Goal: Task Accomplishment & Management: Complete application form

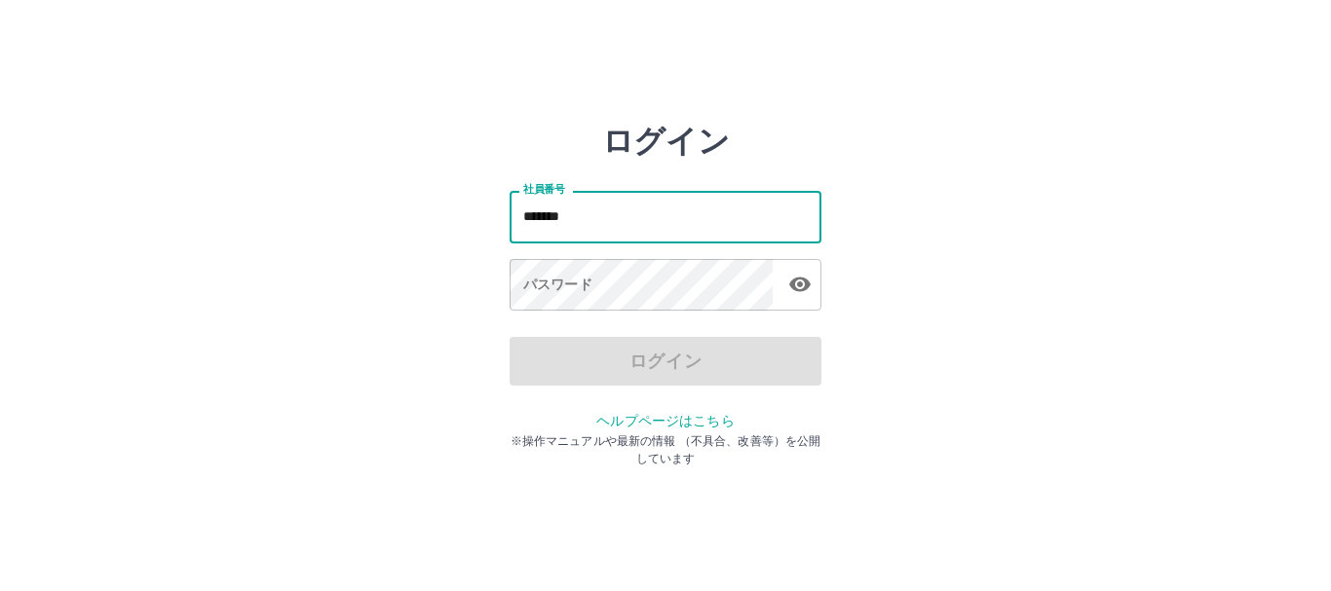
type input "*******"
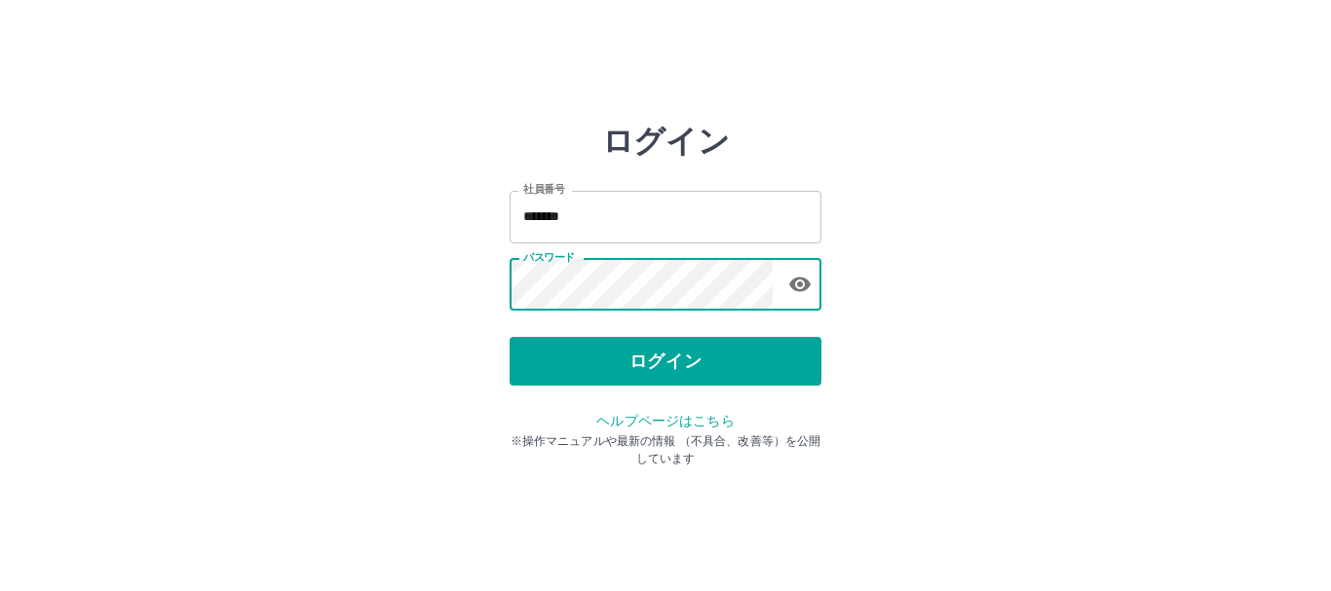
click at [610, 372] on button "ログイン" at bounding box center [666, 361] width 312 height 49
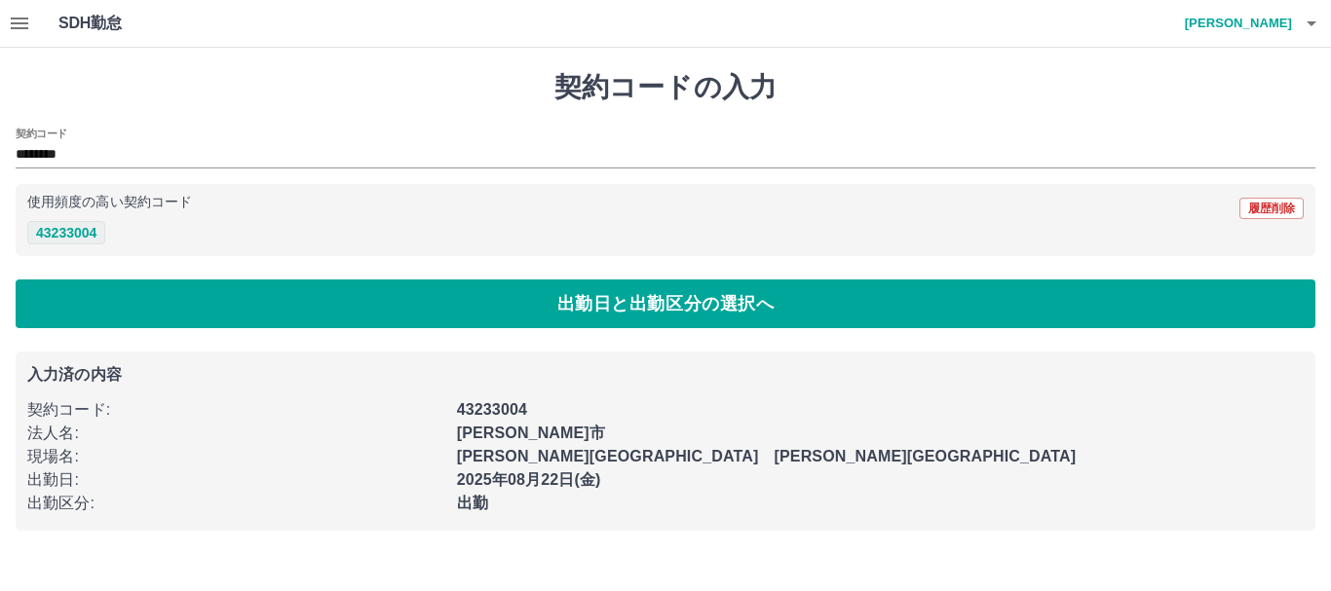
click at [59, 232] on button "43233004" at bounding box center [66, 232] width 78 height 23
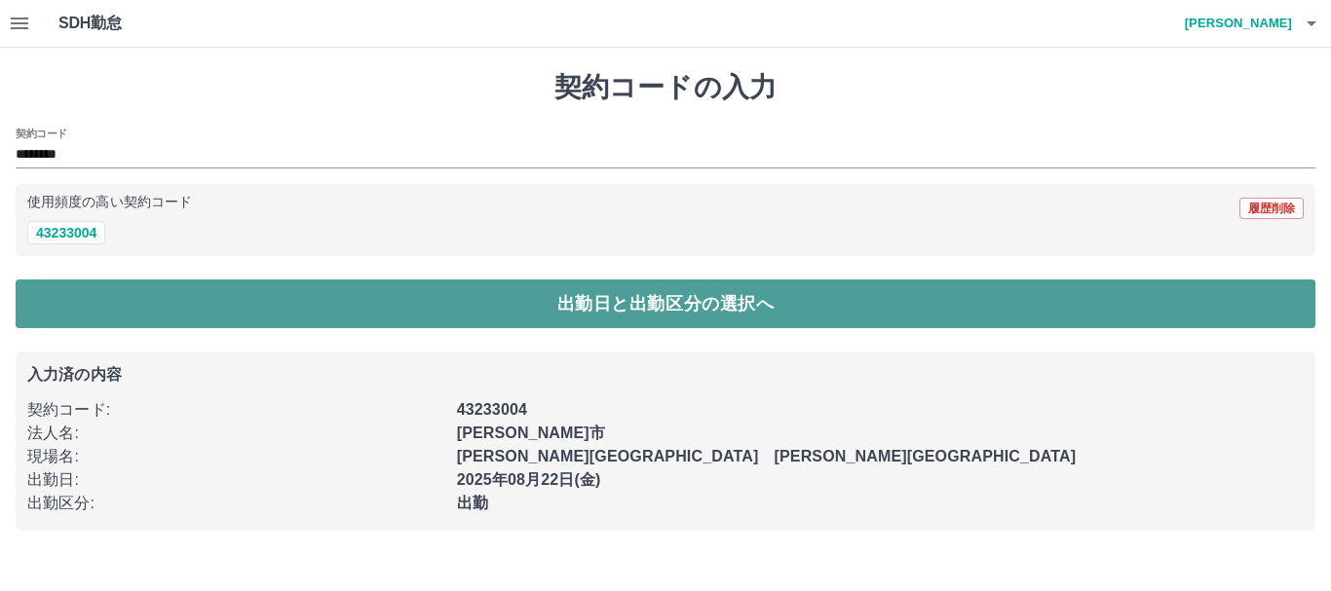
click at [295, 303] on button "出勤日と出勤区分の選択へ" at bounding box center [666, 304] width 1300 height 49
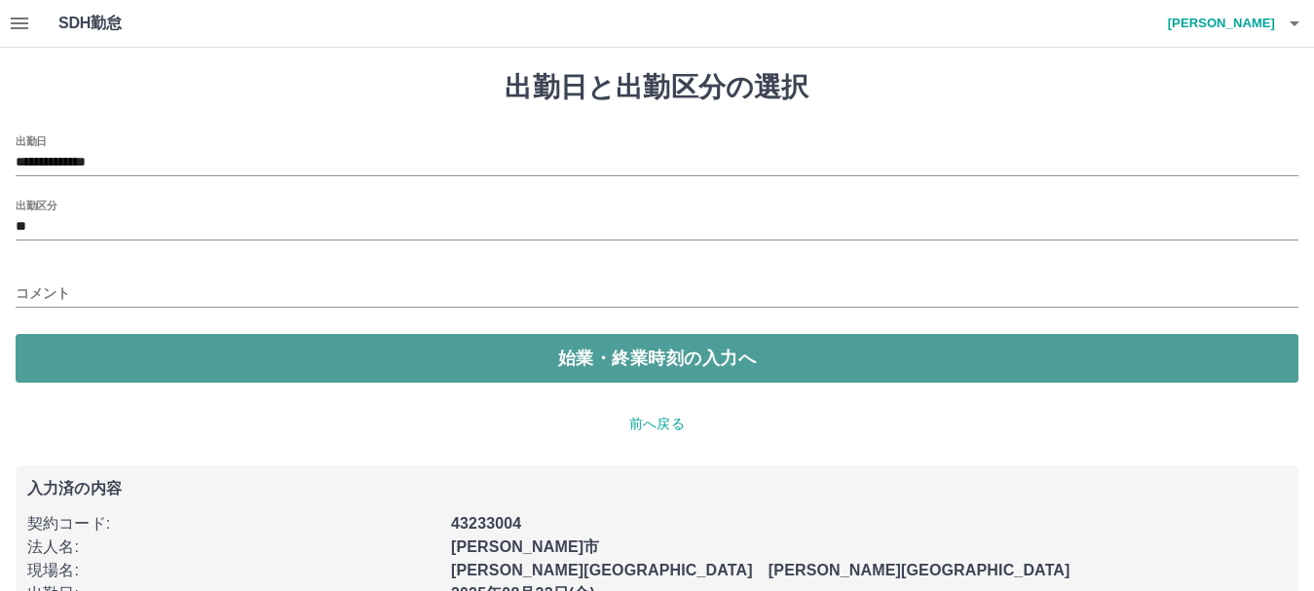
drag, startPoint x: 445, startPoint y: 346, endPoint x: 414, endPoint y: 344, distance: 31.2
click at [437, 347] on button "始業・終業時刻の入力へ" at bounding box center [657, 358] width 1283 height 49
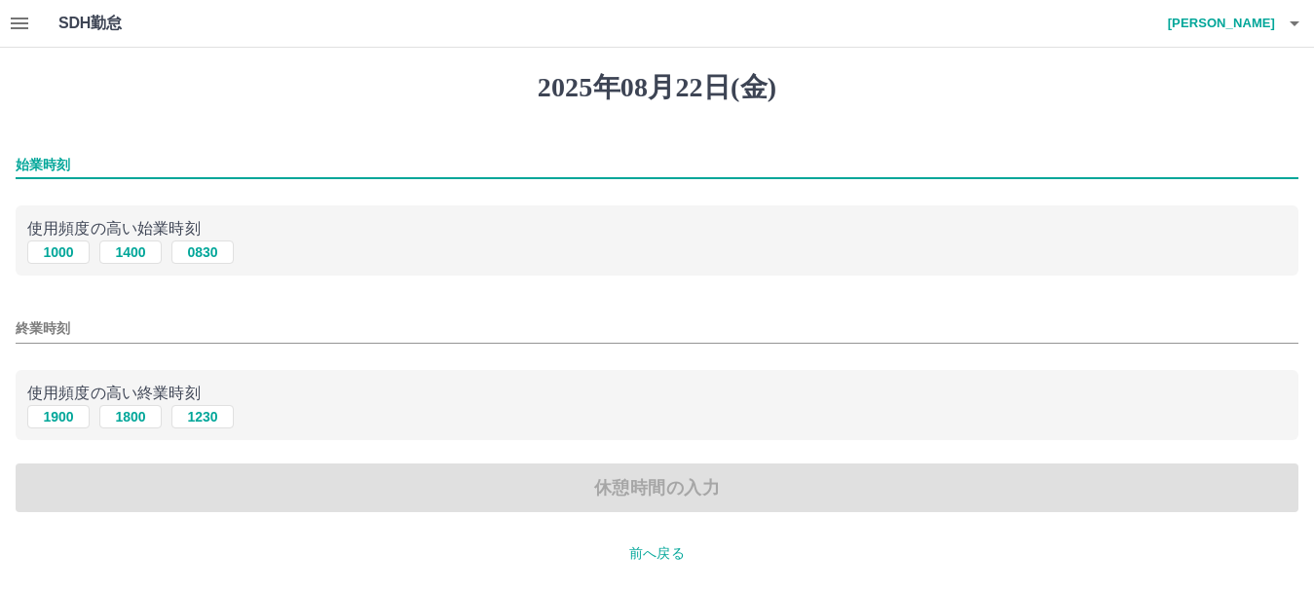
click at [37, 156] on input "始業時刻" at bounding box center [657, 165] width 1283 height 28
type input "****"
click at [30, 330] on input "終業時刻" at bounding box center [657, 329] width 1283 height 28
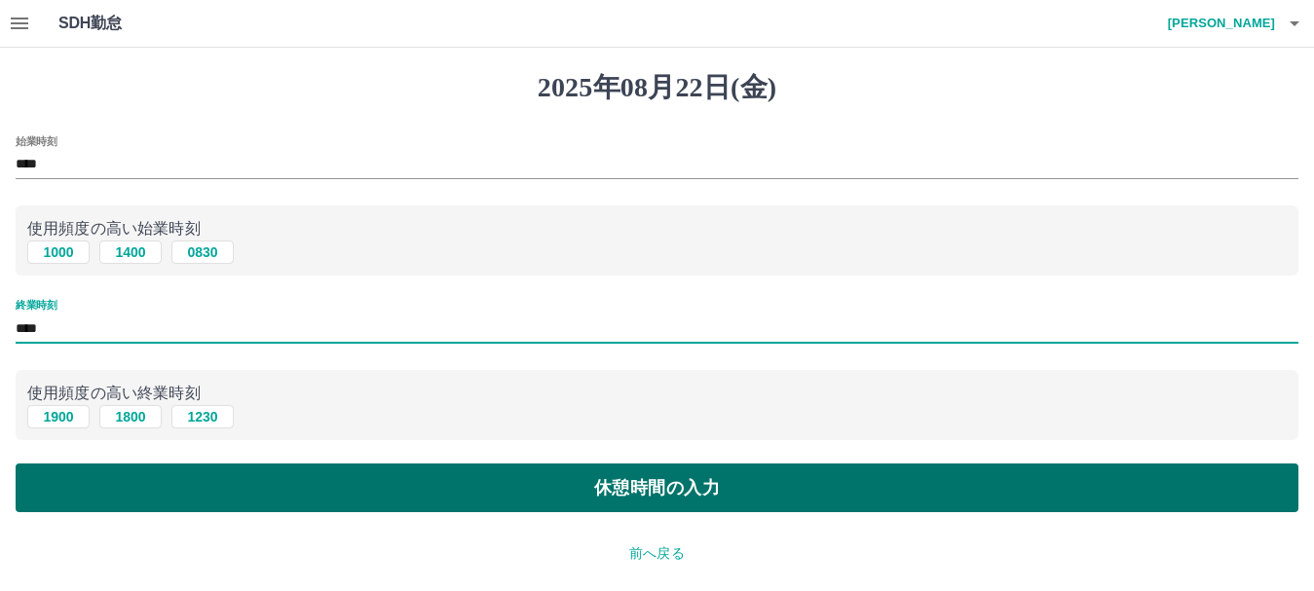
type input "****"
click at [478, 506] on button "休憩時間の入力" at bounding box center [657, 488] width 1283 height 49
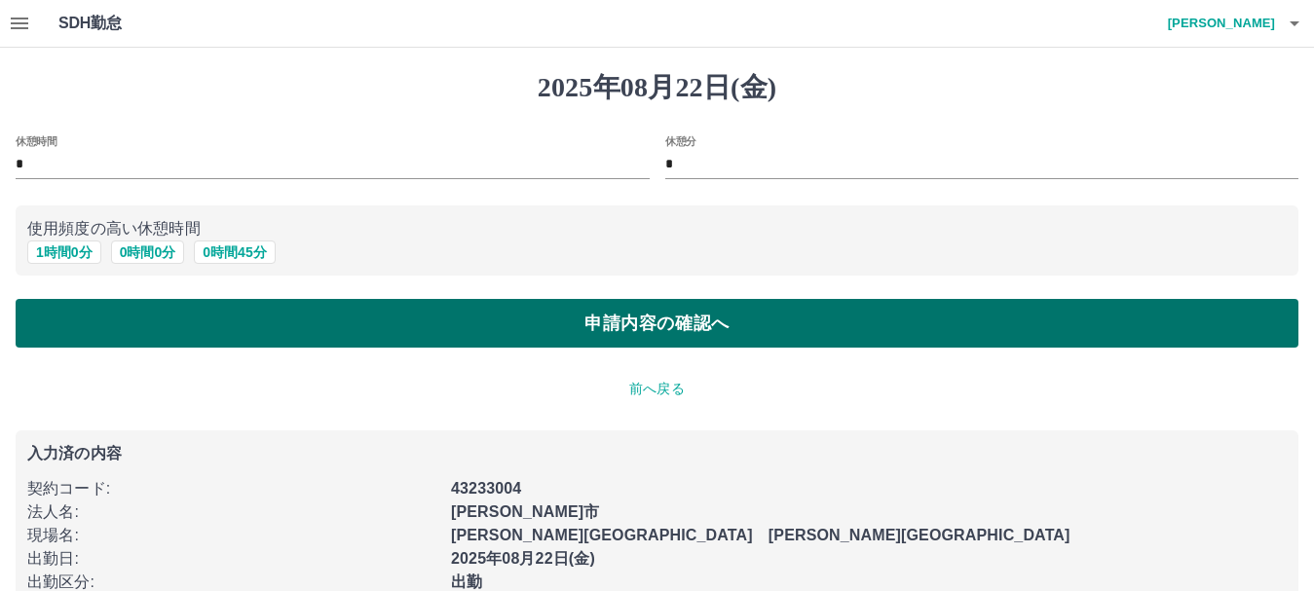
click at [586, 313] on button "申請内容の確認へ" at bounding box center [657, 323] width 1283 height 49
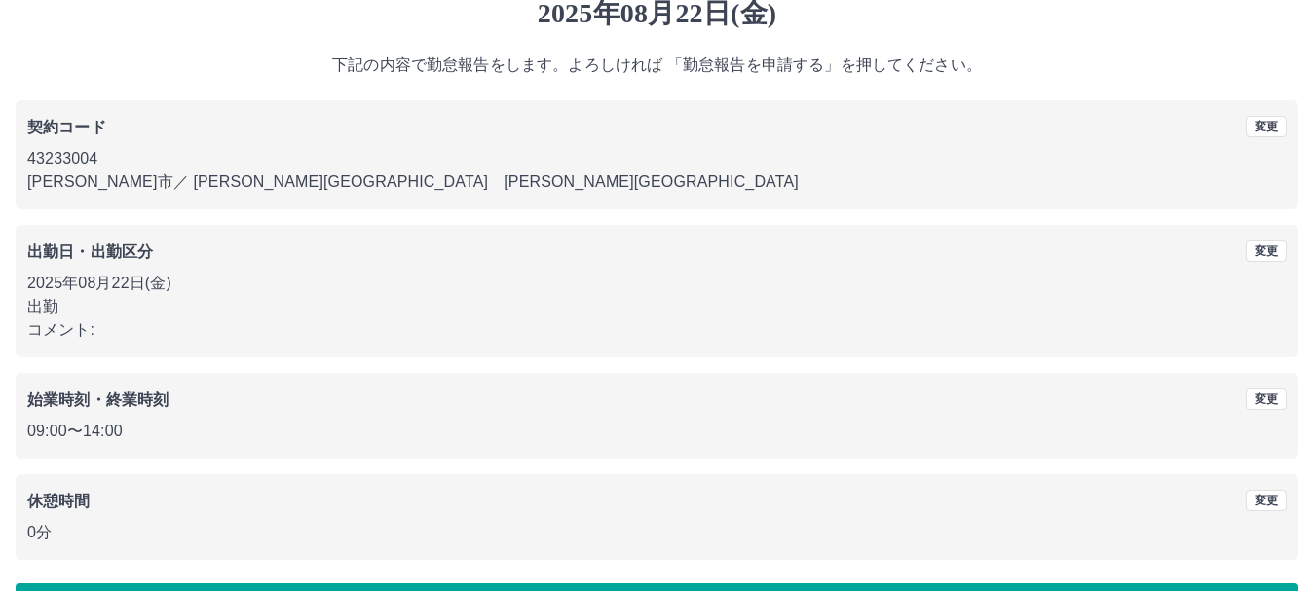
scroll to position [138, 0]
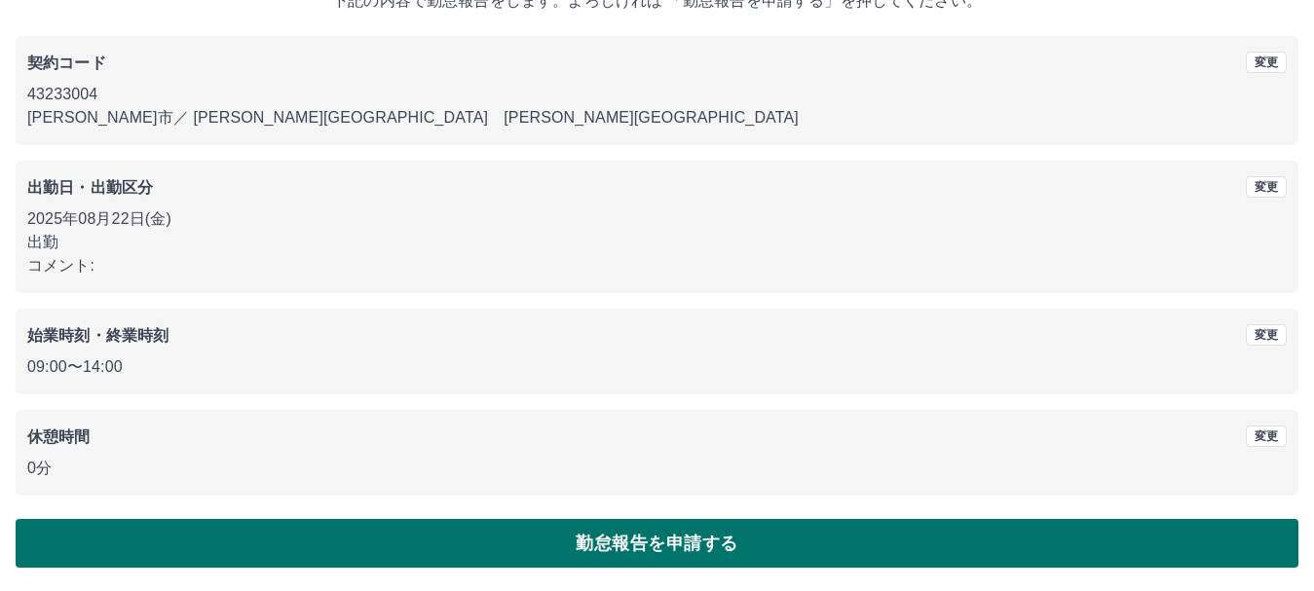
click at [544, 532] on button "勤怠報告を申請する" at bounding box center [657, 543] width 1283 height 49
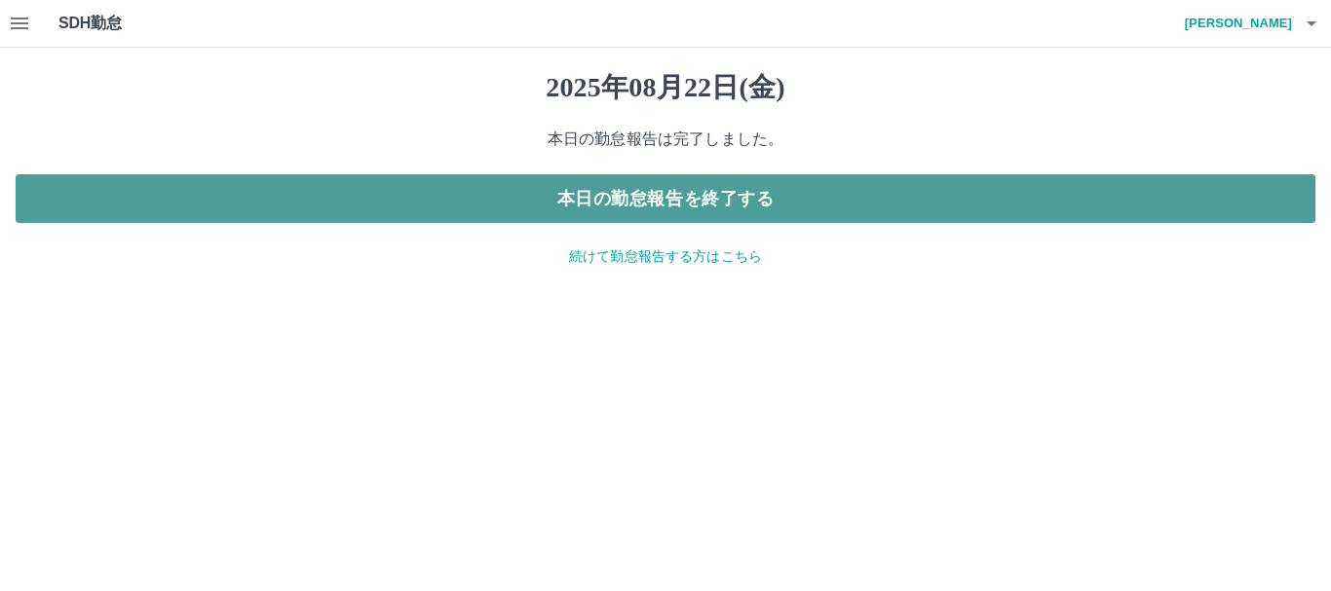
click at [657, 182] on button "本日の勤怠報告を終了する" at bounding box center [666, 198] width 1300 height 49
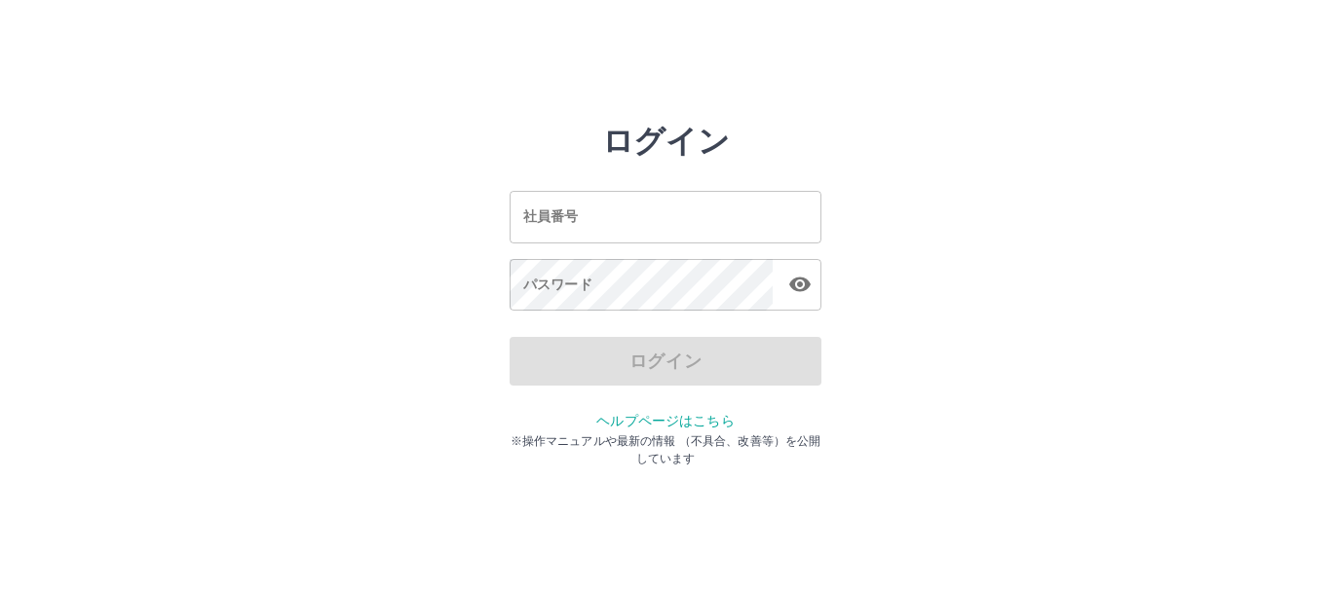
click at [555, 239] on input "社員番号" at bounding box center [666, 217] width 312 height 52
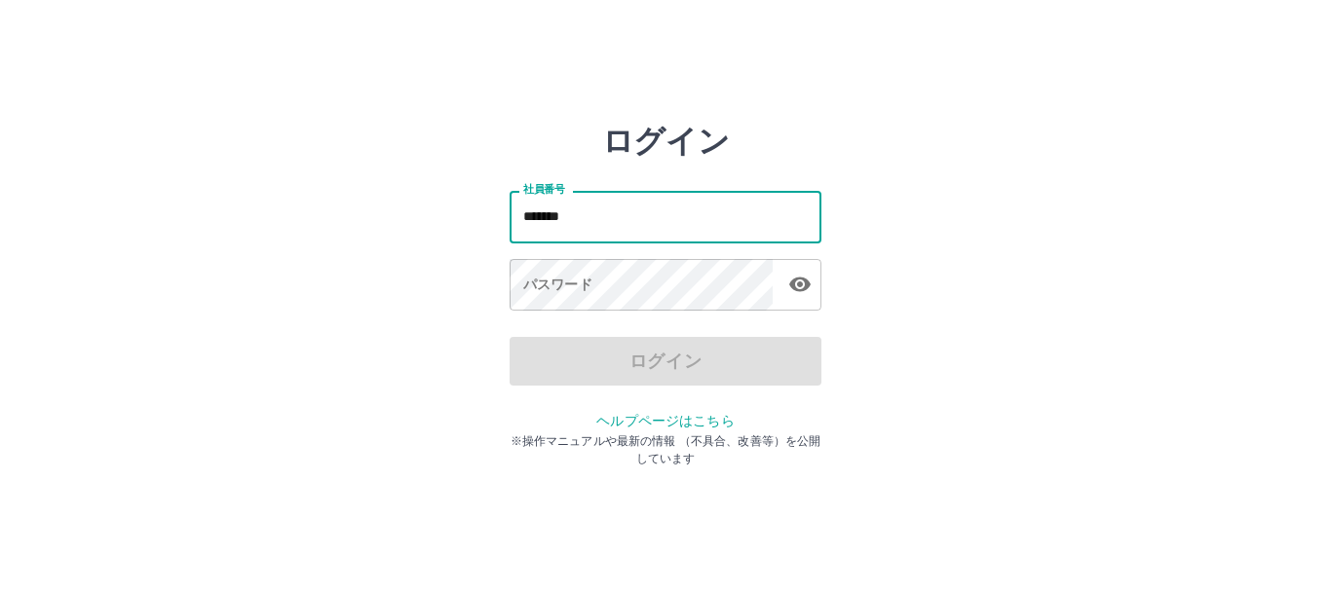
type input "*******"
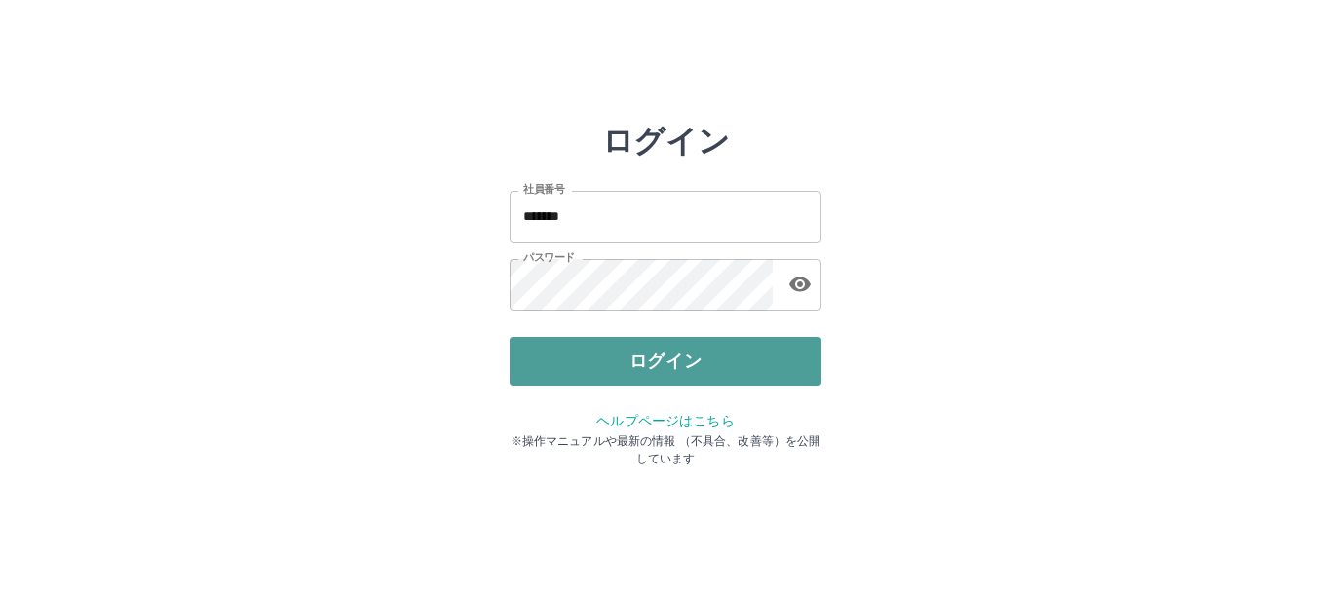
click at [593, 364] on button "ログイン" at bounding box center [666, 361] width 312 height 49
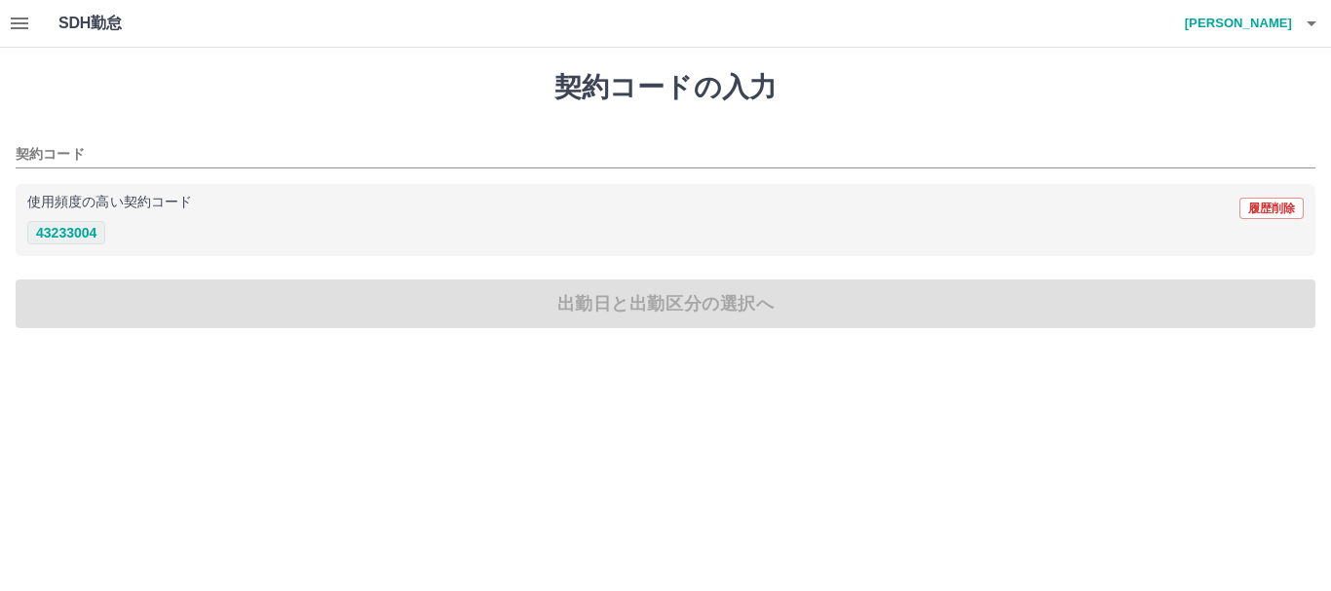
click at [73, 241] on button "43233004" at bounding box center [66, 232] width 78 height 23
type input "********"
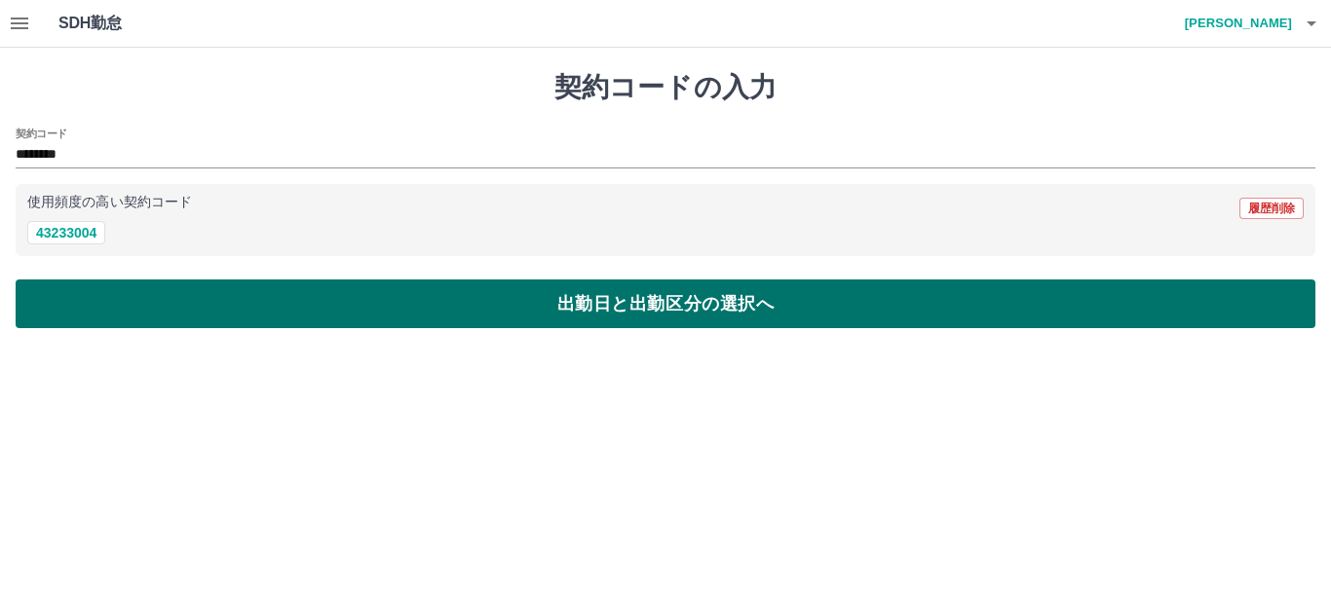
click at [297, 313] on button "出勤日と出勤区分の選択へ" at bounding box center [666, 304] width 1300 height 49
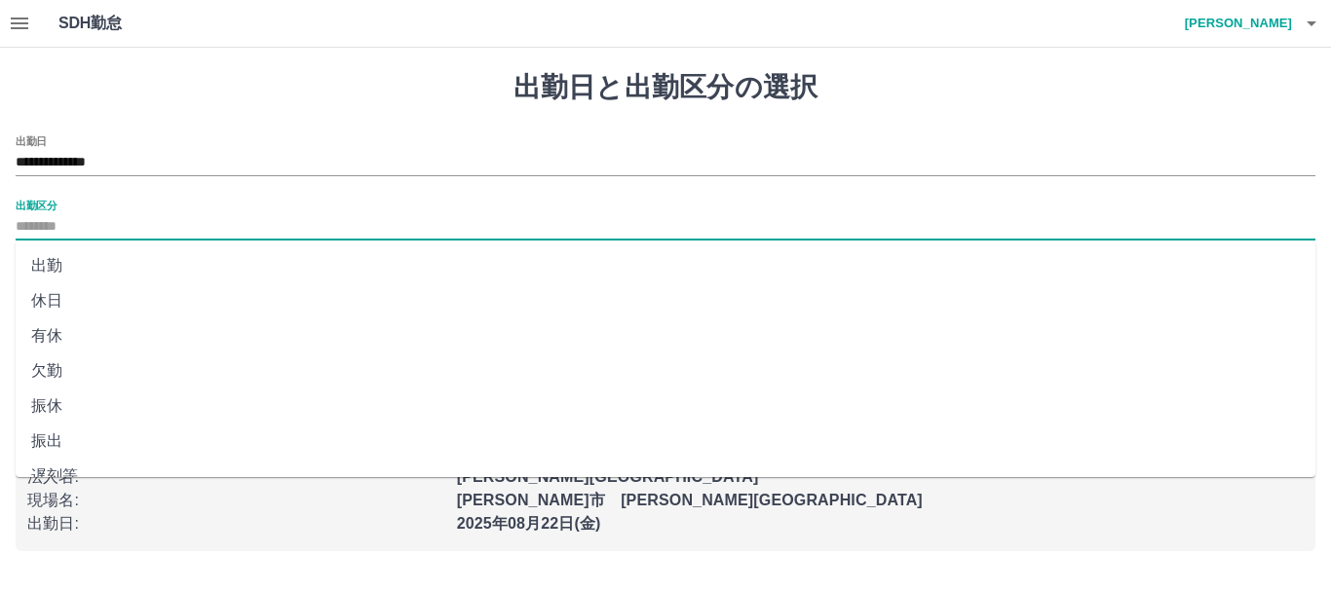
click at [56, 224] on input "出勤区分" at bounding box center [666, 227] width 1300 height 24
click at [66, 282] on li "出勤" at bounding box center [666, 265] width 1300 height 35
type input "**"
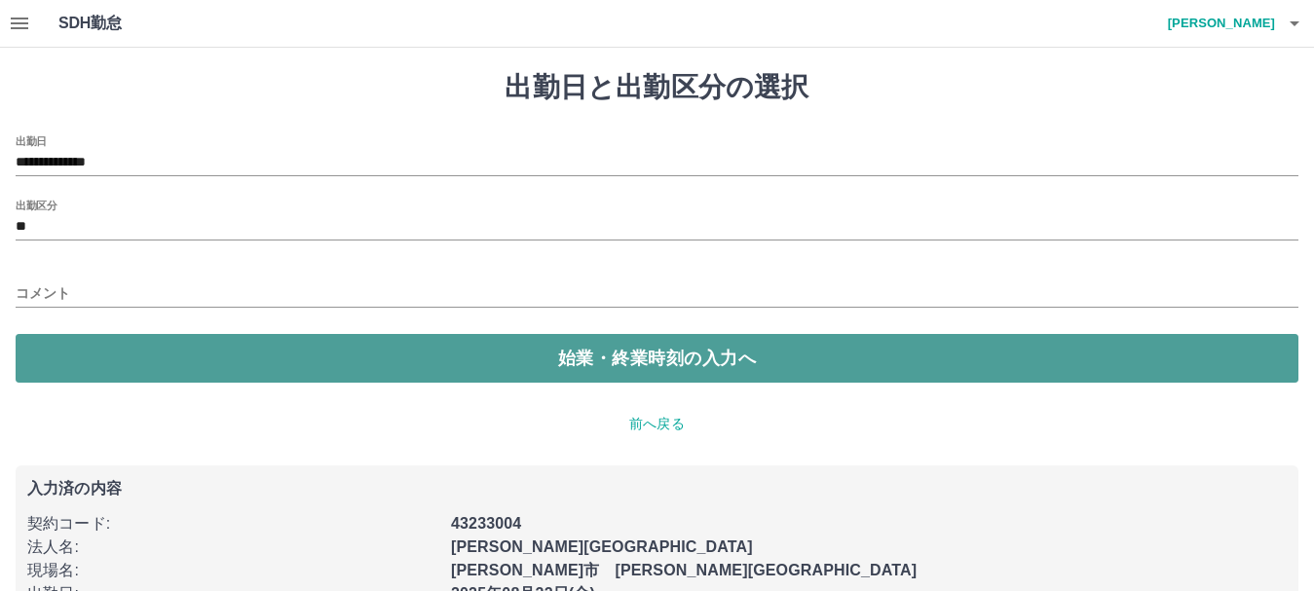
drag, startPoint x: 473, startPoint y: 340, endPoint x: 347, endPoint y: 348, distance: 126.9
click at [468, 341] on button "始業・終業時刻の入力へ" at bounding box center [657, 358] width 1283 height 49
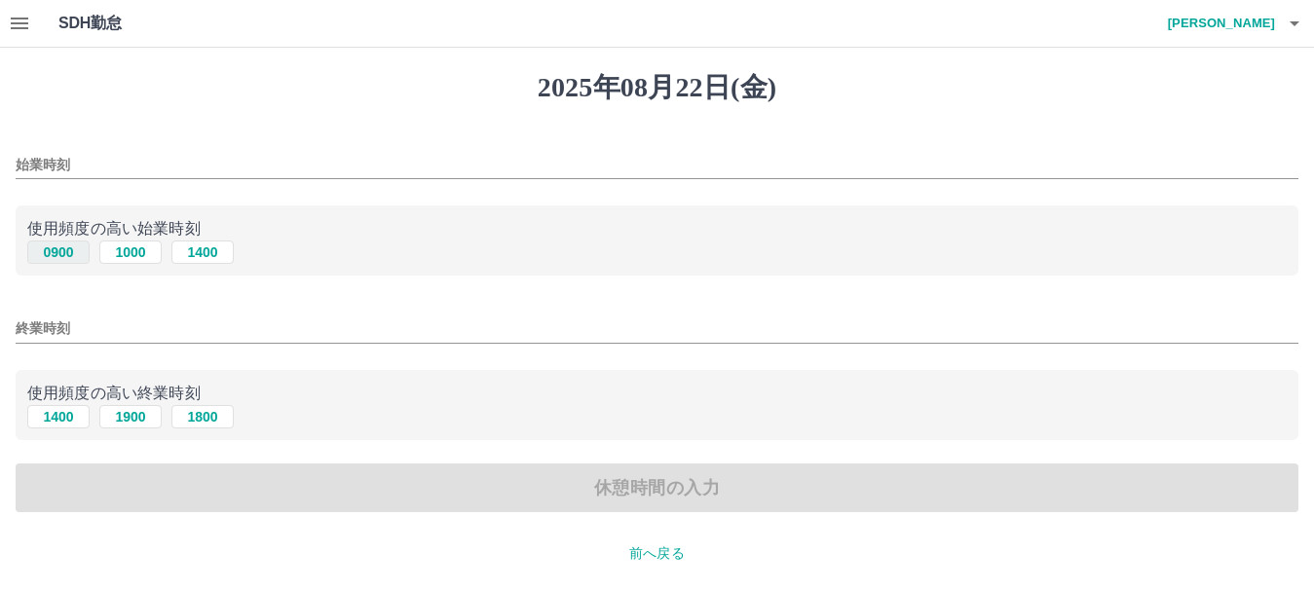
click at [65, 249] on button "0900" at bounding box center [58, 252] width 62 height 23
type input "****"
click at [54, 409] on button "1400" at bounding box center [58, 416] width 62 height 23
type input "****"
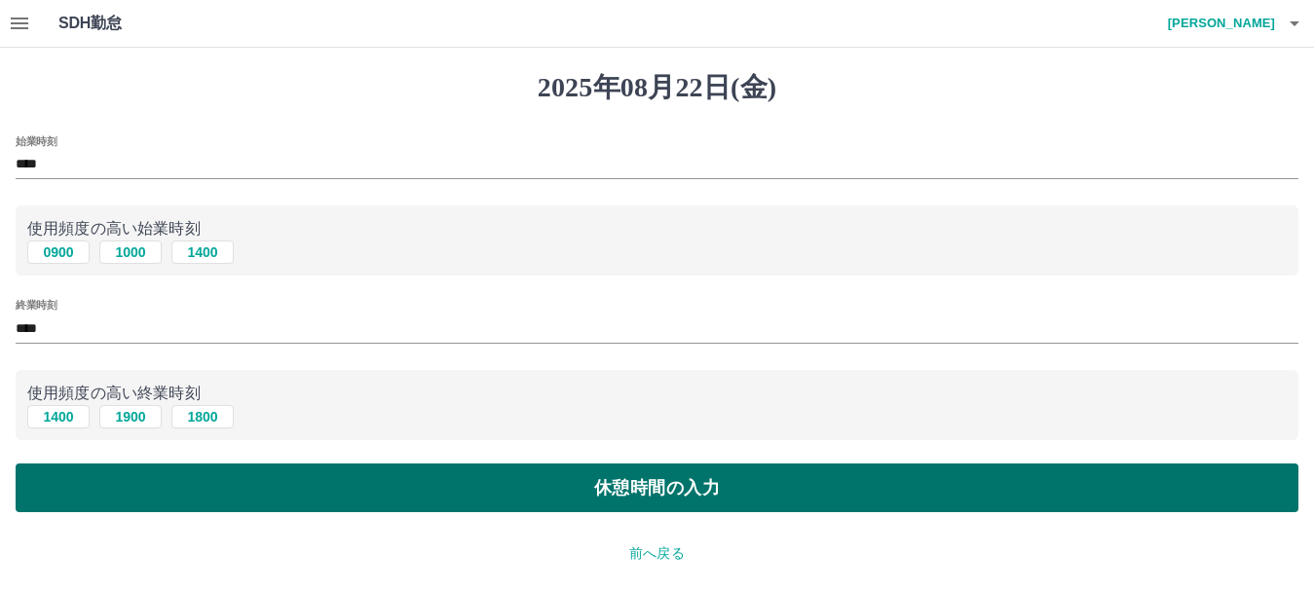
click at [632, 491] on button "休憩時間の入力" at bounding box center [657, 488] width 1283 height 49
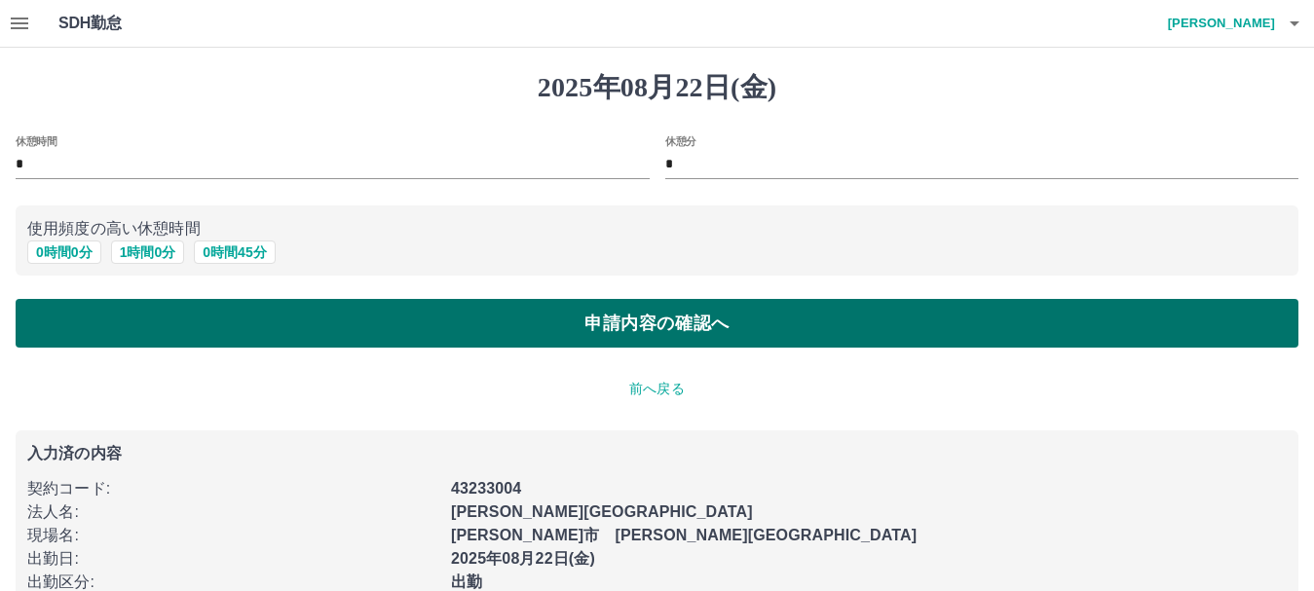
click at [596, 327] on button "申請内容の確認へ" at bounding box center [657, 323] width 1283 height 49
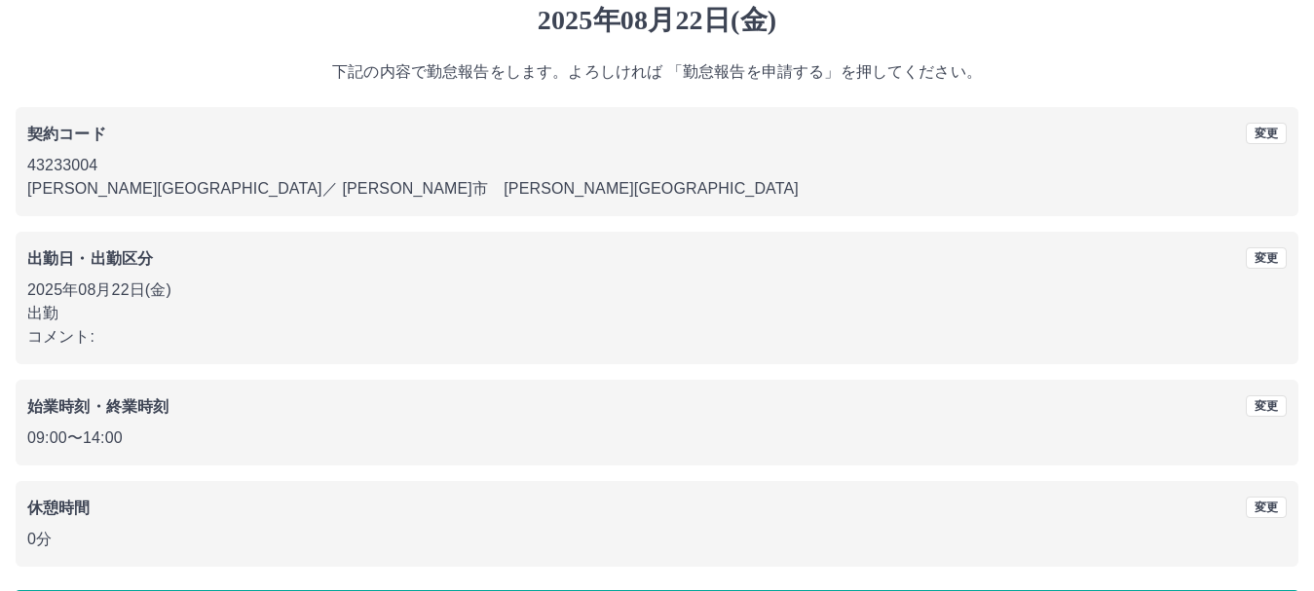
scroll to position [138, 0]
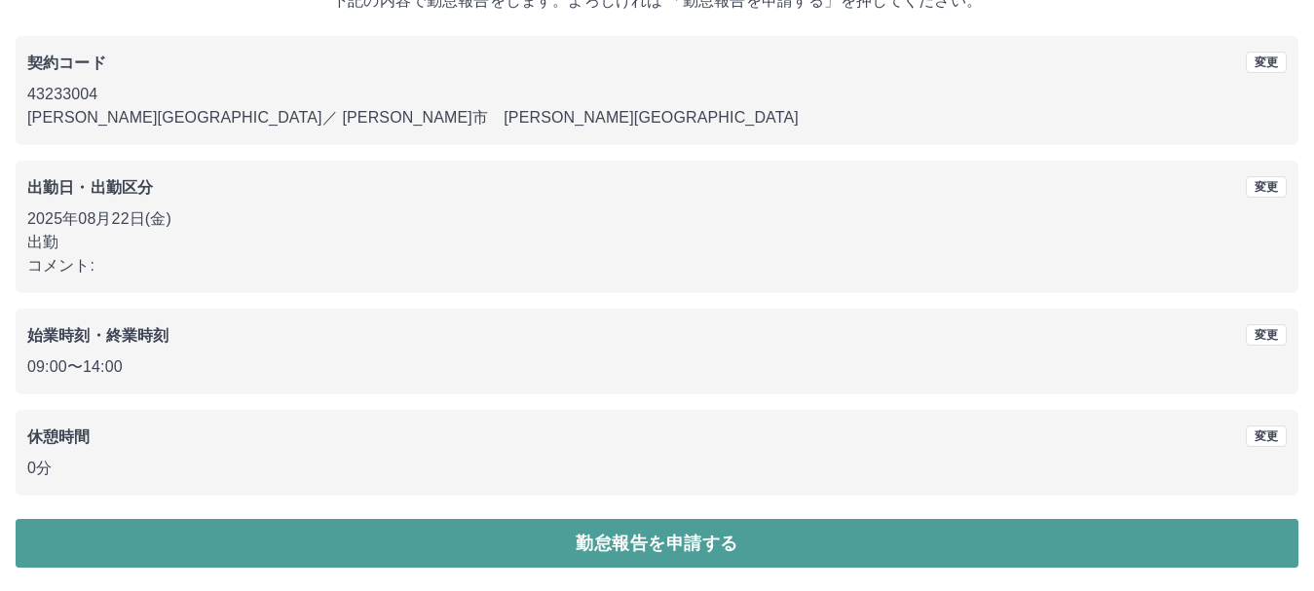
click at [627, 554] on button "勤怠報告を申請する" at bounding box center [657, 543] width 1283 height 49
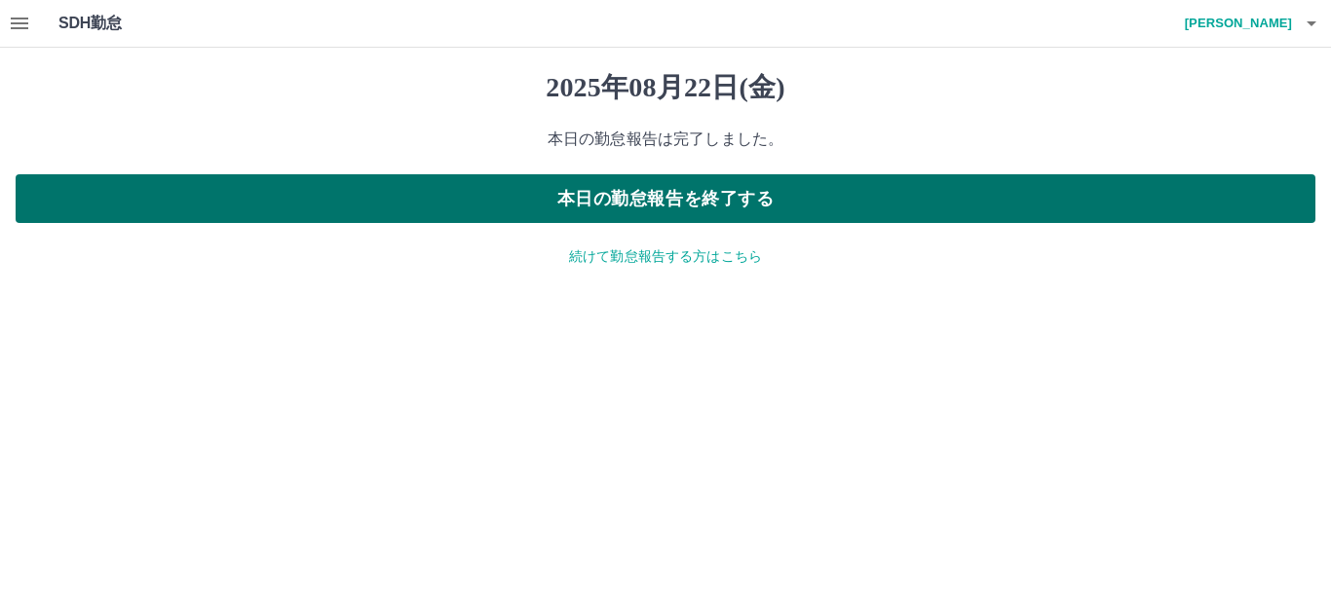
click at [664, 203] on button "本日の勤怠報告を終了する" at bounding box center [666, 198] width 1300 height 49
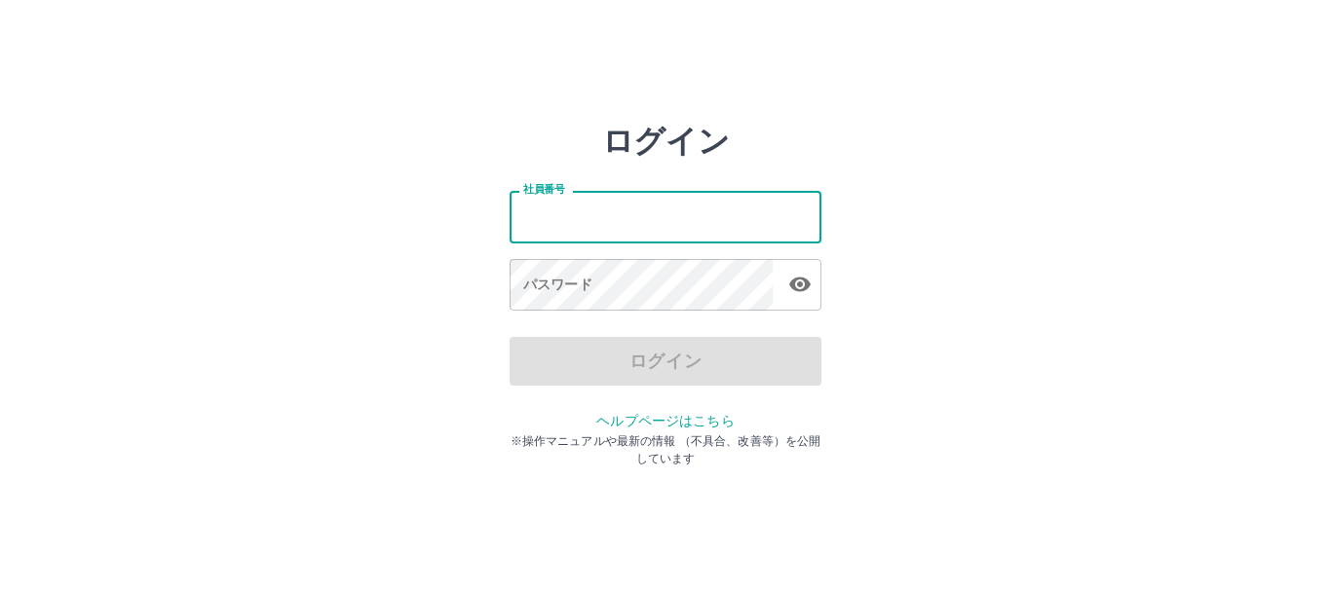
click at [646, 221] on input "社員番号" at bounding box center [666, 217] width 312 height 52
type input "*******"
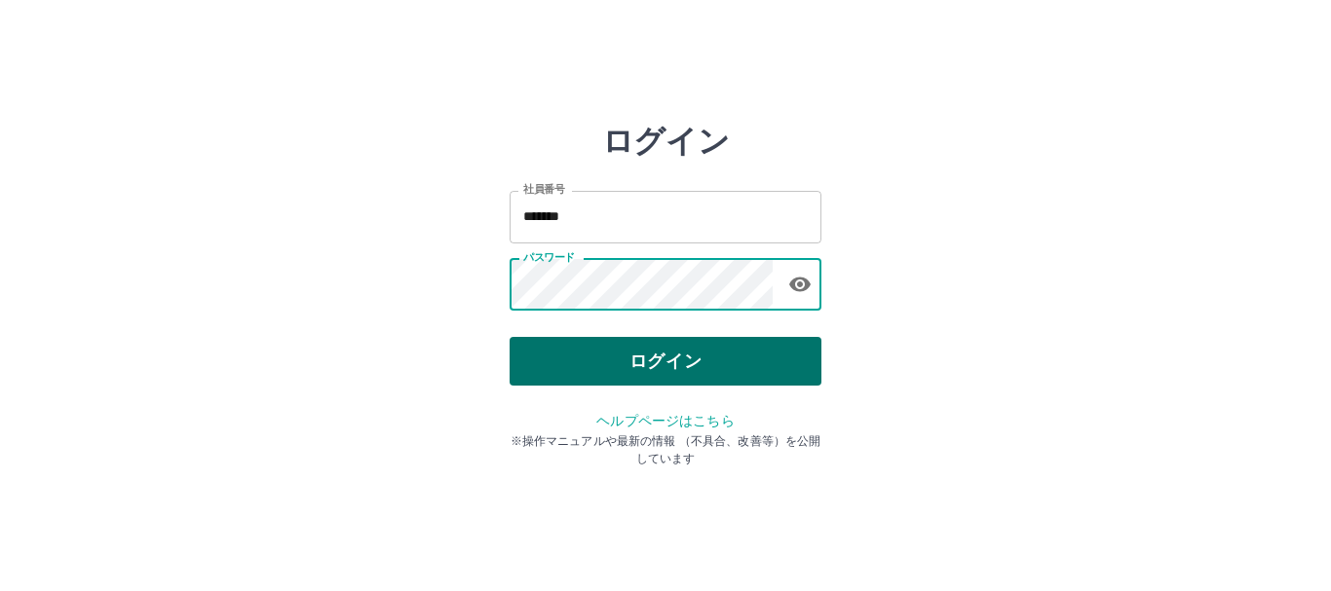
click at [662, 353] on button "ログイン" at bounding box center [666, 361] width 312 height 49
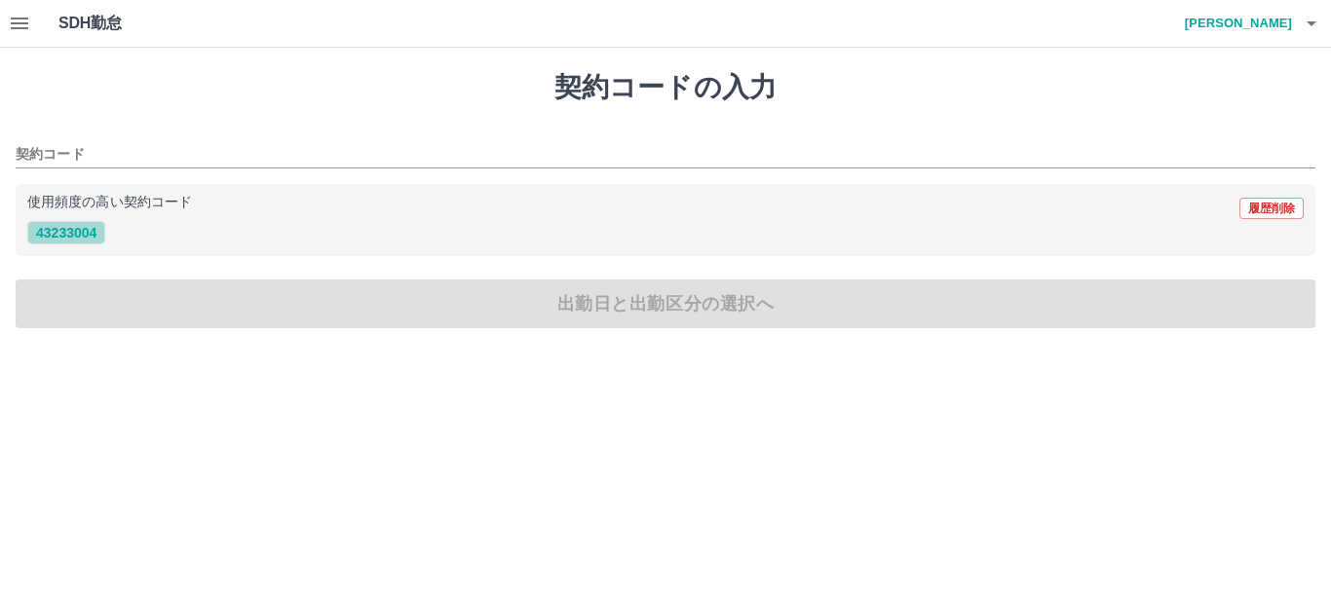
click at [61, 245] on button "43233004" at bounding box center [66, 232] width 78 height 23
type input "********"
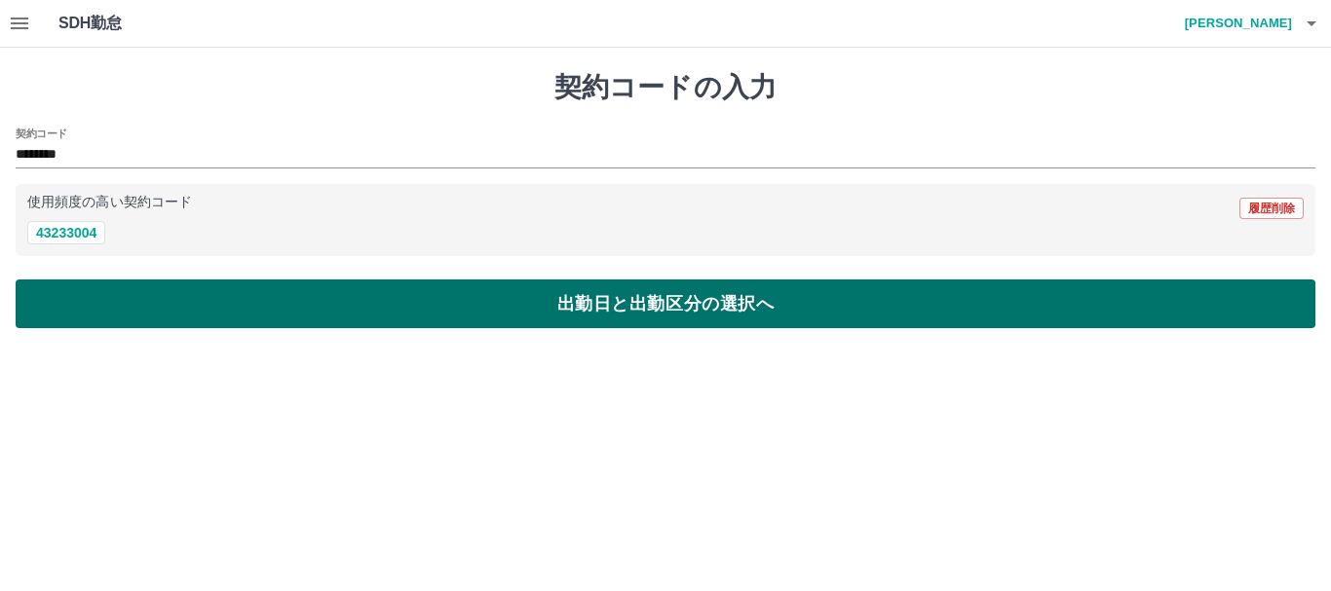
click at [730, 294] on button "出勤日と出勤区分の選択へ" at bounding box center [666, 304] width 1300 height 49
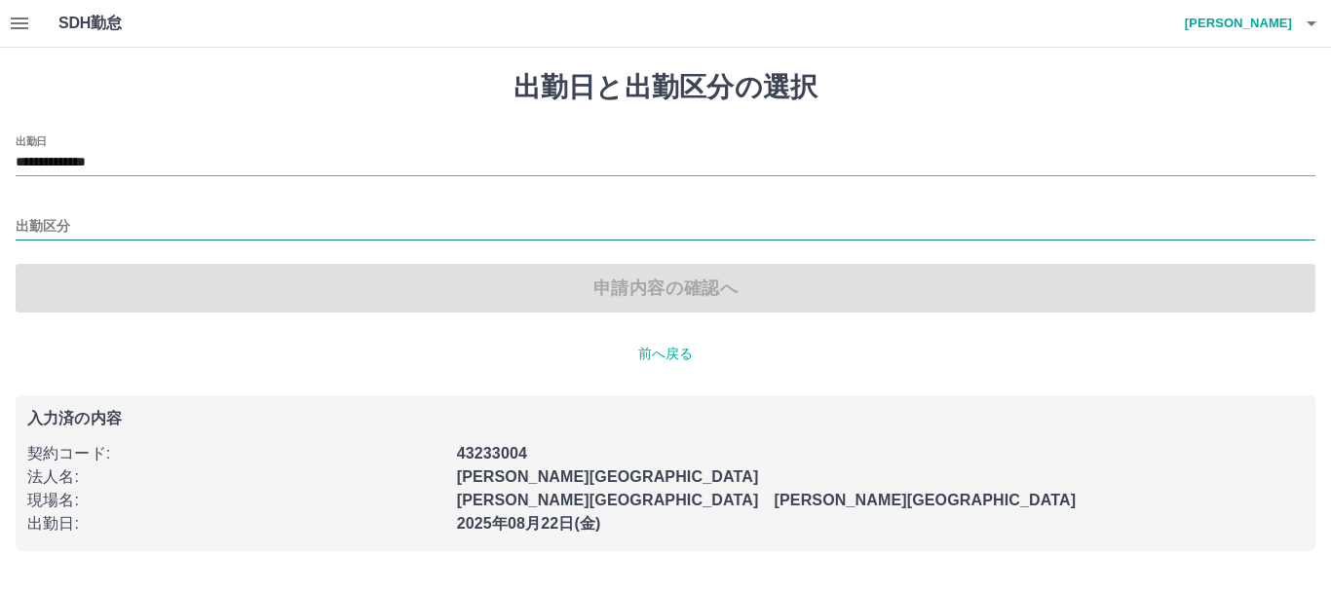
click at [71, 220] on input "出勤区分" at bounding box center [666, 227] width 1300 height 24
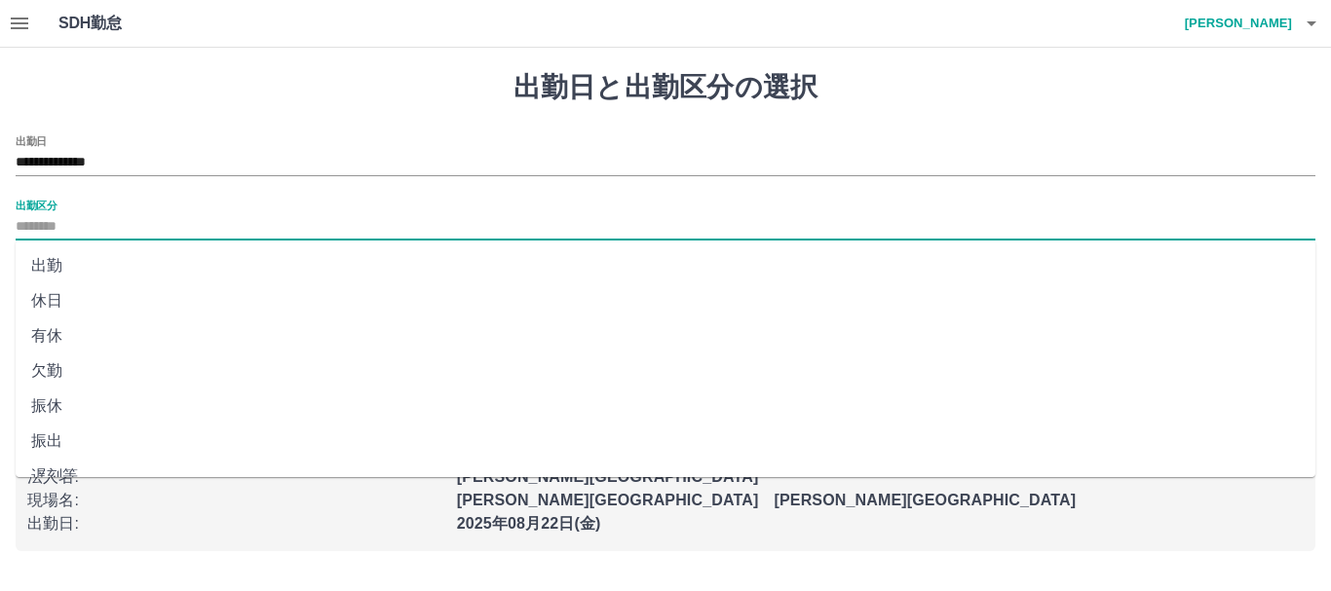
click at [52, 263] on li "出勤" at bounding box center [666, 265] width 1300 height 35
type input "**"
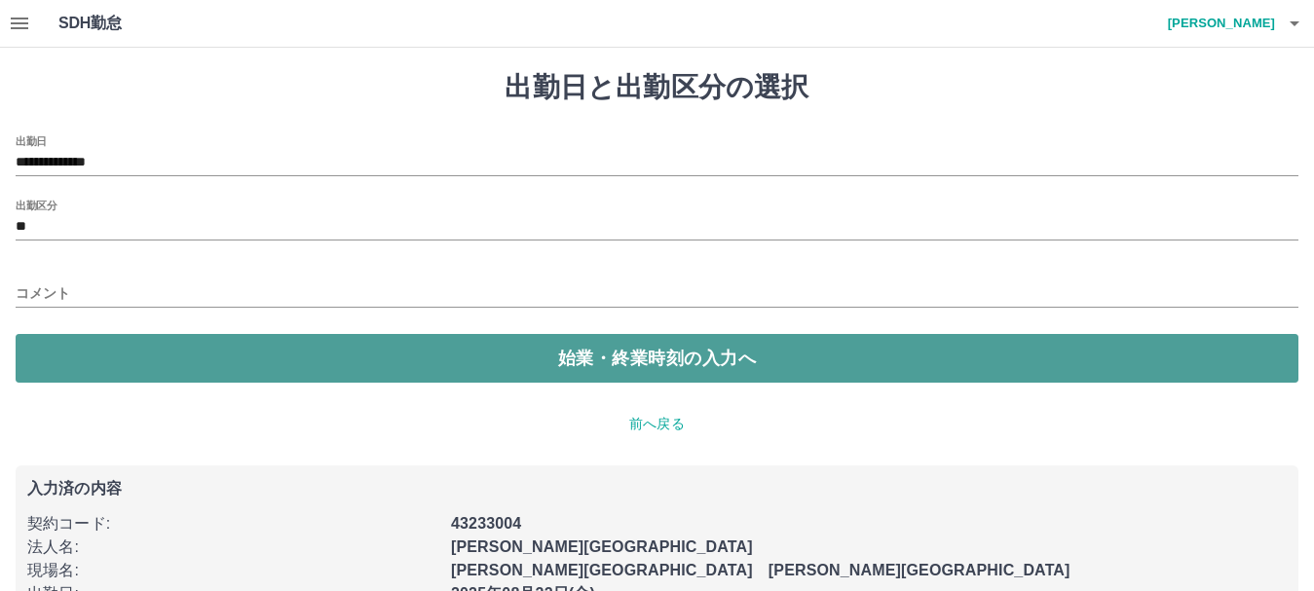
click at [578, 351] on button "始業・終業時刻の入力へ" at bounding box center [657, 358] width 1283 height 49
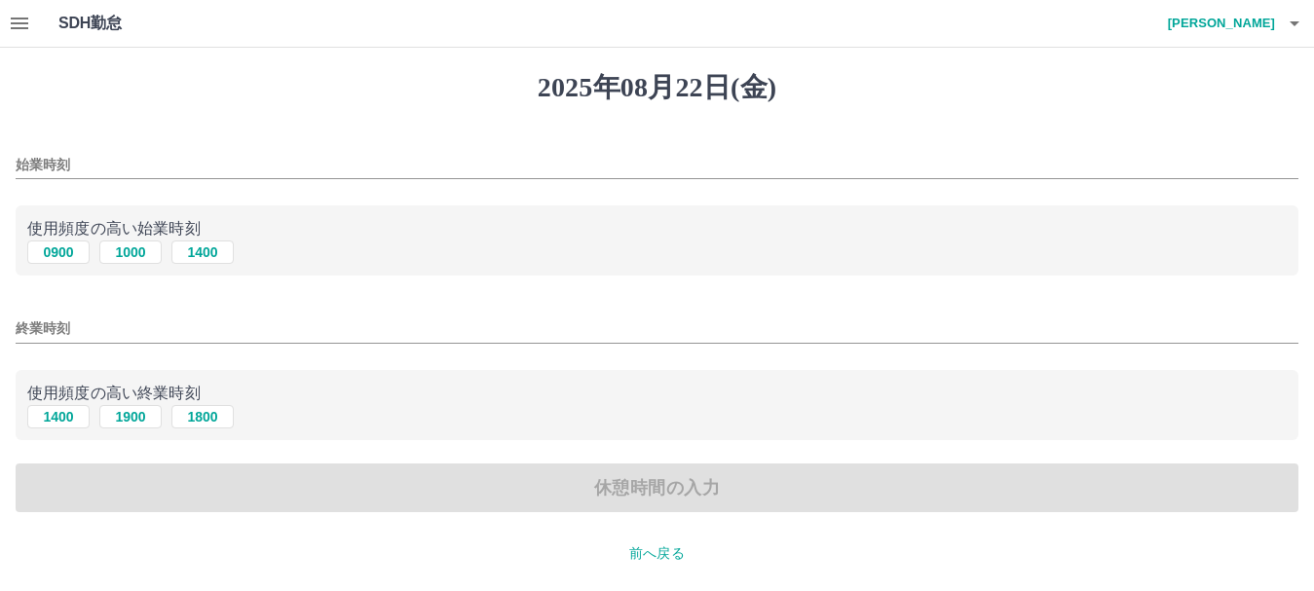
click at [66, 207] on div "使用頻度の高い始業時刻 0900 [DATE] [DATE]" at bounding box center [657, 241] width 1283 height 71
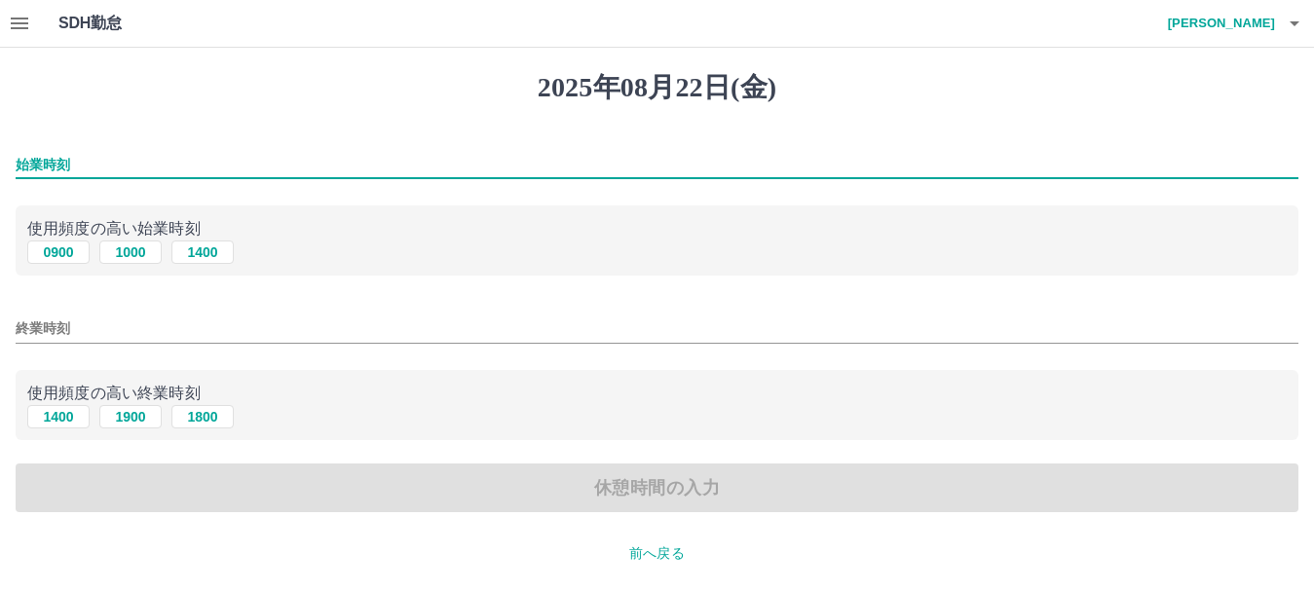
click at [48, 151] on input "始業時刻" at bounding box center [657, 165] width 1283 height 28
type input "****"
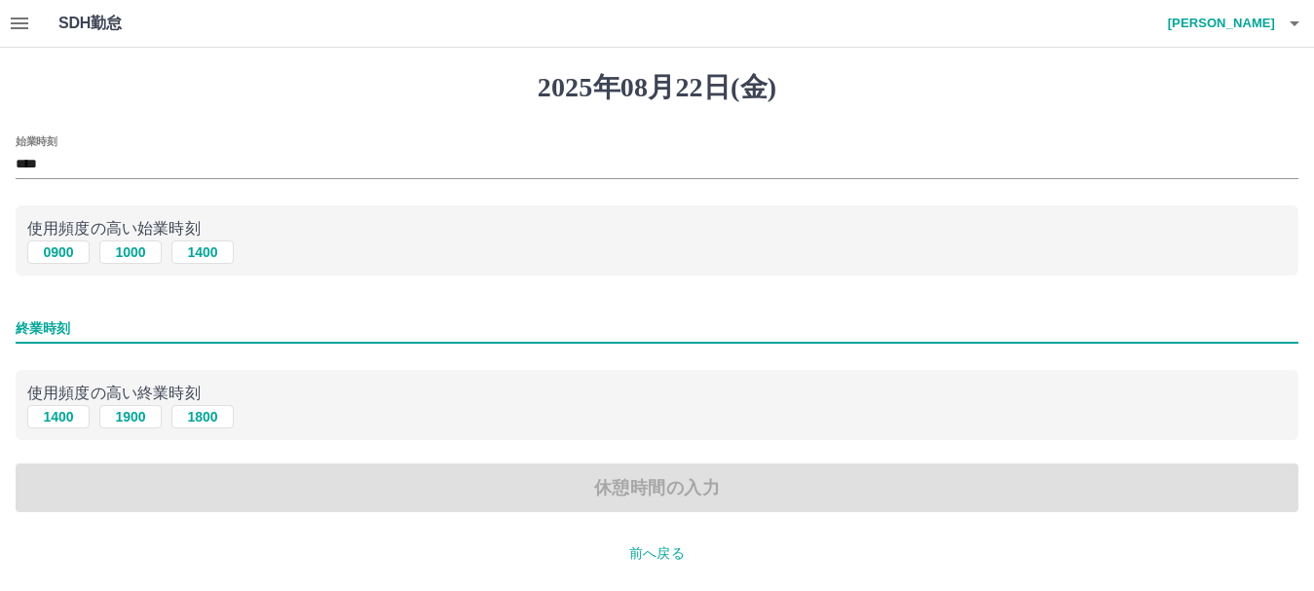
click at [38, 322] on input "終業時刻" at bounding box center [657, 329] width 1283 height 28
type input "****"
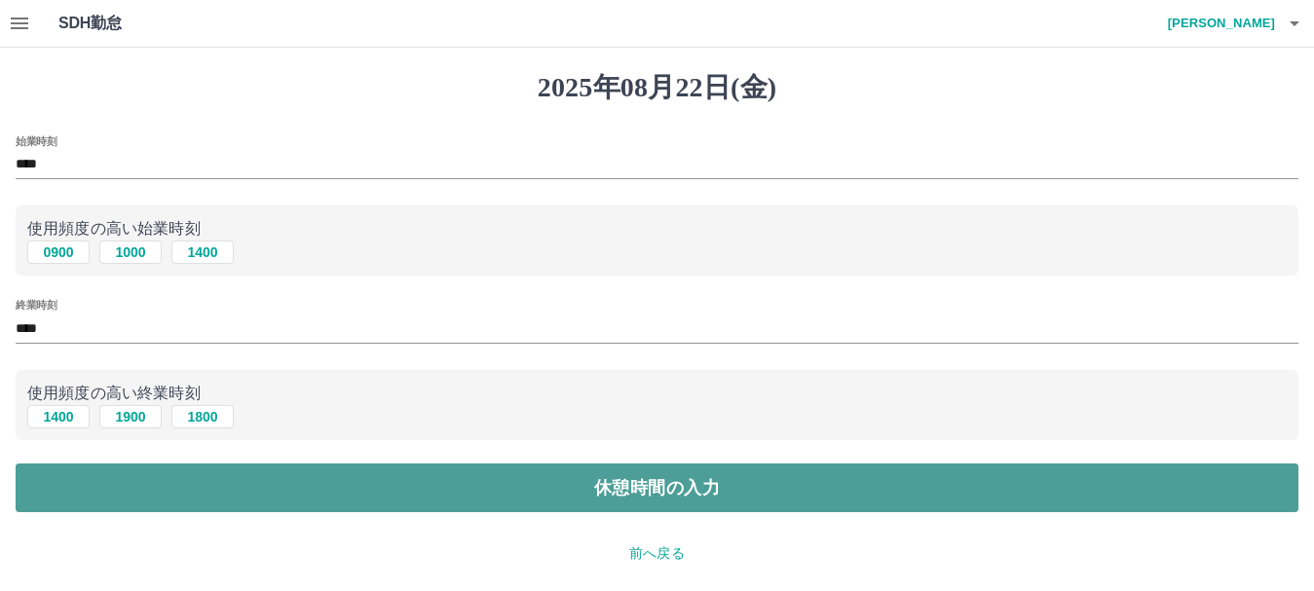
click at [510, 501] on button "休憩時間の入力" at bounding box center [657, 488] width 1283 height 49
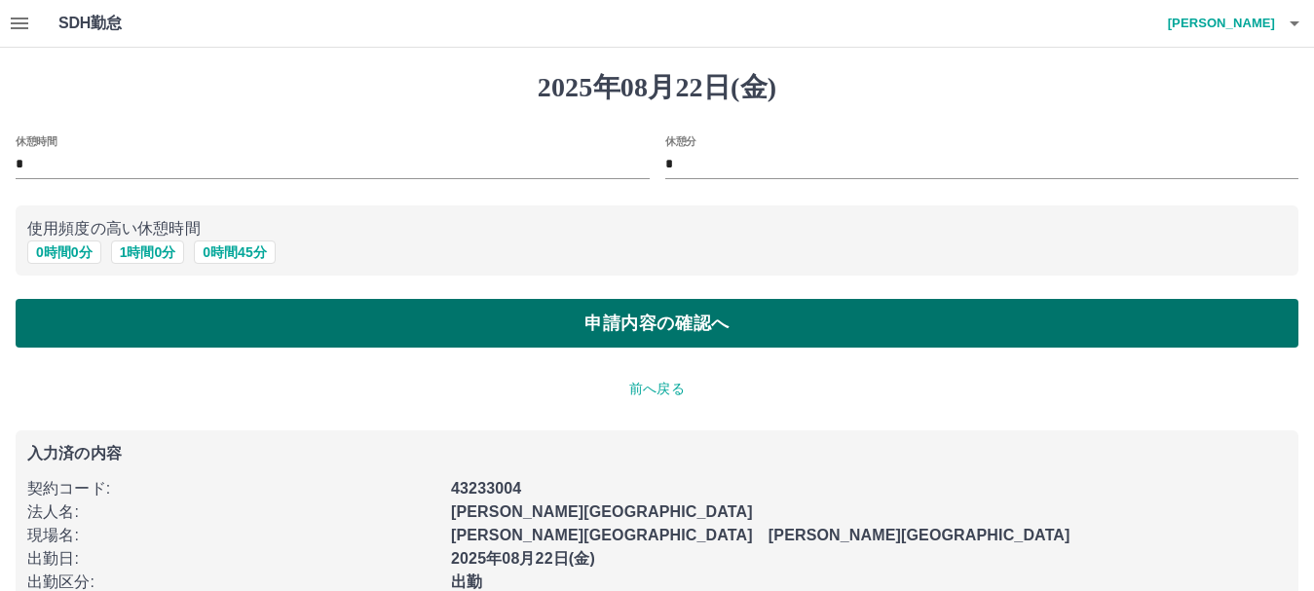
click at [620, 335] on button "申請内容の確認へ" at bounding box center [657, 323] width 1283 height 49
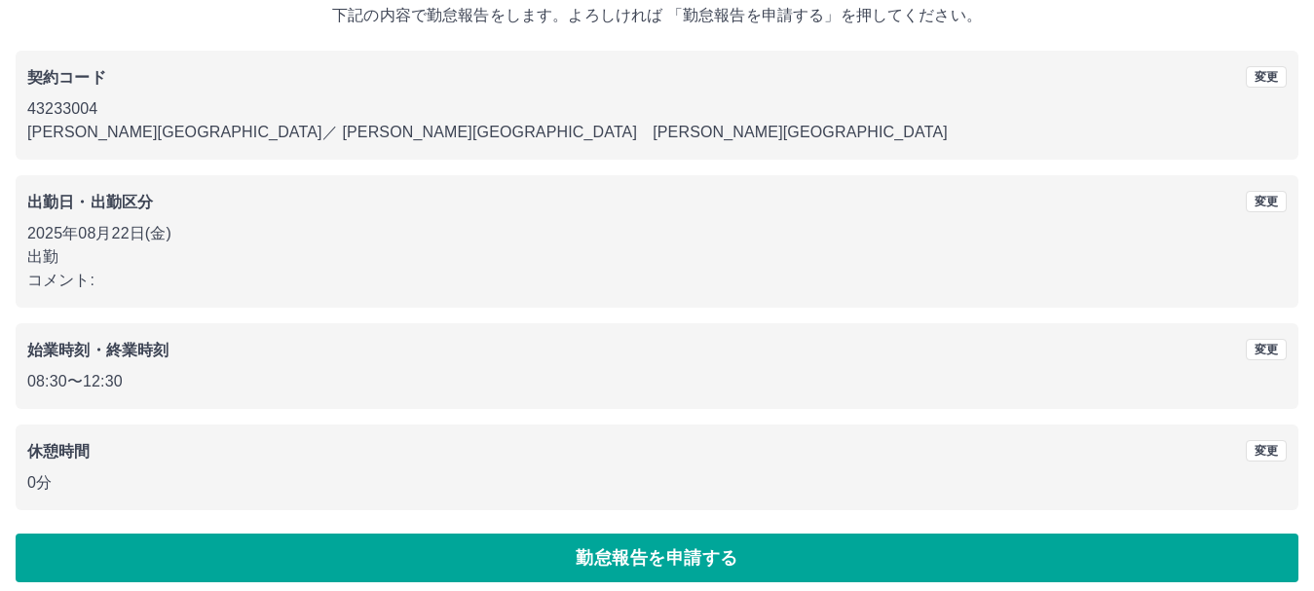
scroll to position [138, 0]
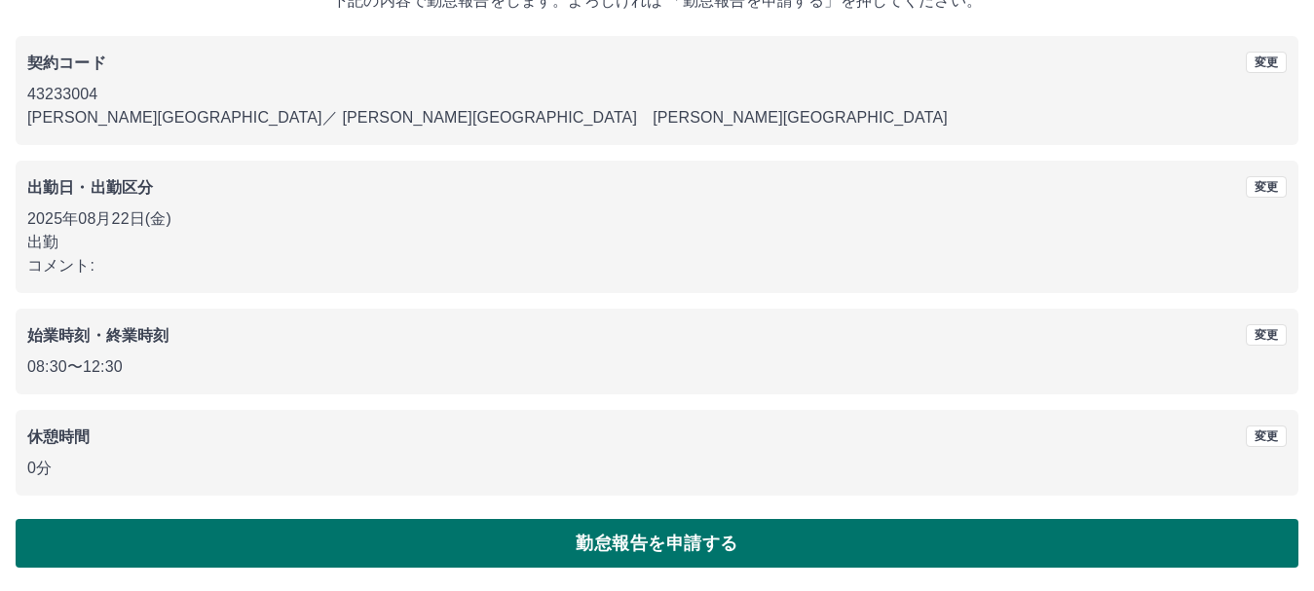
click at [616, 544] on button "勤怠報告を申請する" at bounding box center [657, 543] width 1283 height 49
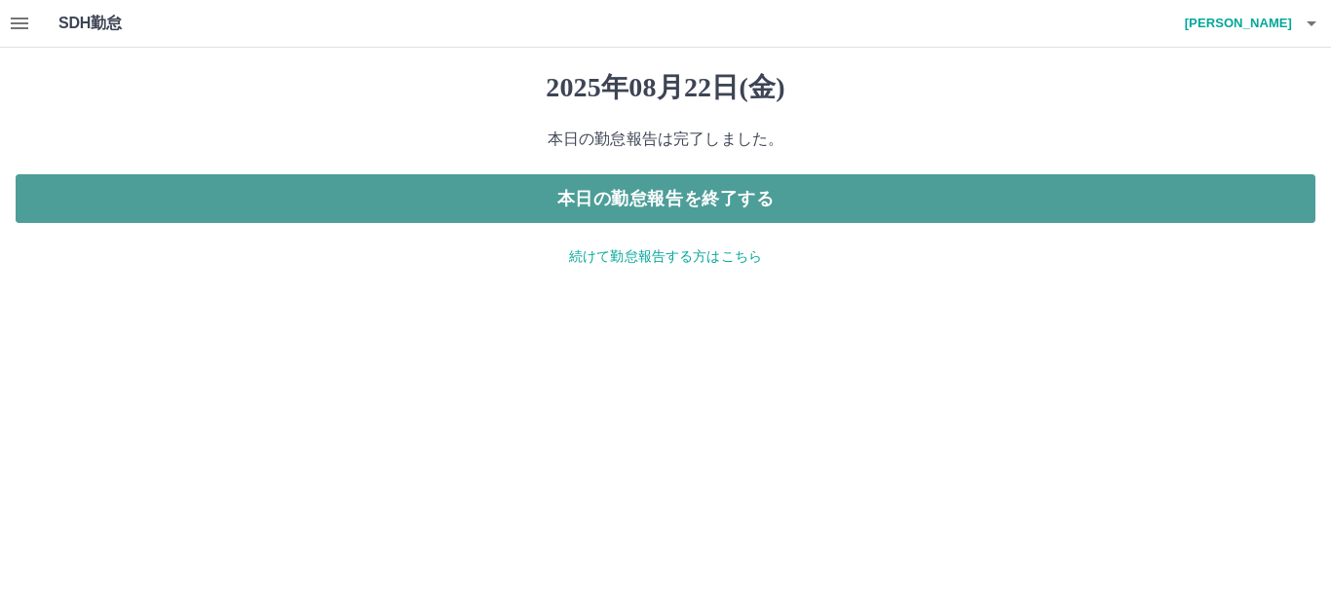
click at [686, 197] on button "本日の勤怠報告を終了する" at bounding box center [666, 198] width 1300 height 49
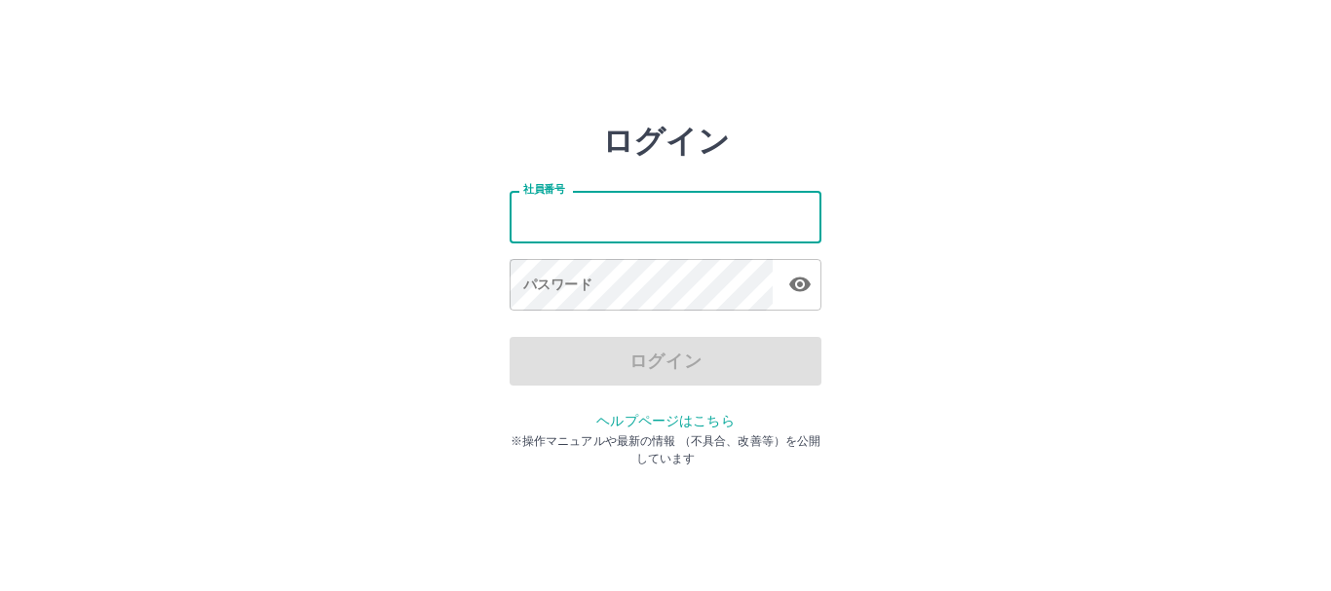
click at [577, 208] on input "社員番号" at bounding box center [666, 217] width 312 height 52
type input "*******"
click at [547, 271] on div "パスワード パスワード" at bounding box center [666, 286] width 312 height 55
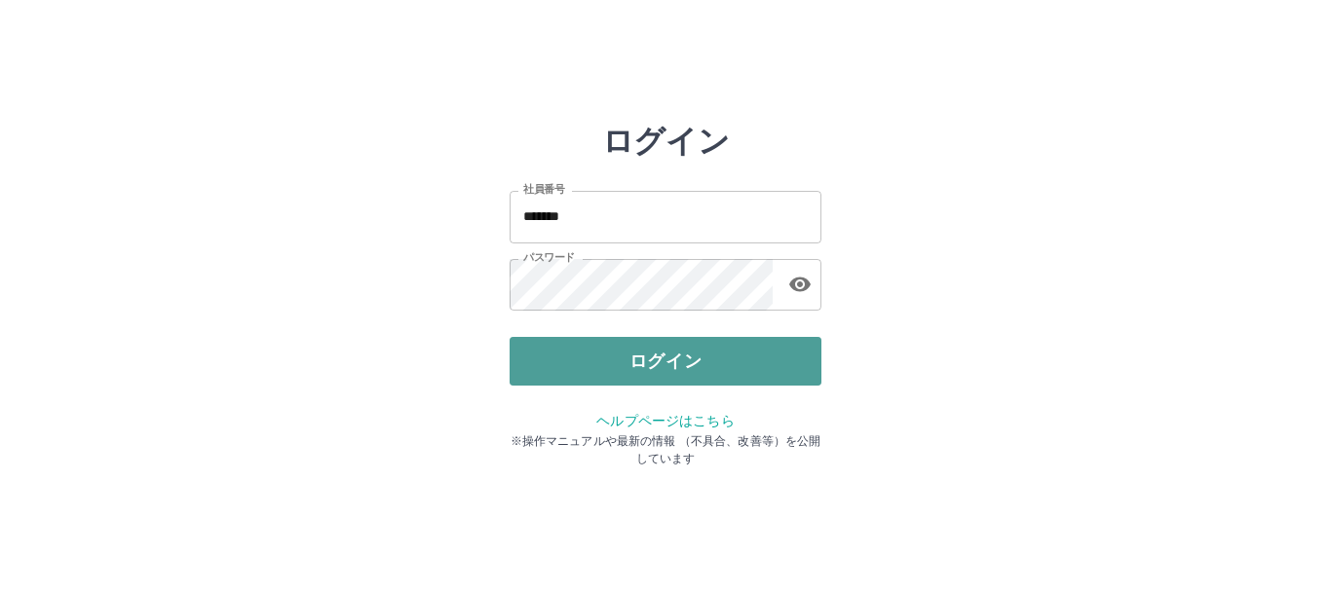
click at [617, 355] on button "ログイン" at bounding box center [666, 361] width 312 height 49
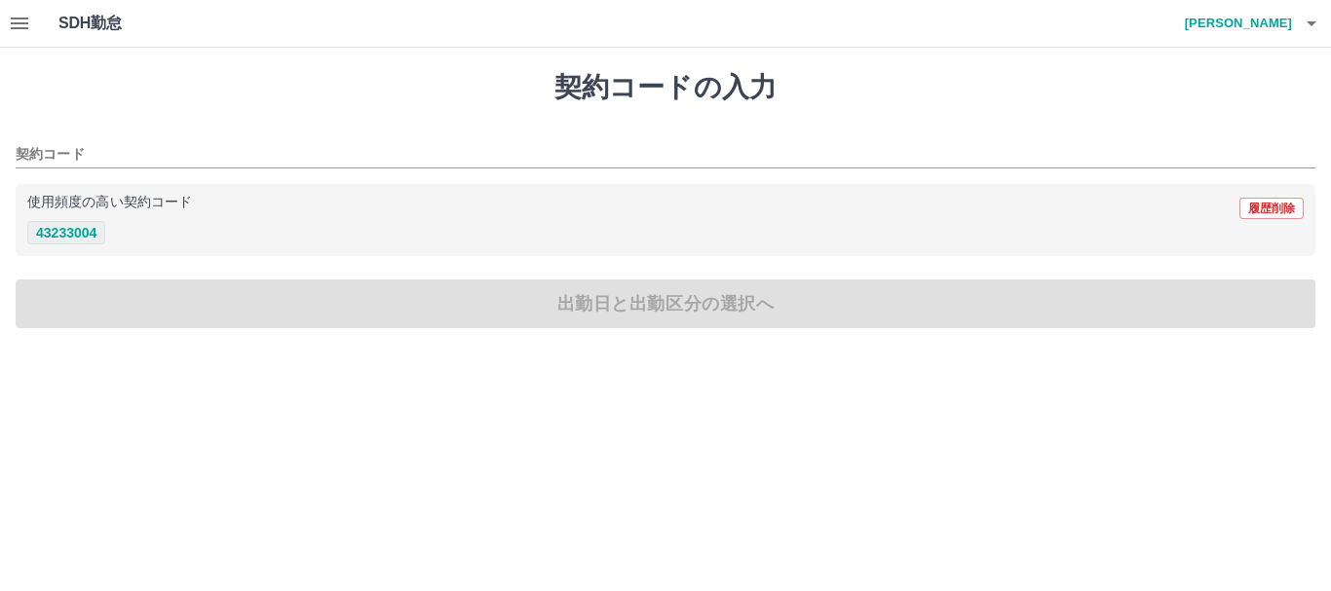
drag, startPoint x: 47, startPoint y: 236, endPoint x: 83, endPoint y: 232, distance: 36.3
click at [51, 233] on button "43233004" at bounding box center [66, 232] width 78 height 23
type input "********"
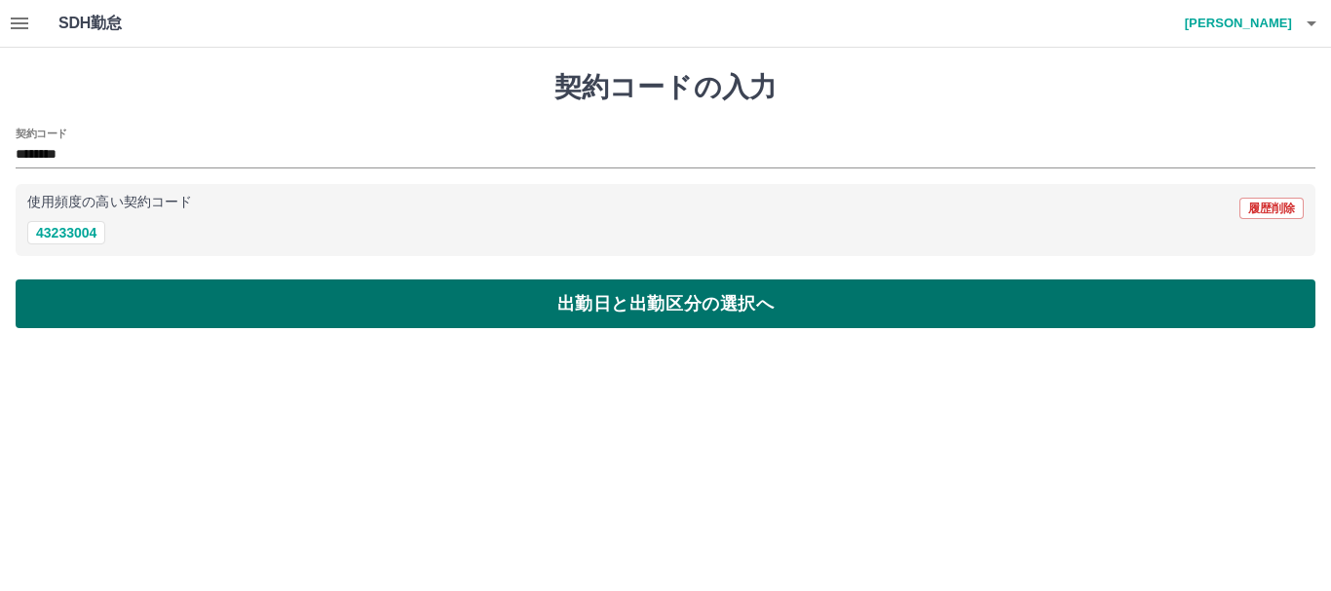
click at [527, 298] on button "出勤日と出勤区分の選択へ" at bounding box center [666, 304] width 1300 height 49
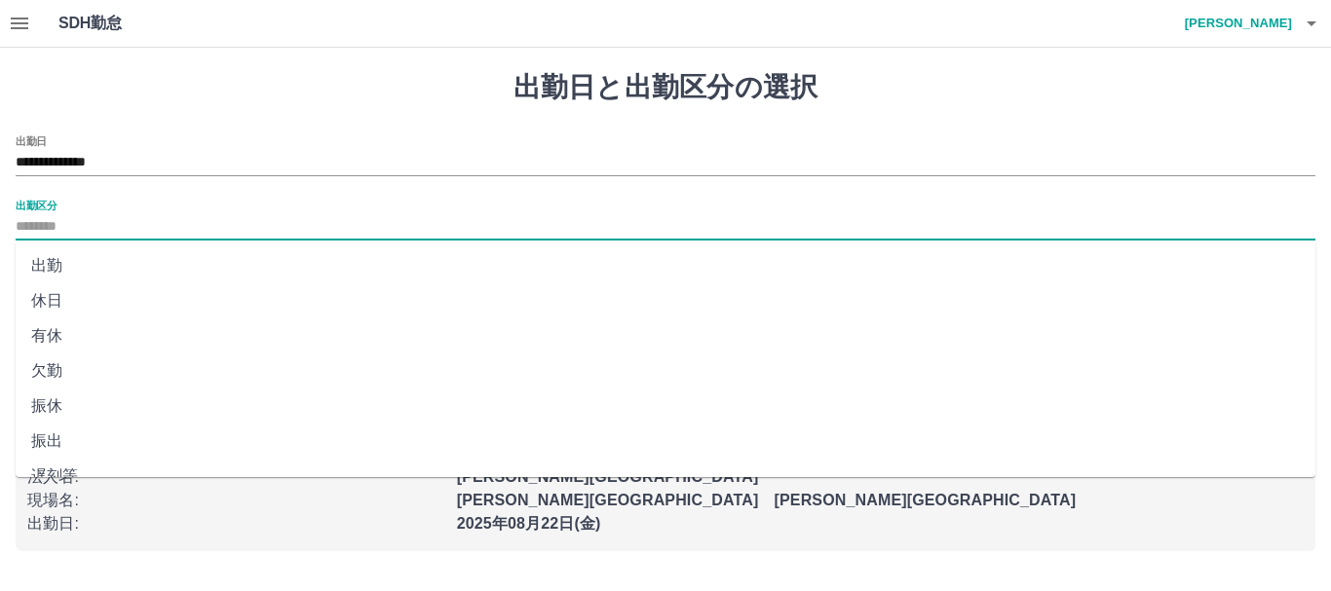
click at [25, 220] on input "出勤区分" at bounding box center [666, 227] width 1300 height 24
click at [56, 266] on li "出勤" at bounding box center [666, 265] width 1300 height 35
type input "**"
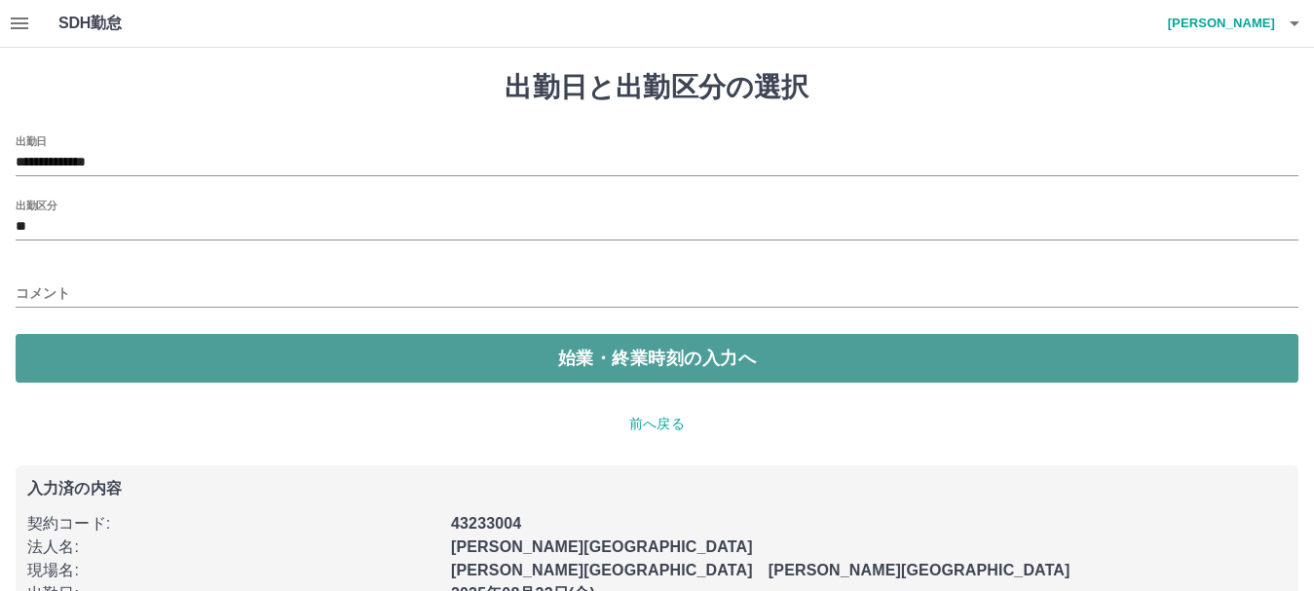
click at [587, 360] on button "始業・終業時刻の入力へ" at bounding box center [657, 358] width 1283 height 49
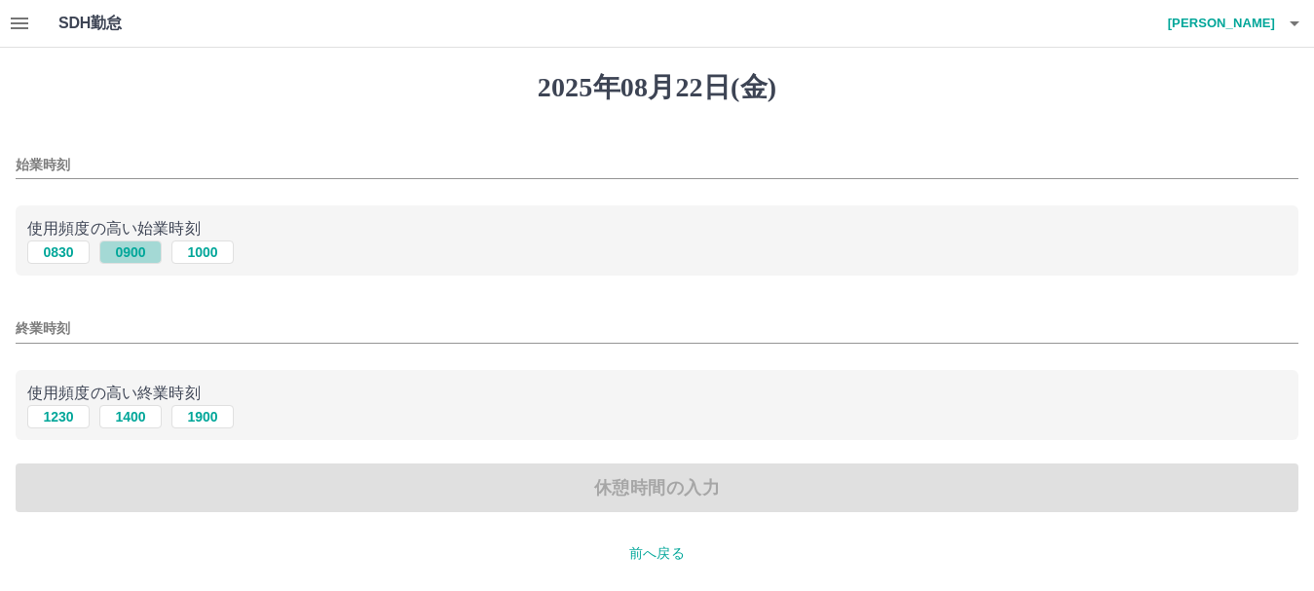
click at [129, 257] on button "0900" at bounding box center [130, 252] width 62 height 23
type input "****"
click at [17, 340] on input "終業時刻" at bounding box center [657, 329] width 1283 height 28
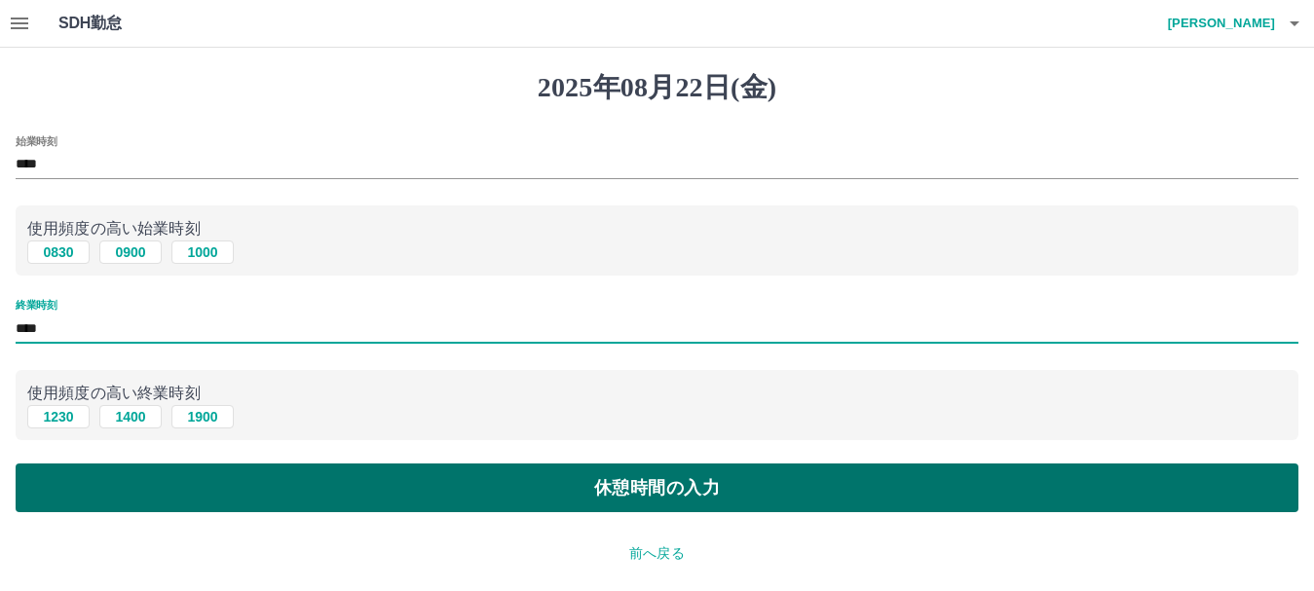
type input "****"
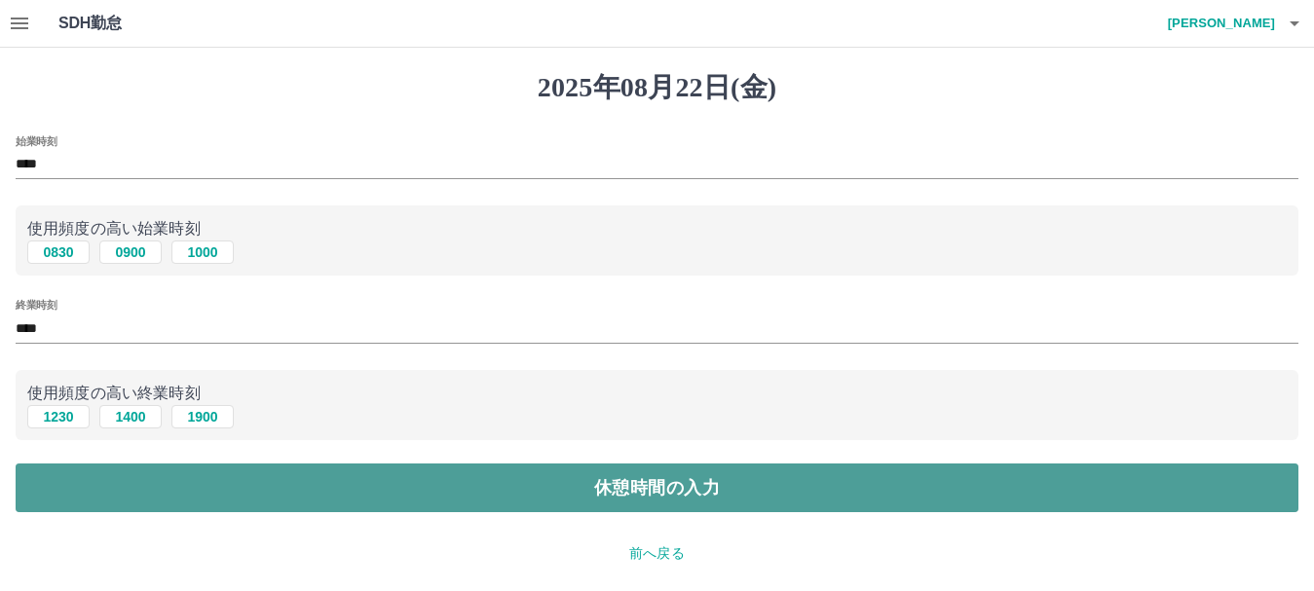
click at [619, 491] on button "休憩時間の入力" at bounding box center [657, 488] width 1283 height 49
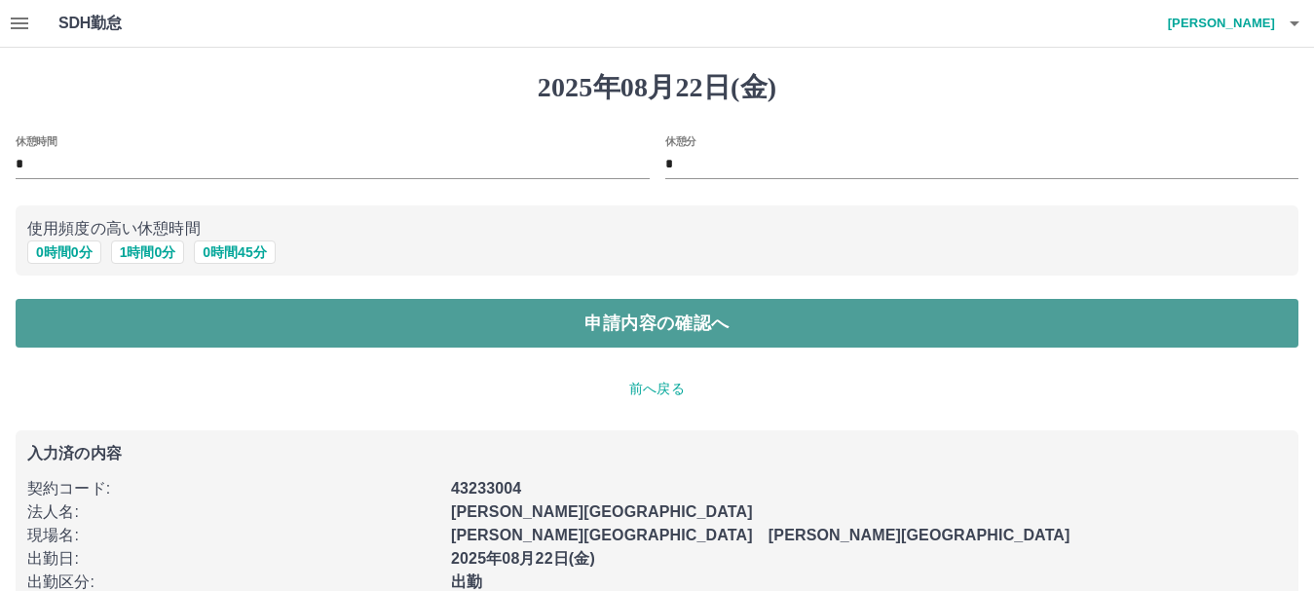
click at [628, 334] on button "申請内容の確認へ" at bounding box center [657, 323] width 1283 height 49
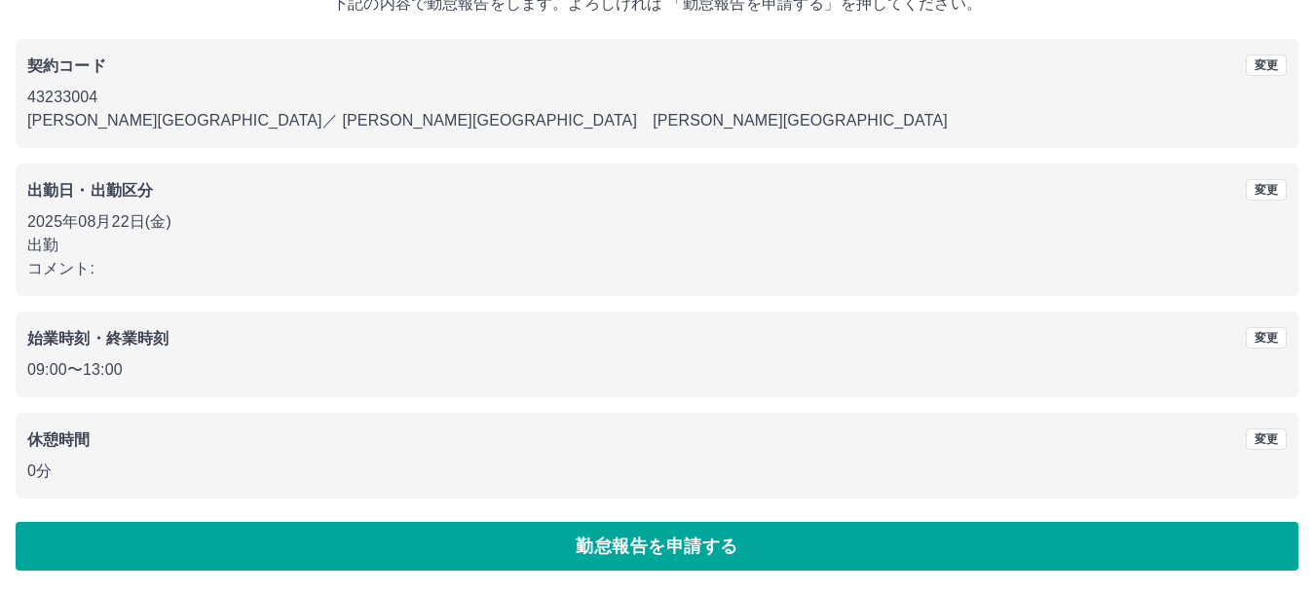
scroll to position [138, 0]
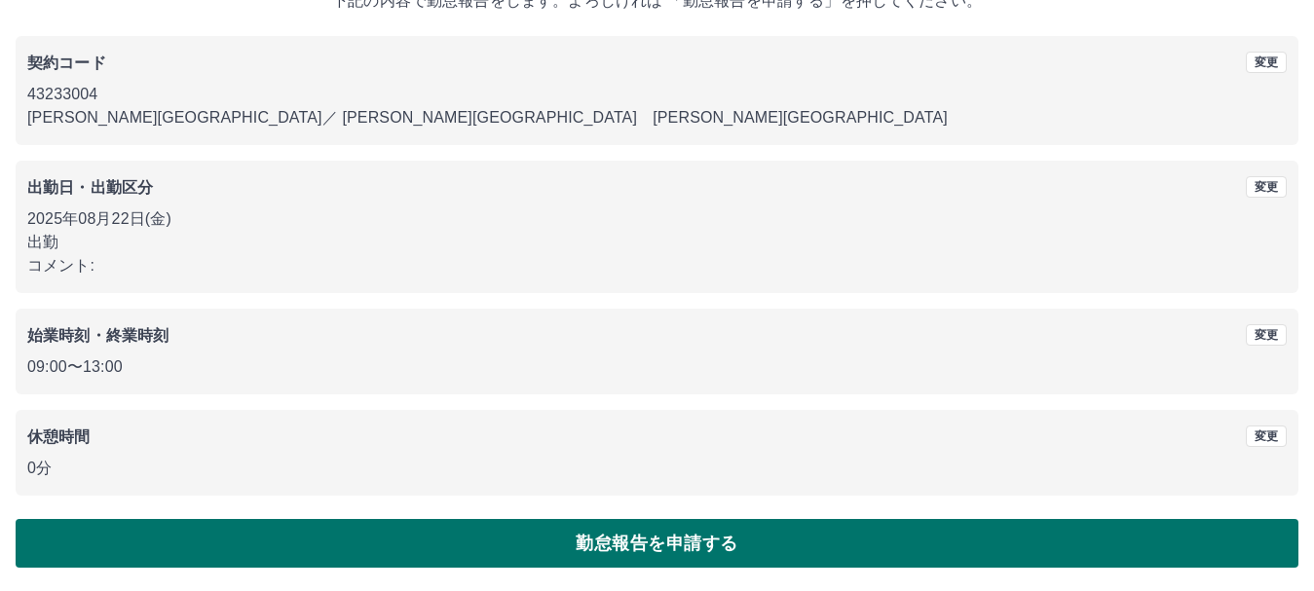
click at [622, 535] on button "勤怠報告を申請する" at bounding box center [657, 543] width 1283 height 49
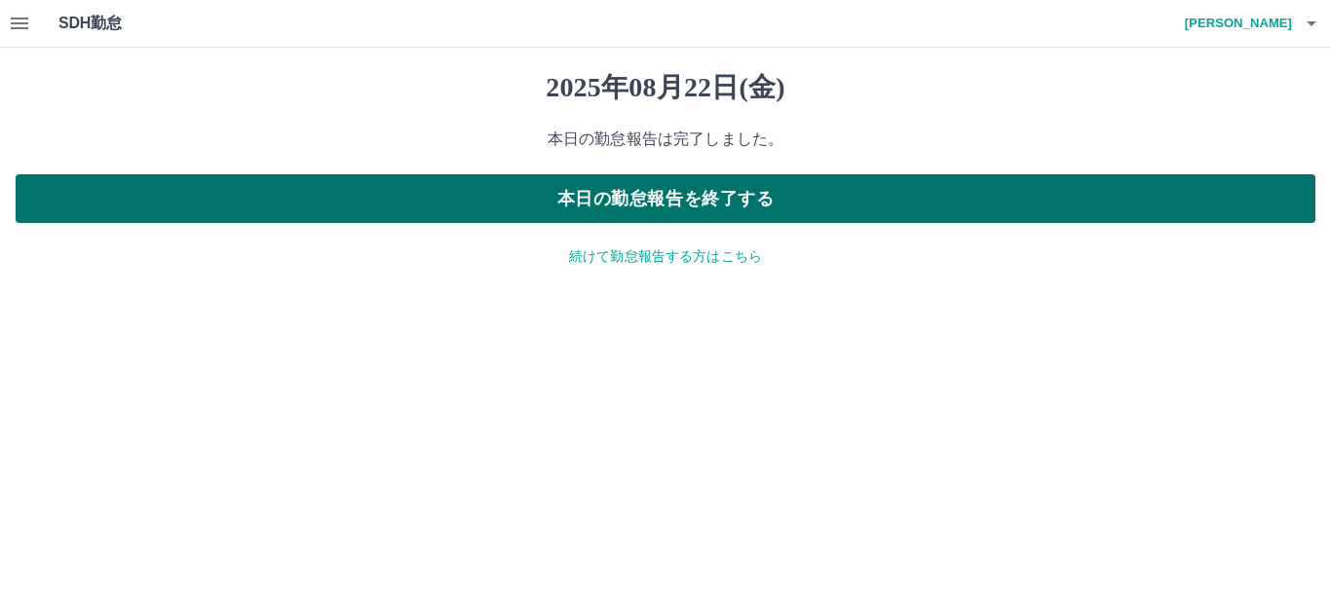
click at [684, 209] on button "本日の勤怠報告を終了する" at bounding box center [666, 198] width 1300 height 49
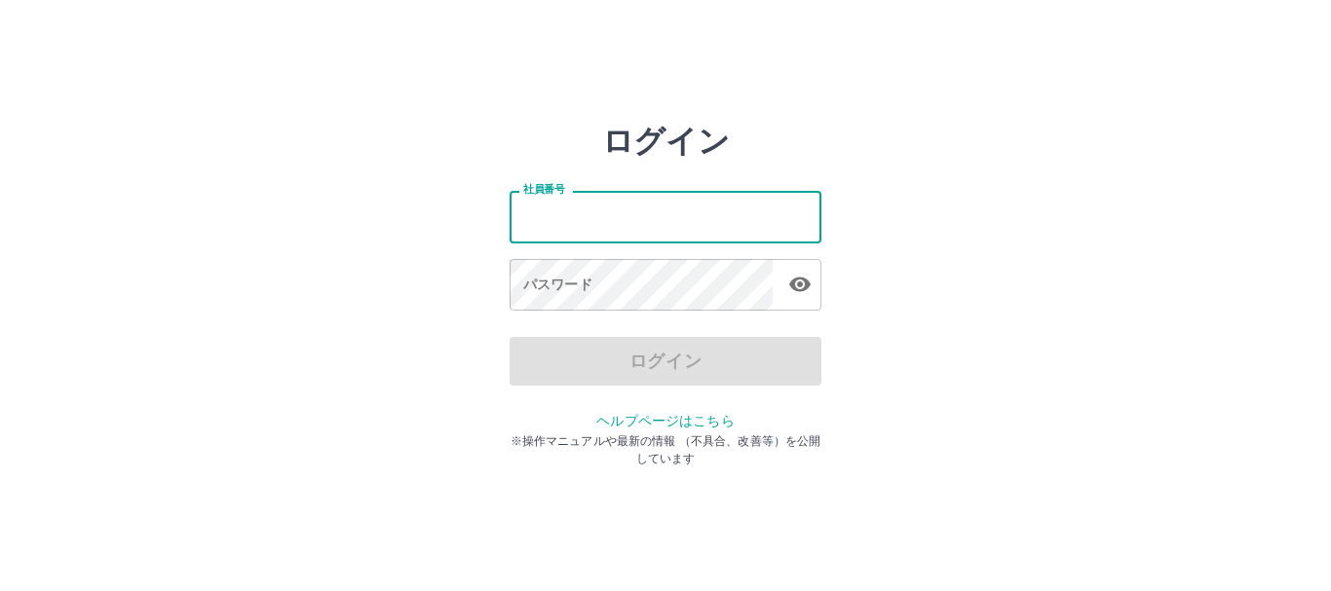
click at [540, 215] on input "社員番号" at bounding box center [666, 217] width 312 height 52
type input "*******"
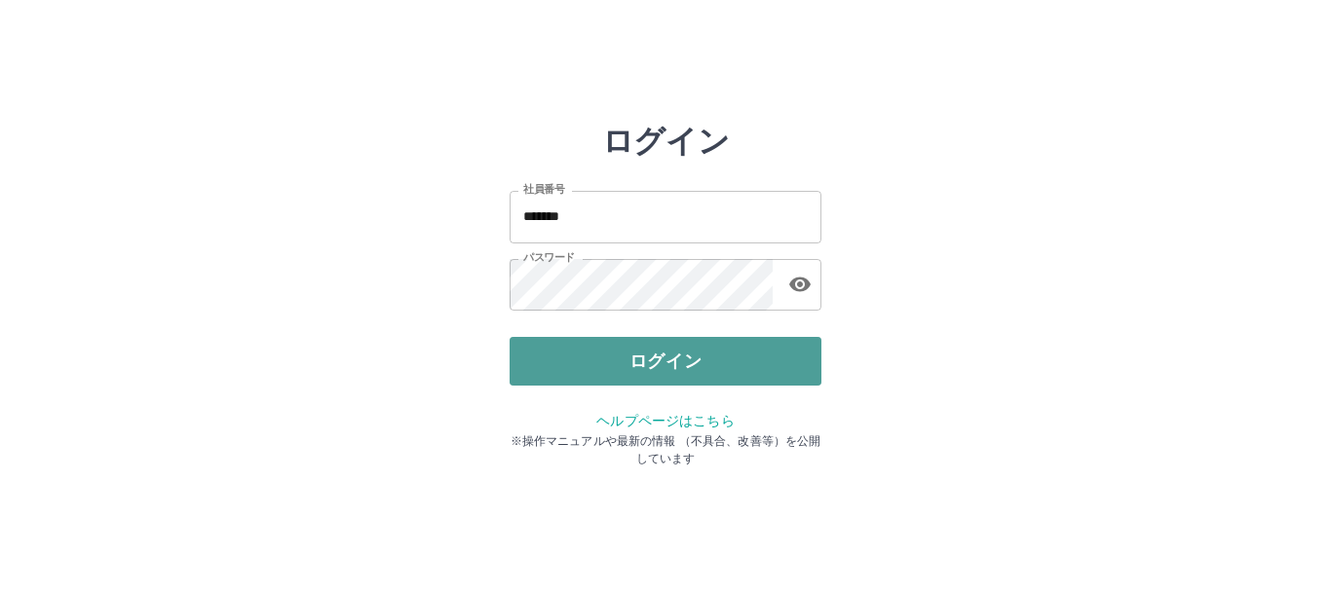
click at [680, 367] on button "ログイン" at bounding box center [666, 361] width 312 height 49
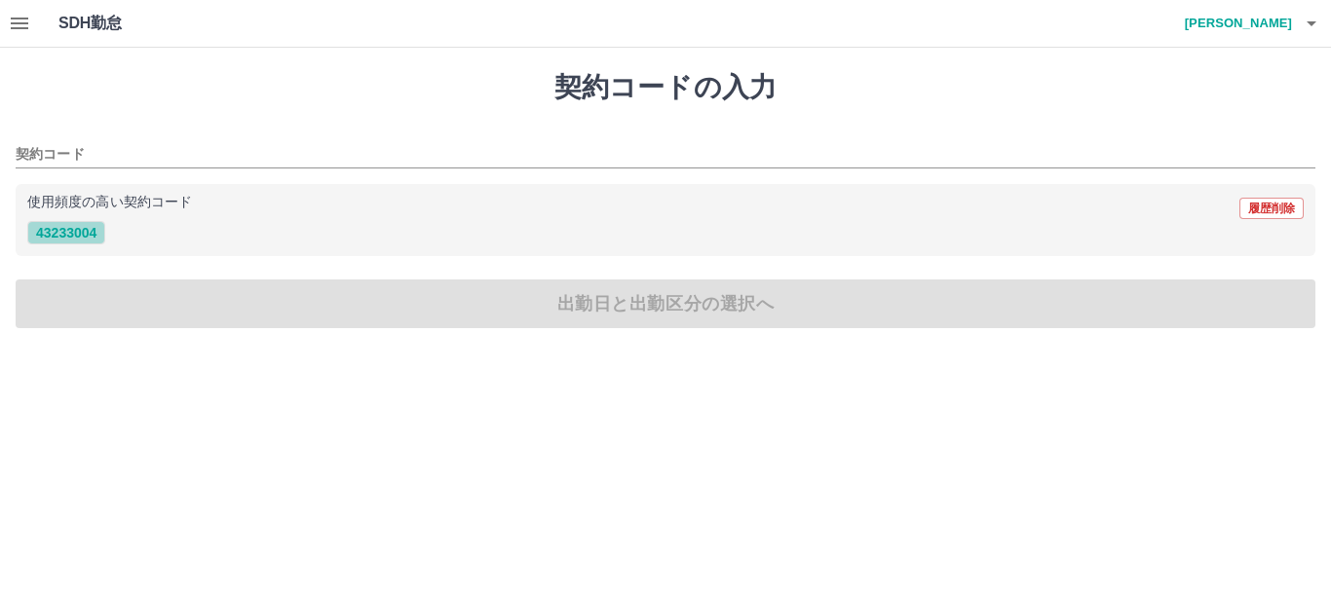
click at [48, 241] on button "43233004" at bounding box center [66, 232] width 78 height 23
type input "********"
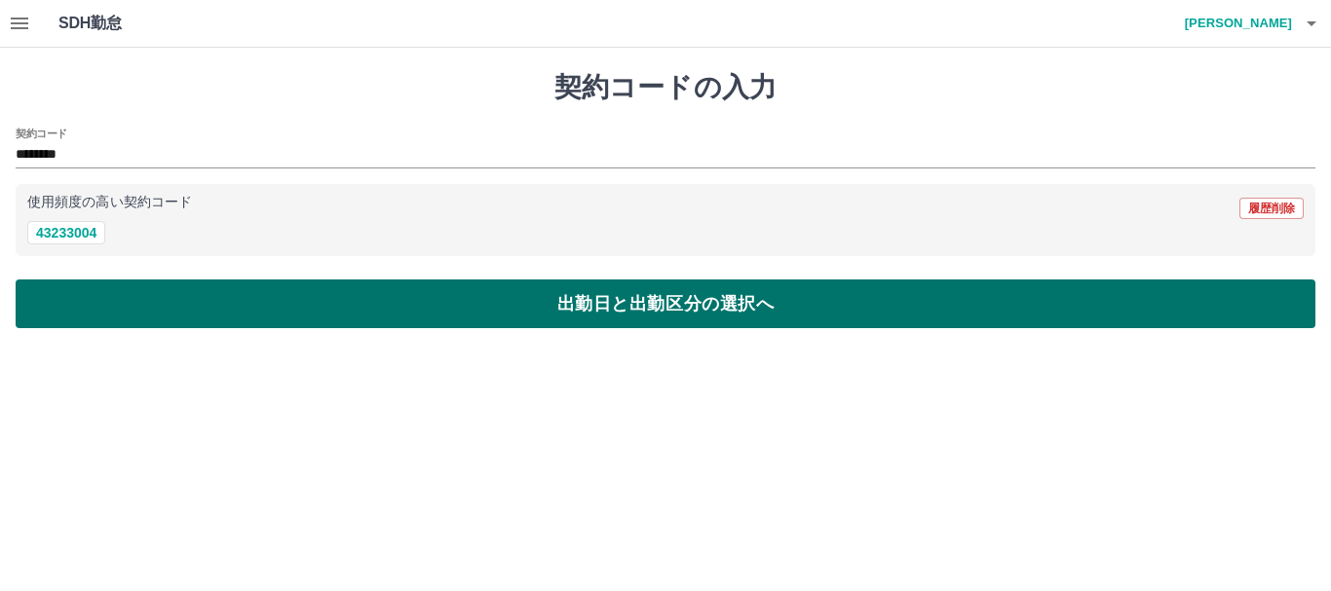
drag, startPoint x: 640, startPoint y: 331, endPoint x: 580, endPoint y: 314, distance: 62.9
click at [642, 325] on div "契約コードの入力 契約コード ******** 使用頻度の高い契約コード 履歴削除 43233004 出勤日と出勤区分の選択へ" at bounding box center [665, 200] width 1331 height 304
click at [678, 305] on button "出勤日と出勤区分の選択へ" at bounding box center [666, 304] width 1300 height 49
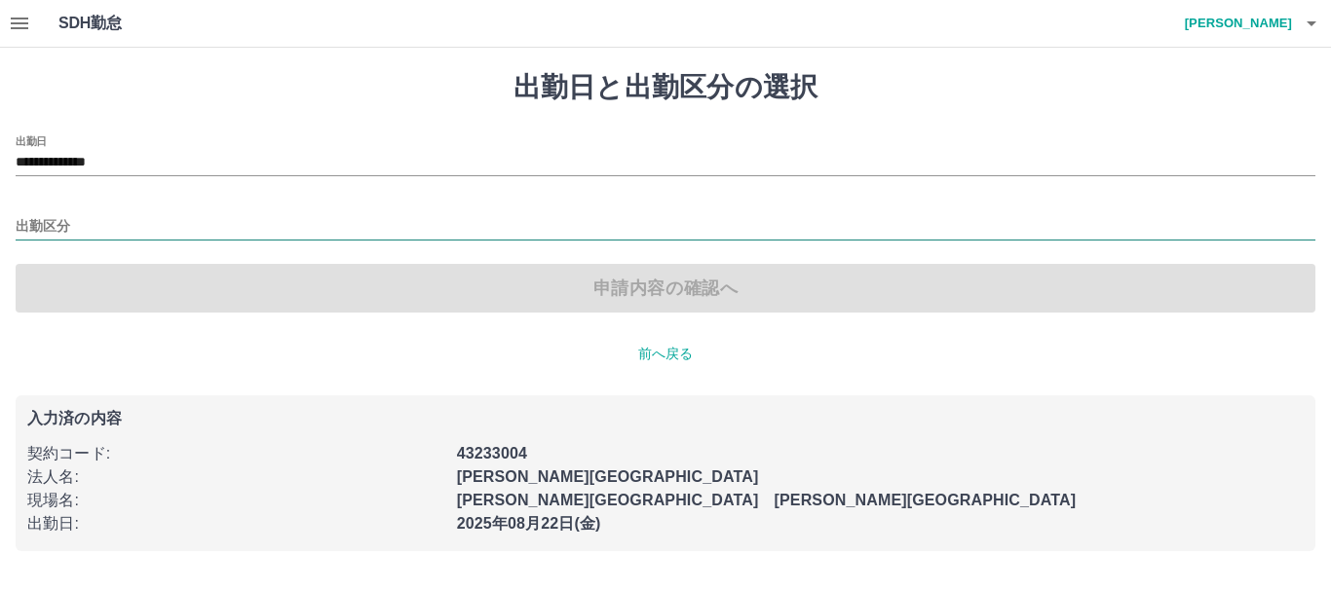
click at [48, 215] on input "出勤区分" at bounding box center [666, 227] width 1300 height 24
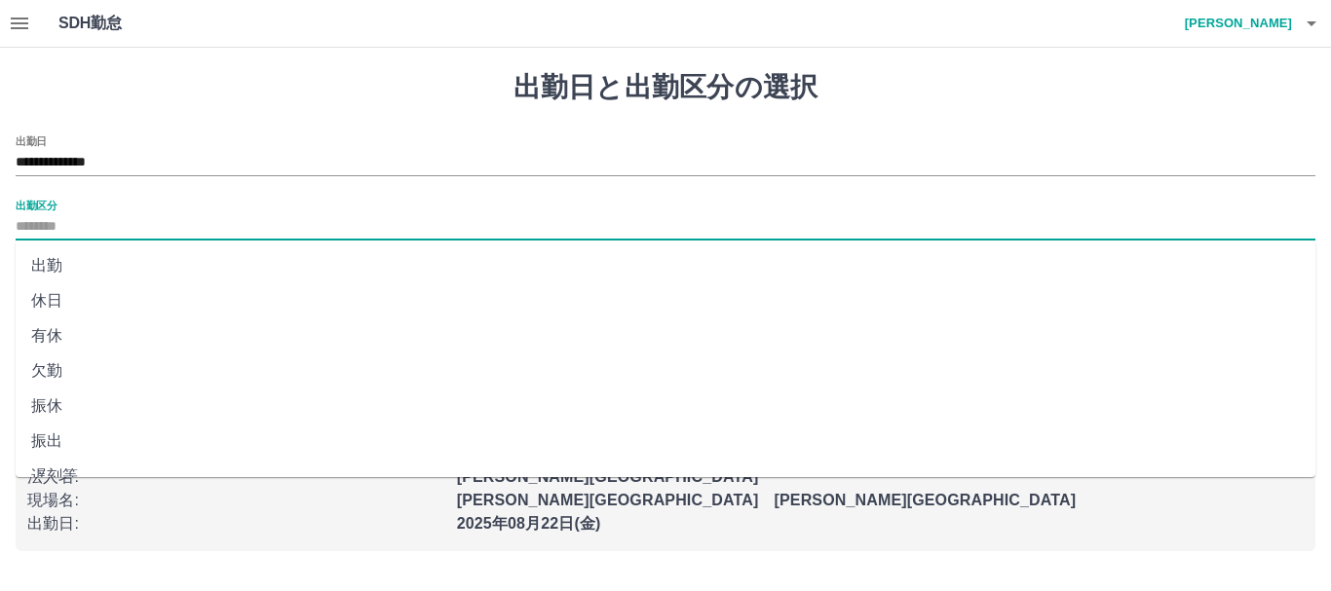
drag, startPoint x: 52, startPoint y: 267, endPoint x: 466, endPoint y: 348, distance: 421.9
click at [54, 263] on li "出勤" at bounding box center [666, 265] width 1300 height 35
type input "**"
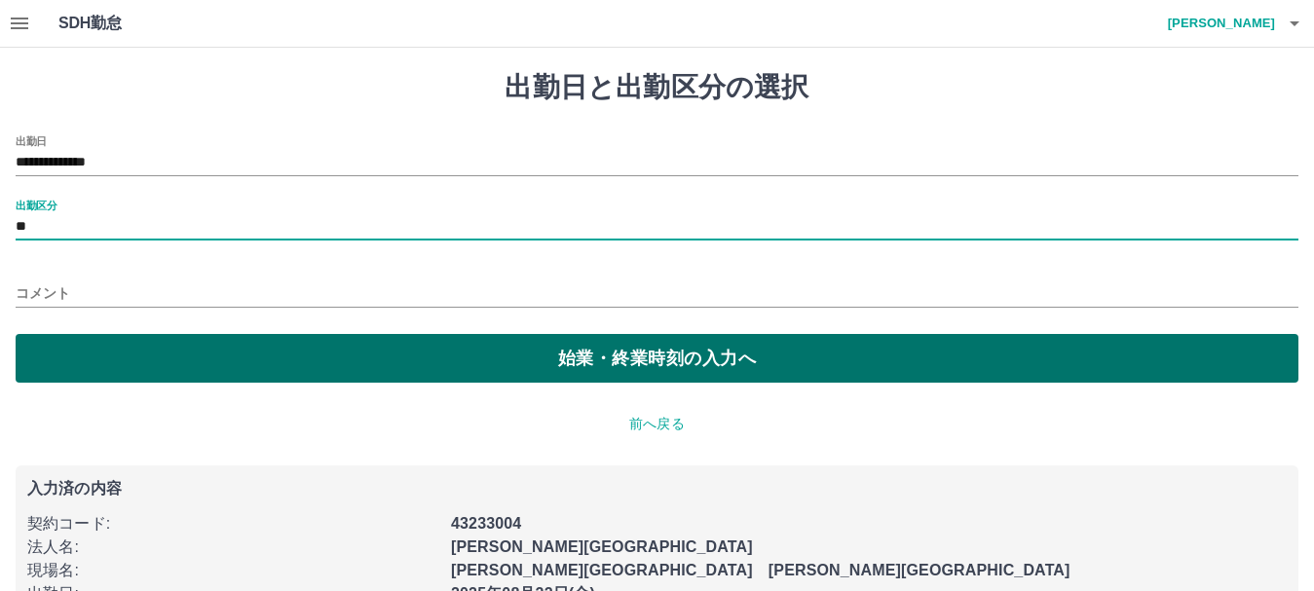
click at [593, 362] on button "始業・終業時刻の入力へ" at bounding box center [657, 358] width 1283 height 49
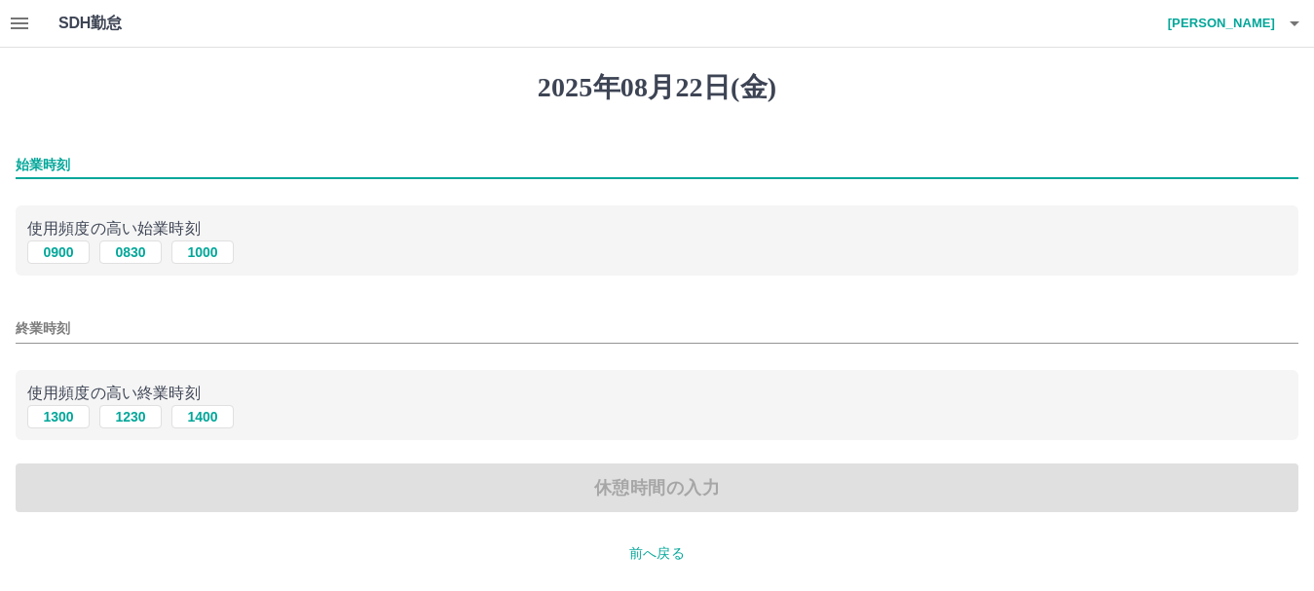
click at [35, 157] on input "始業時刻" at bounding box center [657, 165] width 1283 height 28
type input "****"
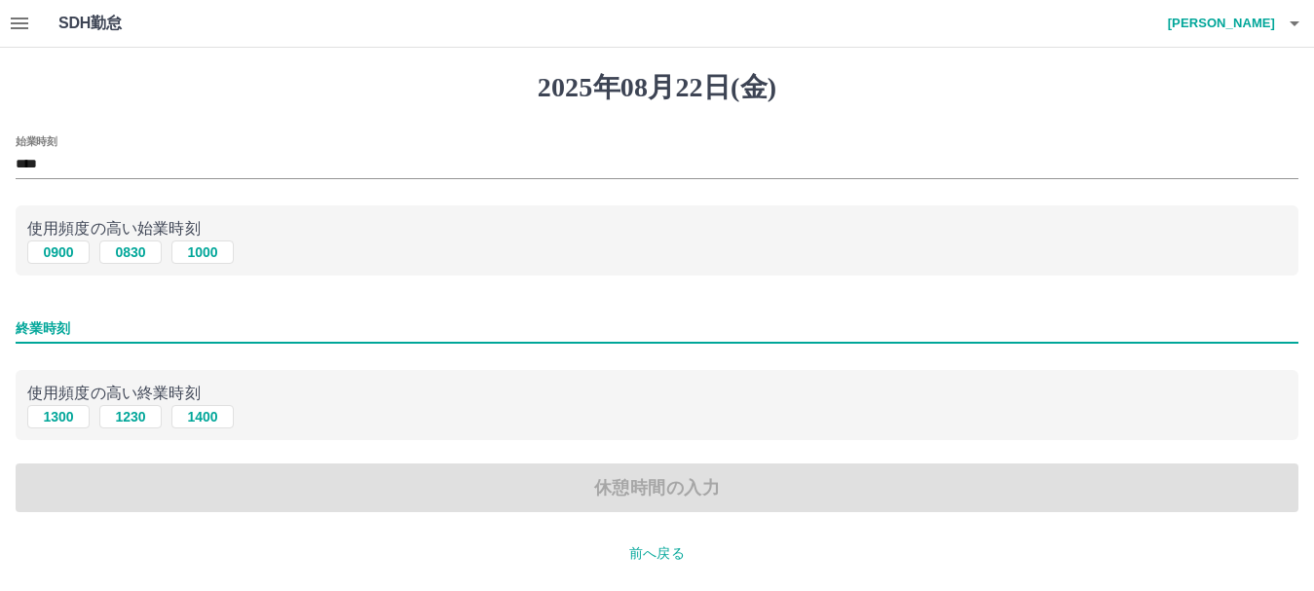
click at [38, 334] on input "終業時刻" at bounding box center [657, 329] width 1283 height 28
type input "****"
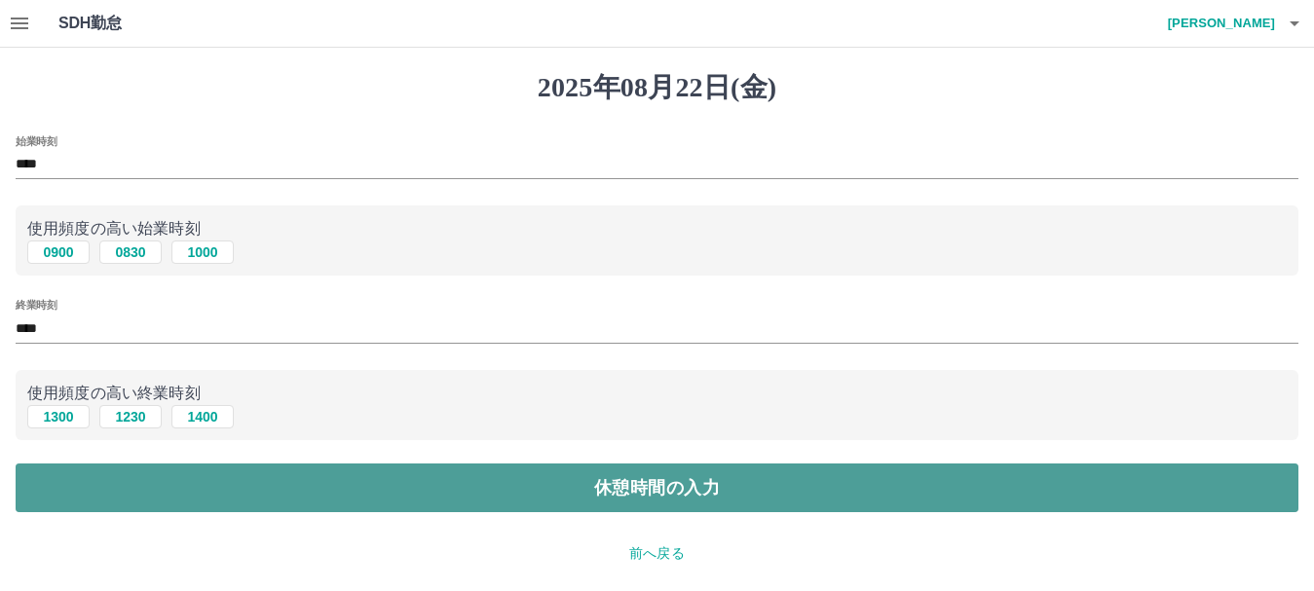
click at [615, 485] on button "休憩時間の入力" at bounding box center [657, 488] width 1283 height 49
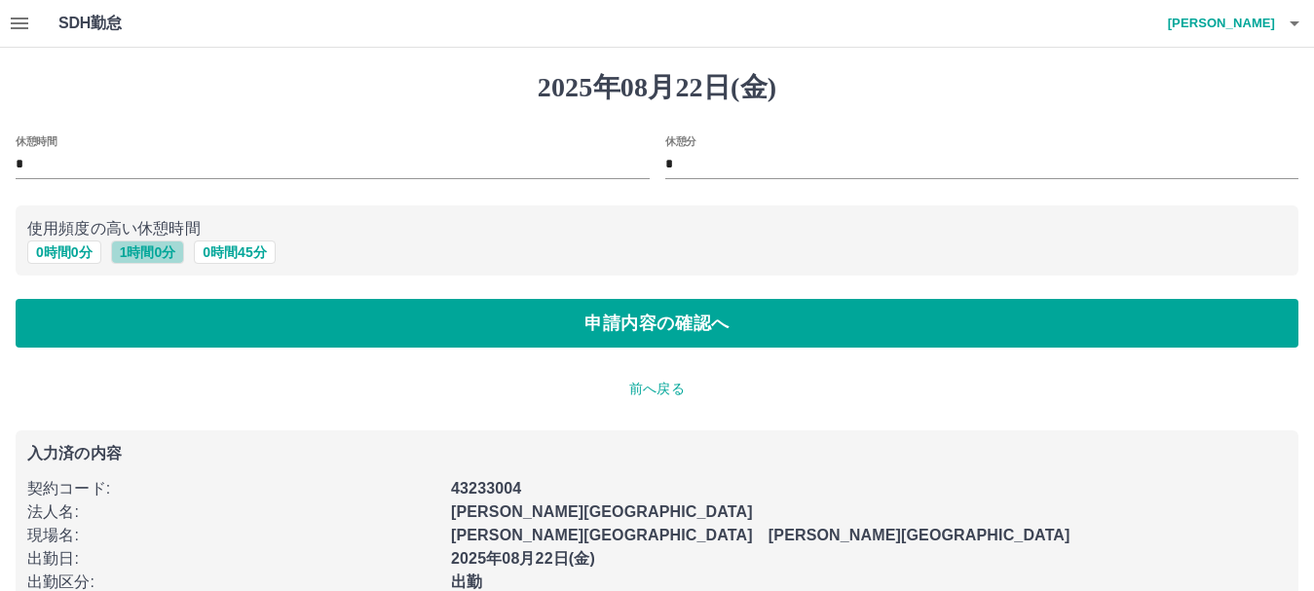
click at [153, 246] on button "1 時間 0 分" at bounding box center [148, 252] width 74 height 23
type input "*"
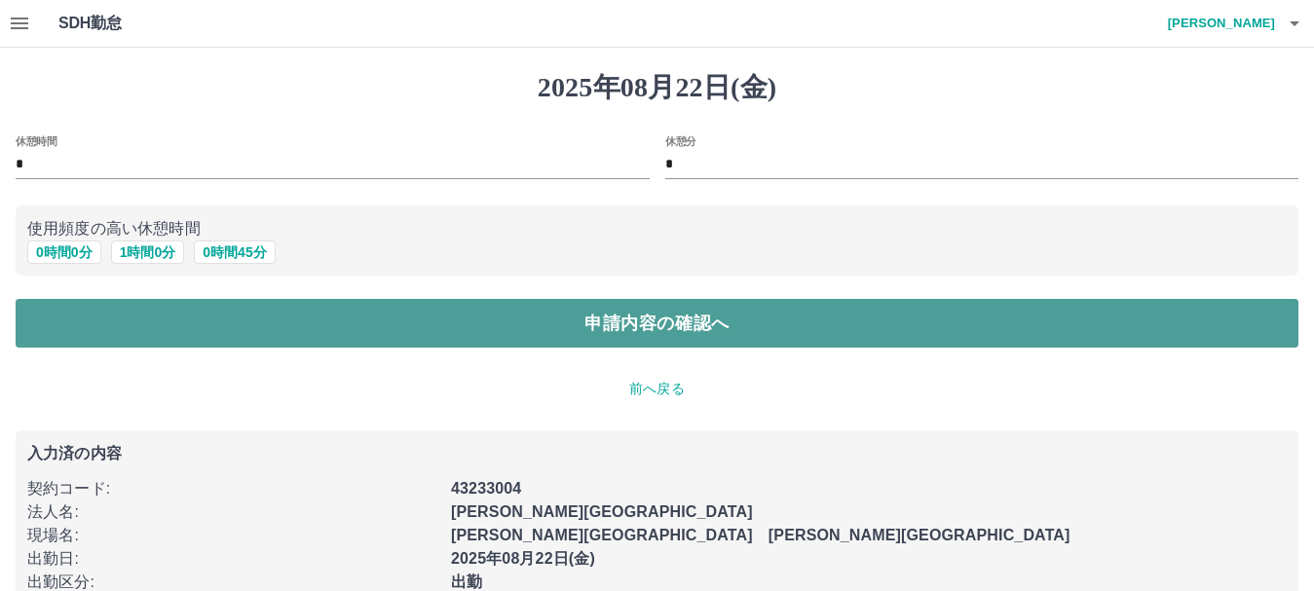
click at [581, 323] on button "申請内容の確認へ" at bounding box center [657, 323] width 1283 height 49
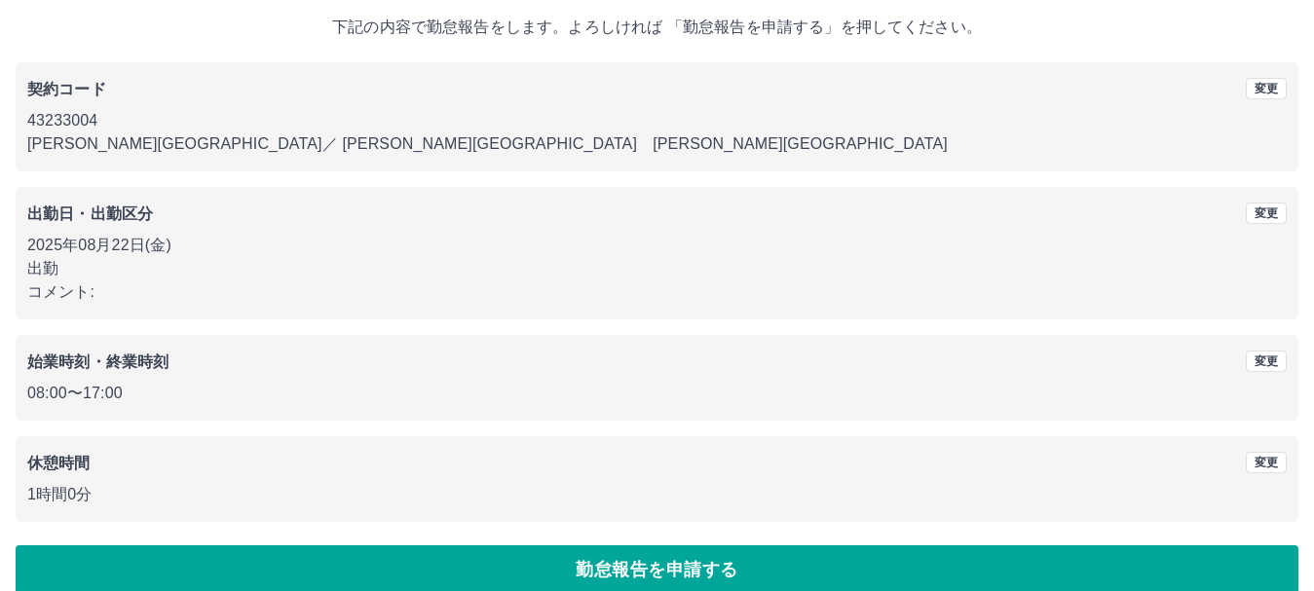
scroll to position [138, 0]
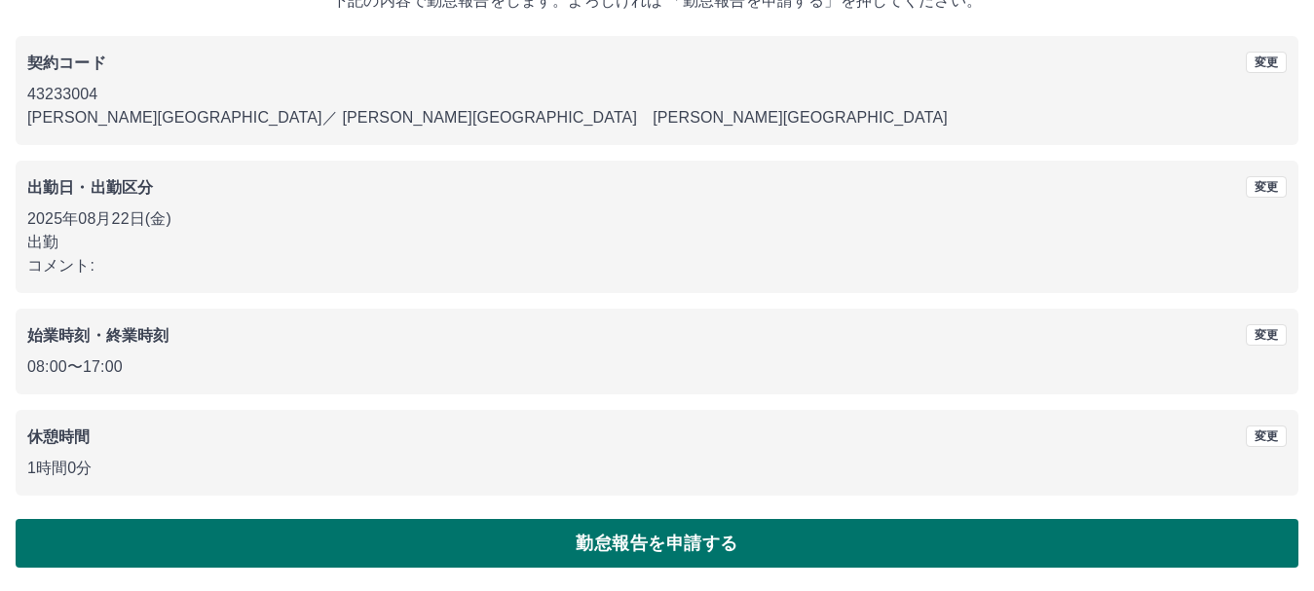
click at [617, 537] on button "勤怠報告を申請する" at bounding box center [657, 543] width 1283 height 49
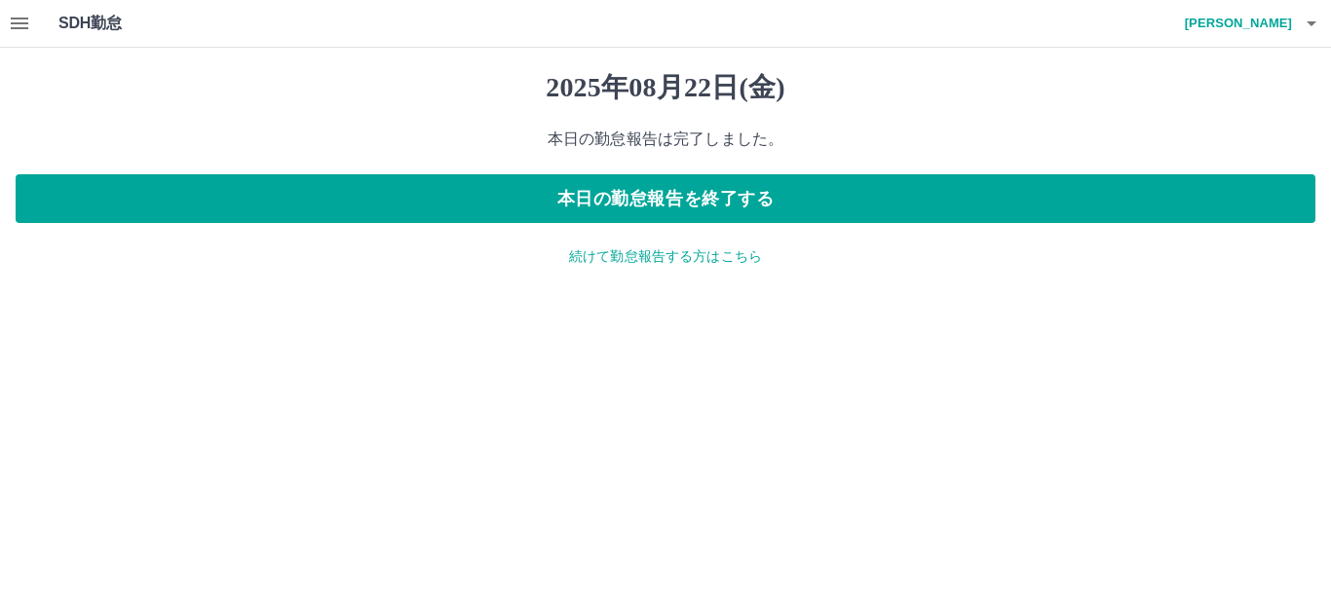
click at [621, 266] on p "続けて勤怠報告する方はこちら" at bounding box center [666, 256] width 1300 height 20
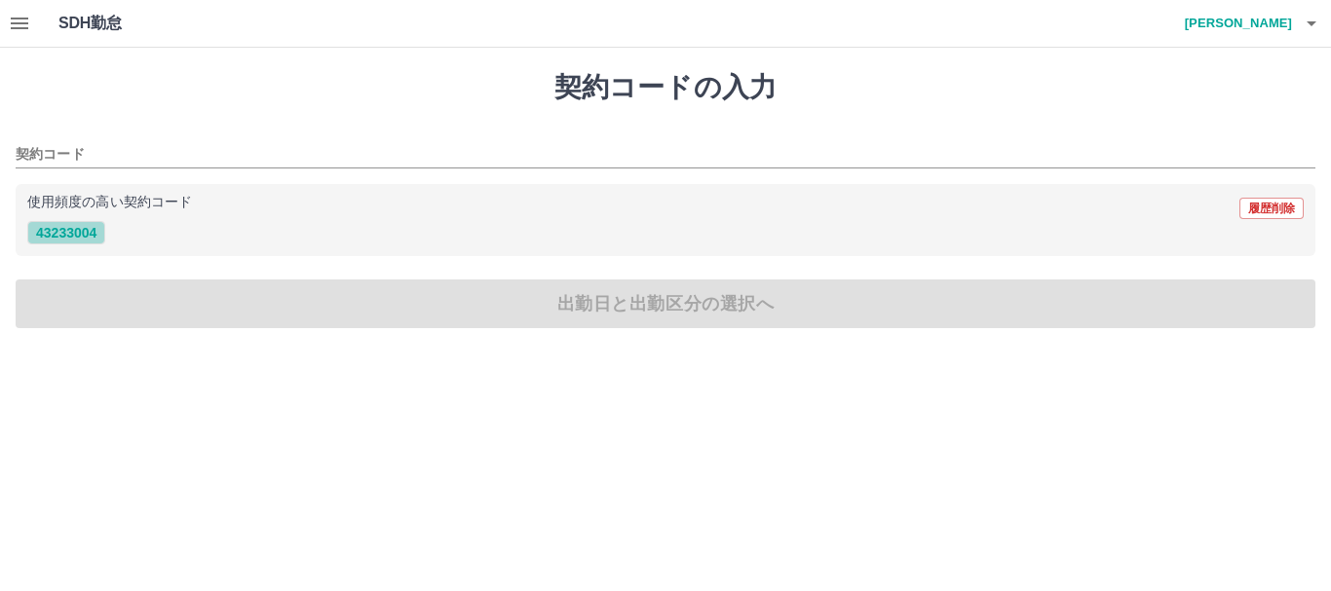
click at [73, 237] on button "43233004" at bounding box center [66, 232] width 78 height 23
type input "********"
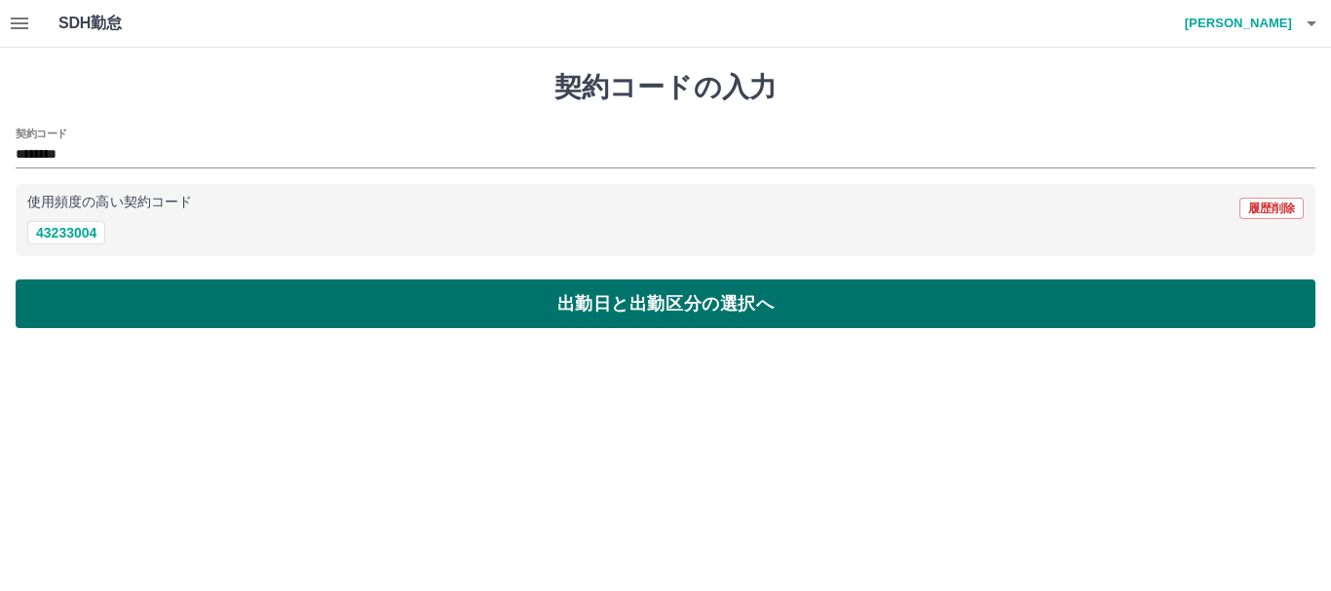
click at [419, 319] on button "出勤日と出勤区分の選択へ" at bounding box center [666, 304] width 1300 height 49
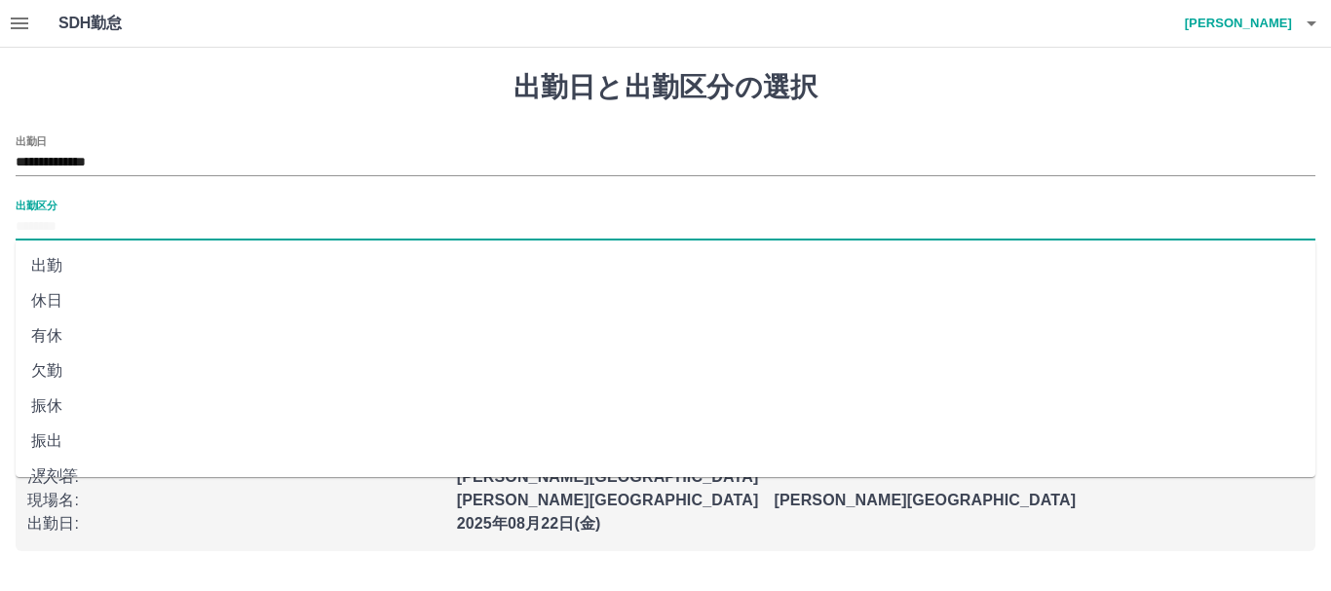
click at [66, 225] on input "出勤区分" at bounding box center [666, 227] width 1300 height 24
click at [147, 158] on input "**********" at bounding box center [666, 163] width 1300 height 24
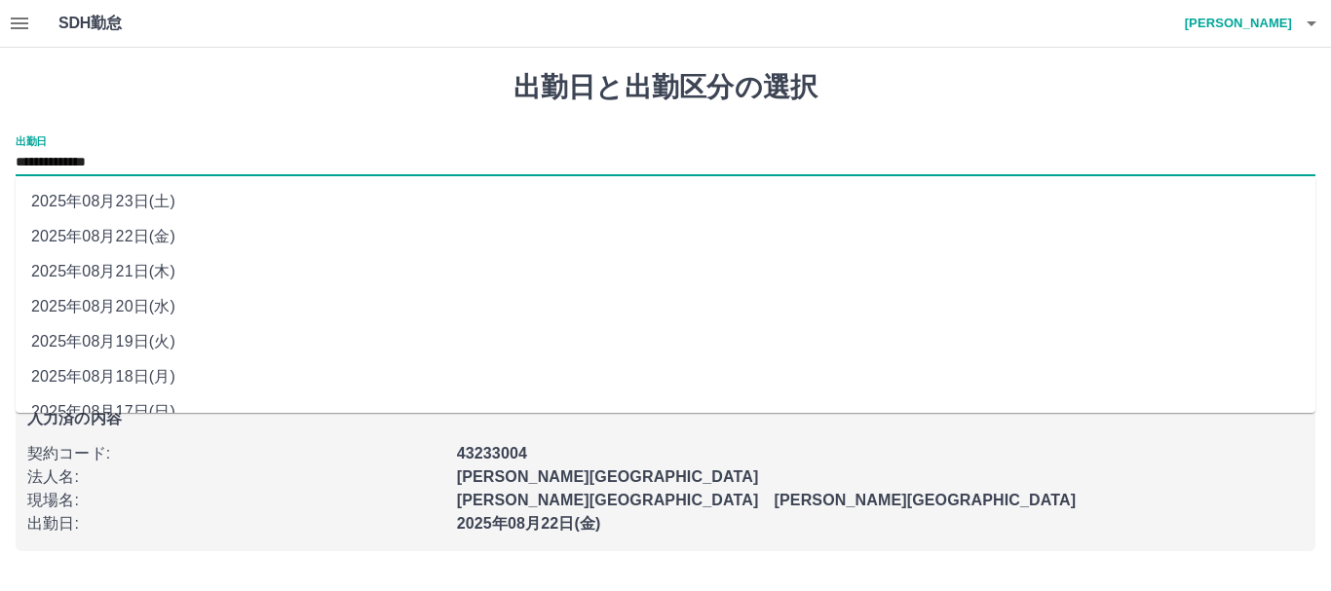
click at [147, 200] on li "2025年08月23日(土)" at bounding box center [666, 201] width 1300 height 35
type input "**********"
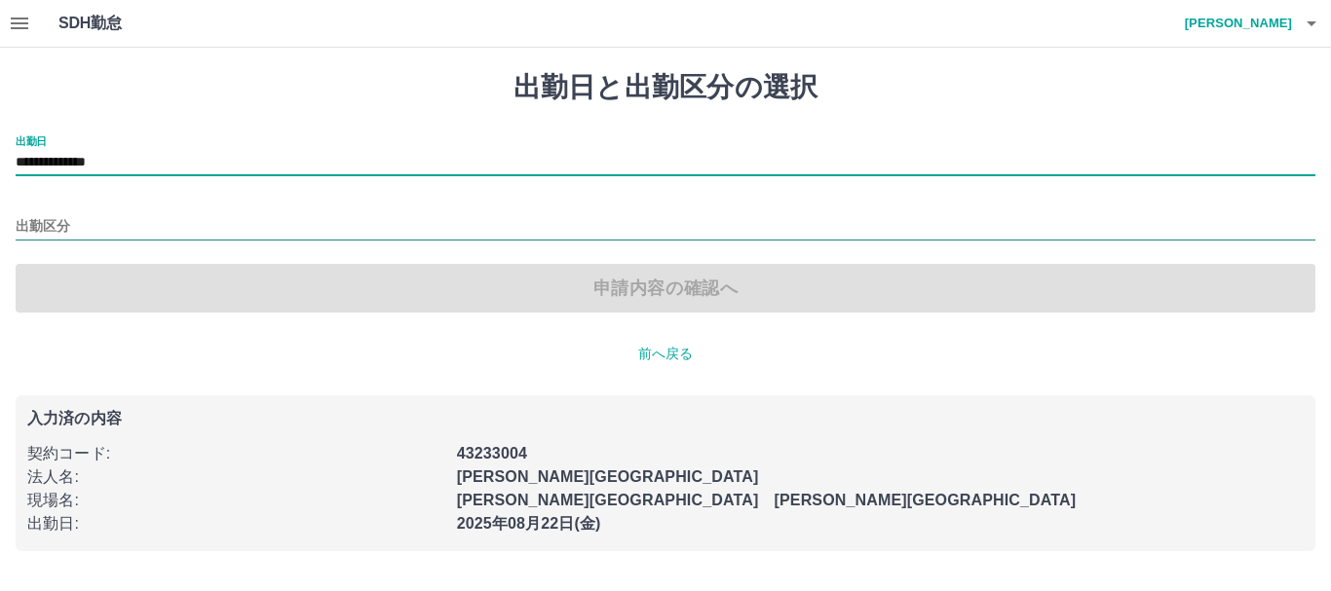
click at [41, 218] on input "出勤区分" at bounding box center [666, 227] width 1300 height 24
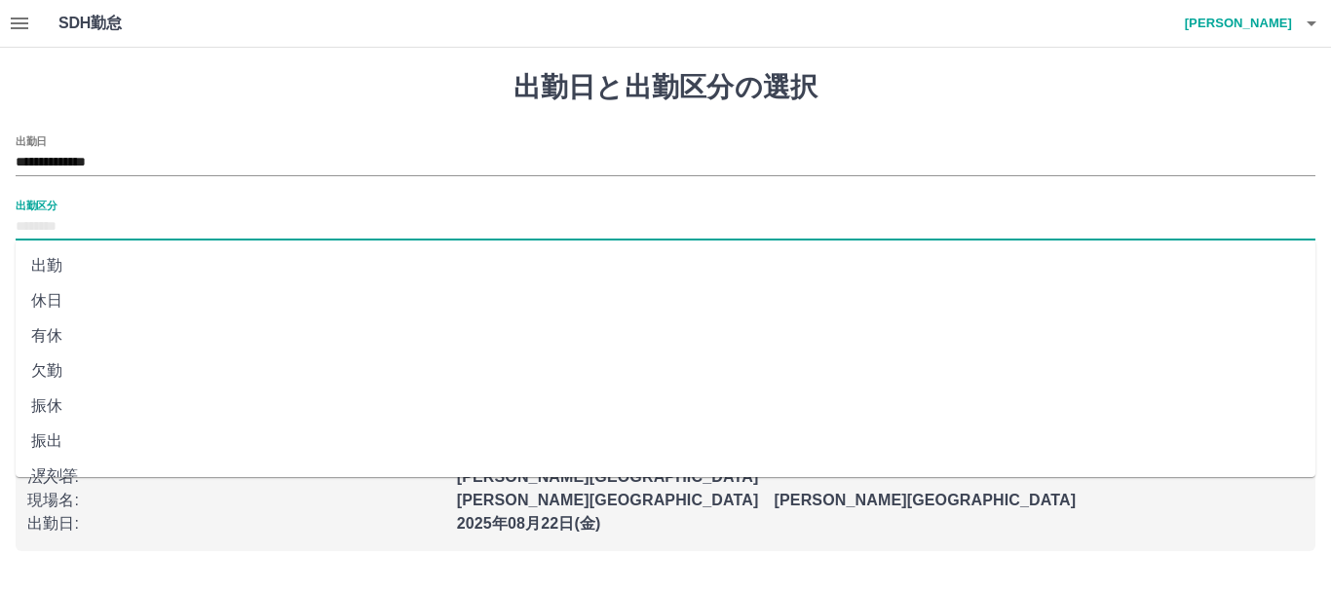
click at [57, 268] on li "出勤" at bounding box center [666, 265] width 1300 height 35
type input "**"
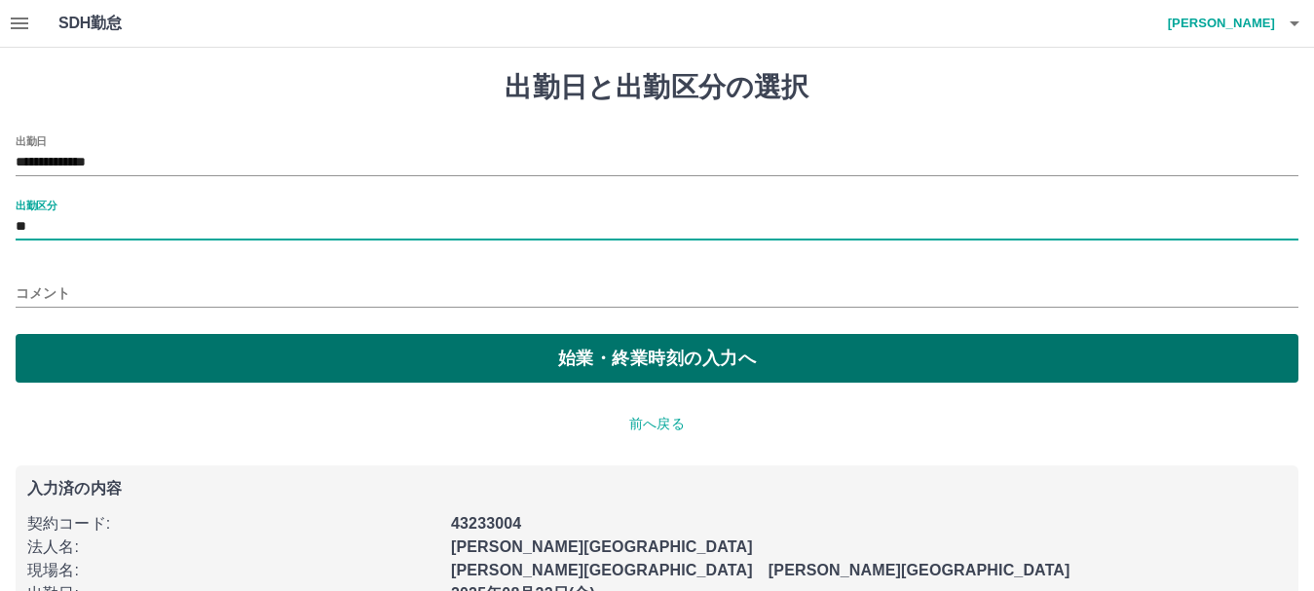
click at [570, 354] on button "始業・終業時刻の入力へ" at bounding box center [657, 358] width 1283 height 49
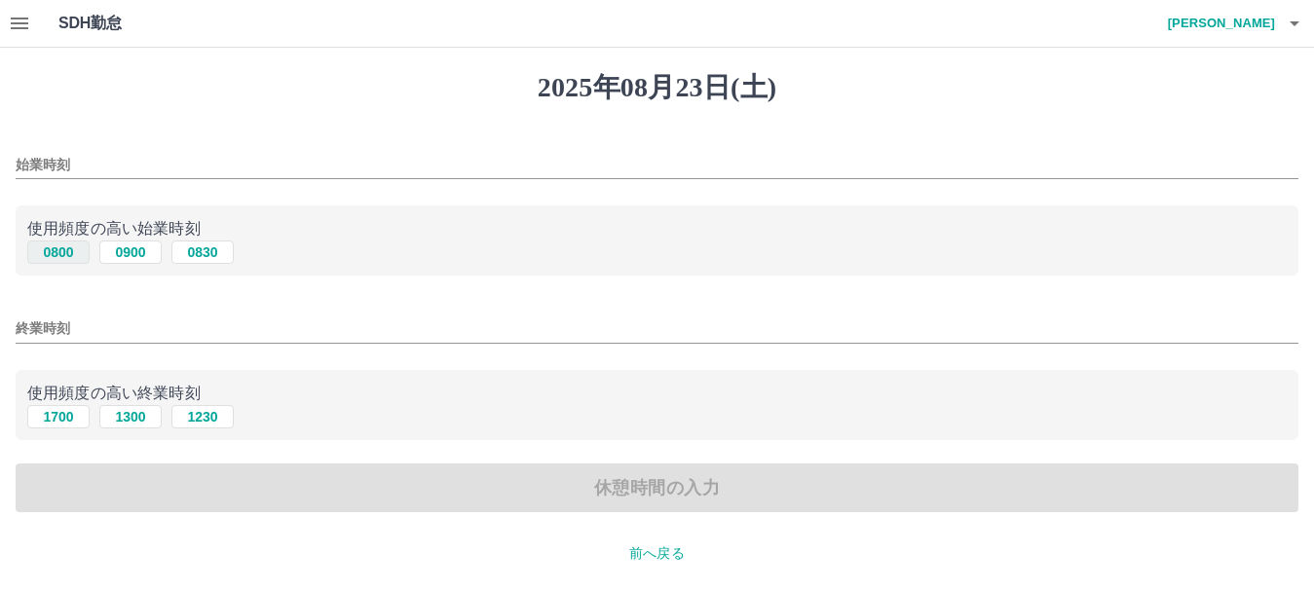
click at [67, 261] on button "0800" at bounding box center [58, 252] width 62 height 23
type input "****"
click at [40, 314] on div "終業時刻" at bounding box center [657, 322] width 1283 height 47
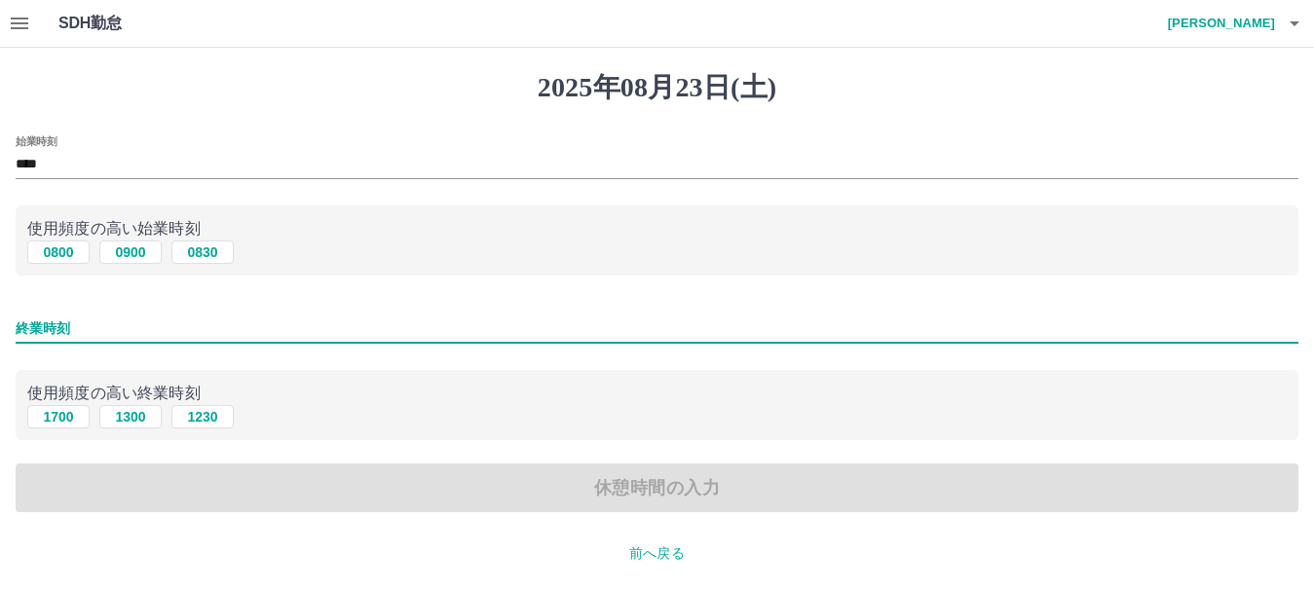
click at [35, 316] on input "終業時刻" at bounding box center [657, 329] width 1283 height 28
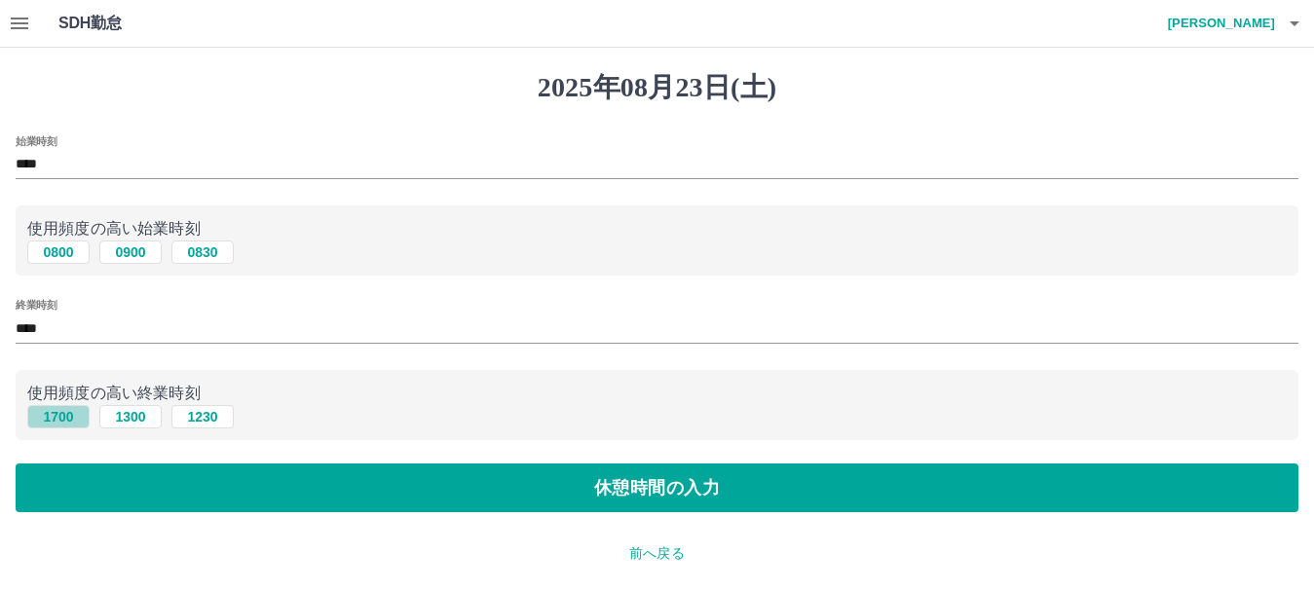
click at [57, 416] on button "1700" at bounding box center [58, 416] width 62 height 23
type input "****"
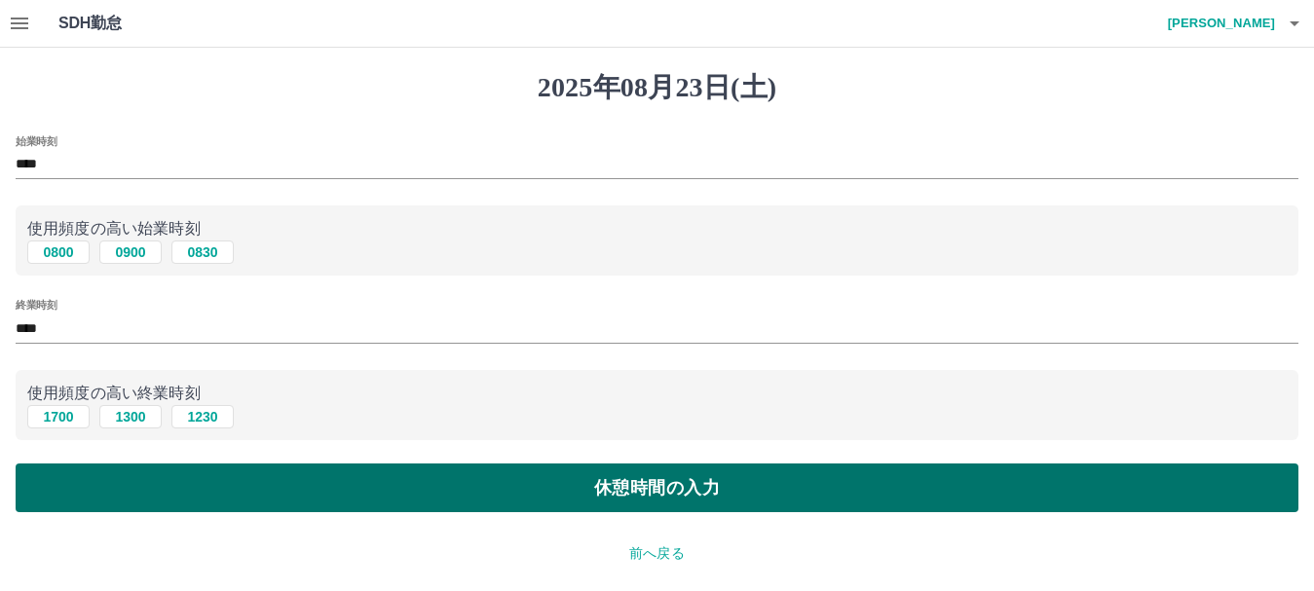
click at [640, 479] on button "休憩時間の入力" at bounding box center [657, 488] width 1283 height 49
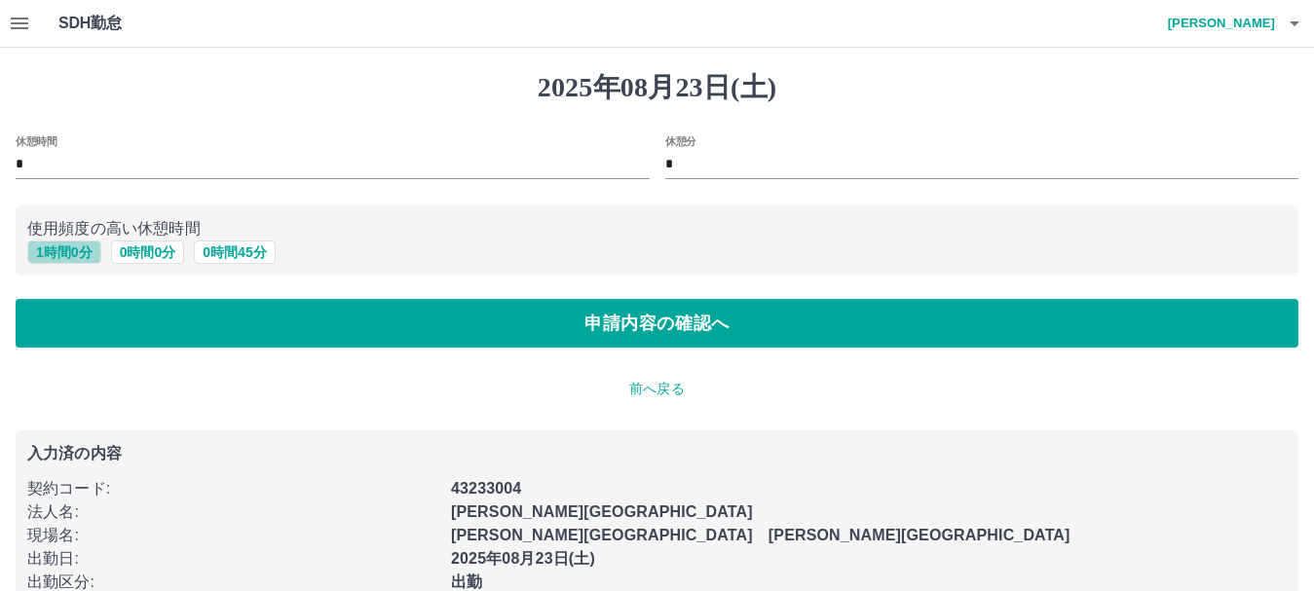
click at [45, 254] on button "1 時間 0 分" at bounding box center [64, 252] width 74 height 23
type input "*"
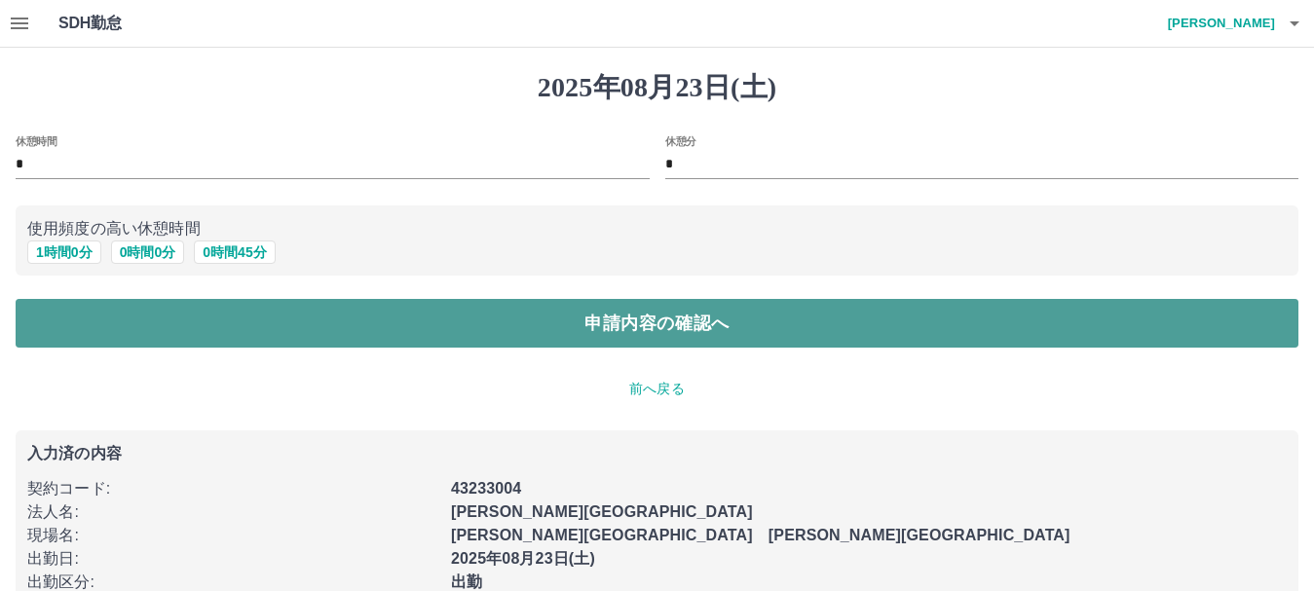
click at [566, 319] on button "申請内容の確認へ" at bounding box center [657, 323] width 1283 height 49
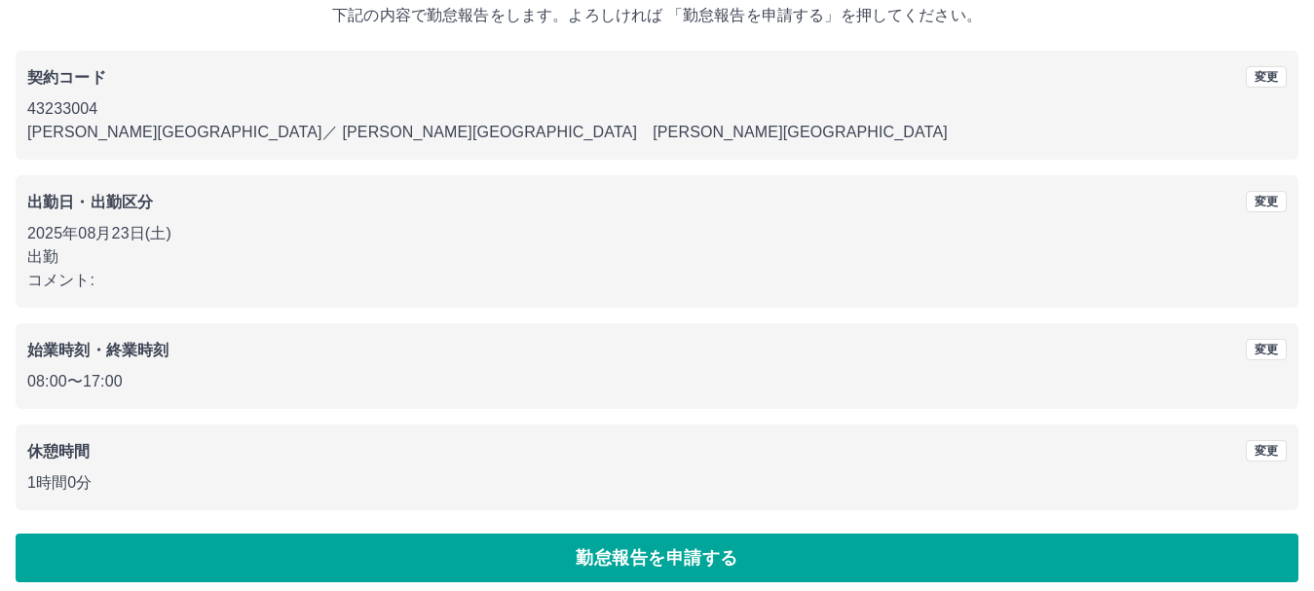
scroll to position [138, 0]
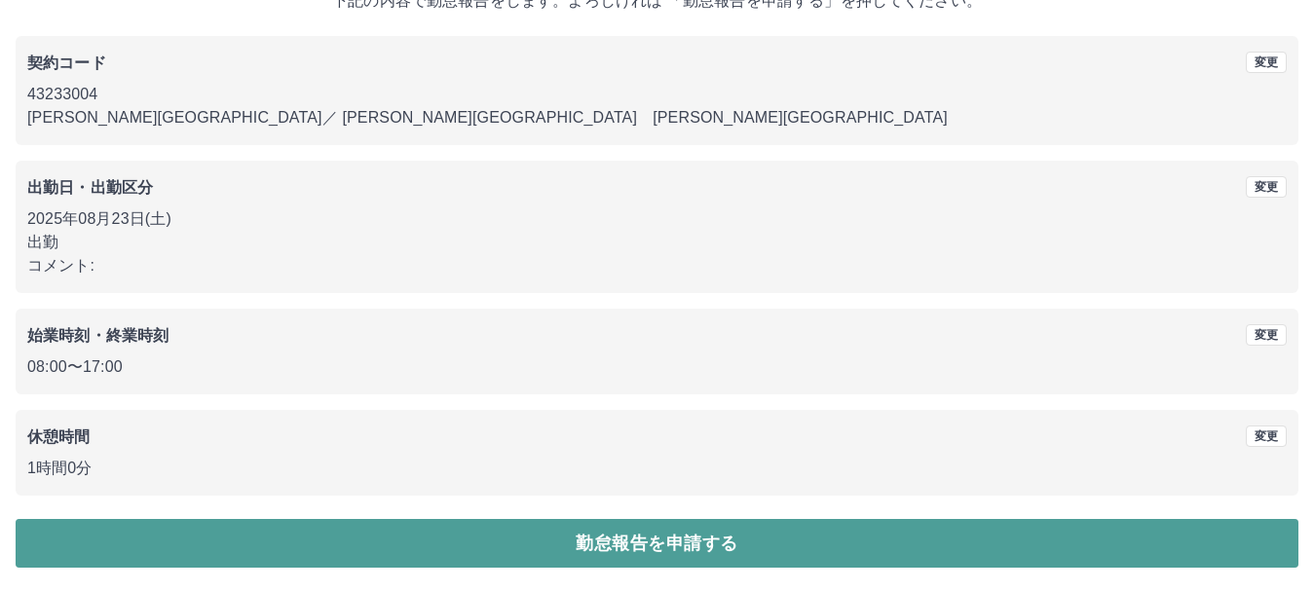
click at [651, 536] on button "勤怠報告を申請する" at bounding box center [657, 543] width 1283 height 49
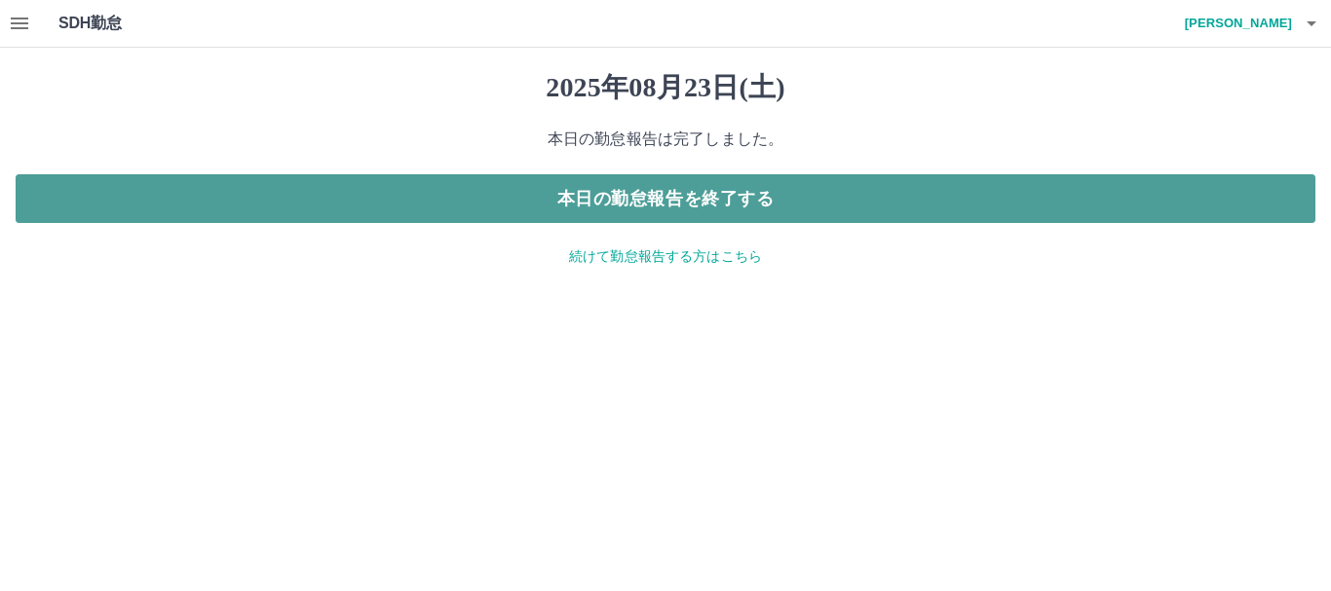
click at [669, 216] on button "本日の勤怠報告を終了する" at bounding box center [666, 198] width 1300 height 49
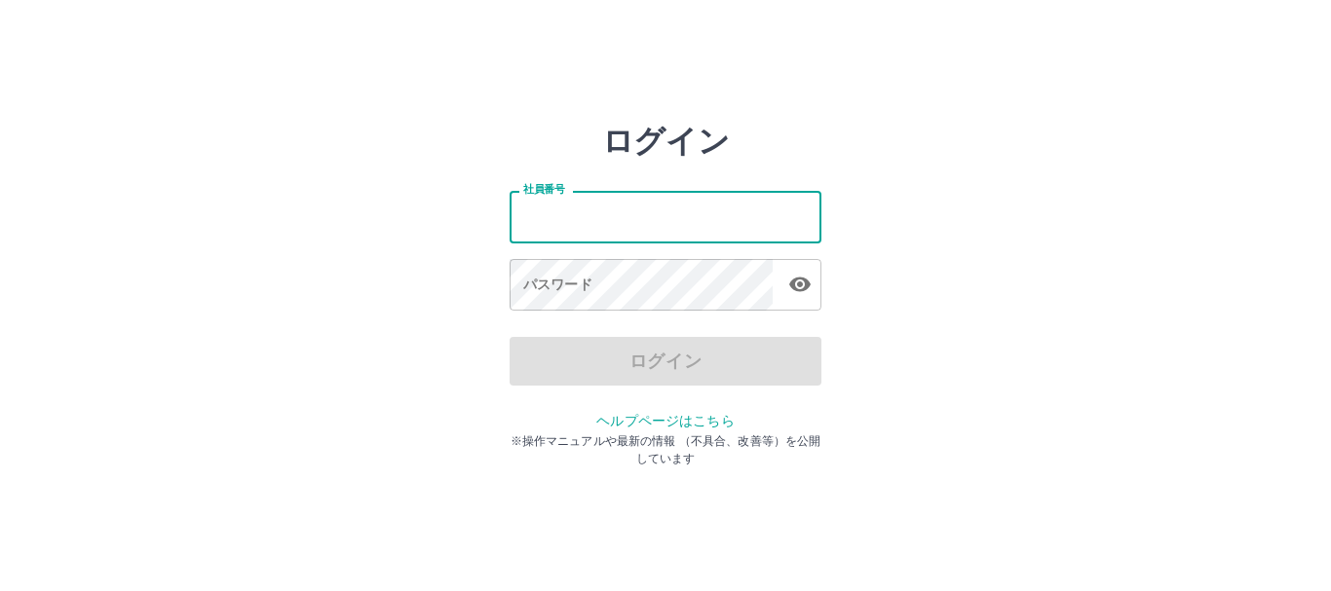
click at [567, 204] on input "社員番号" at bounding box center [666, 217] width 312 height 52
type input "*******"
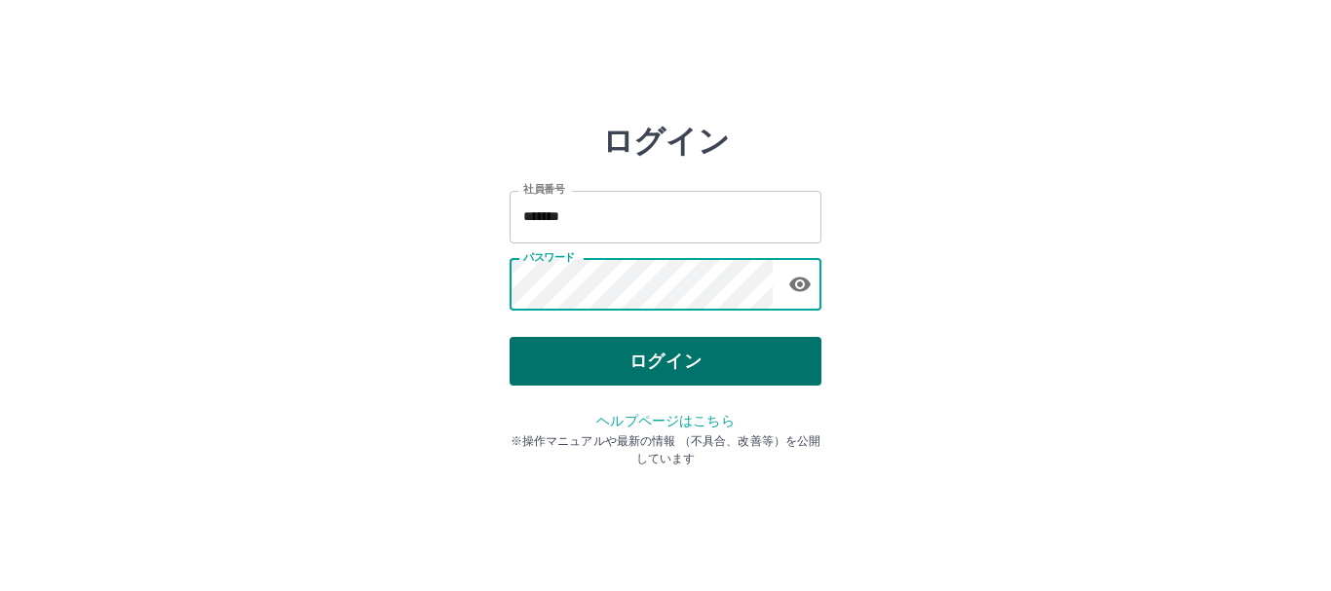
click at [594, 367] on button "ログイン" at bounding box center [666, 361] width 312 height 49
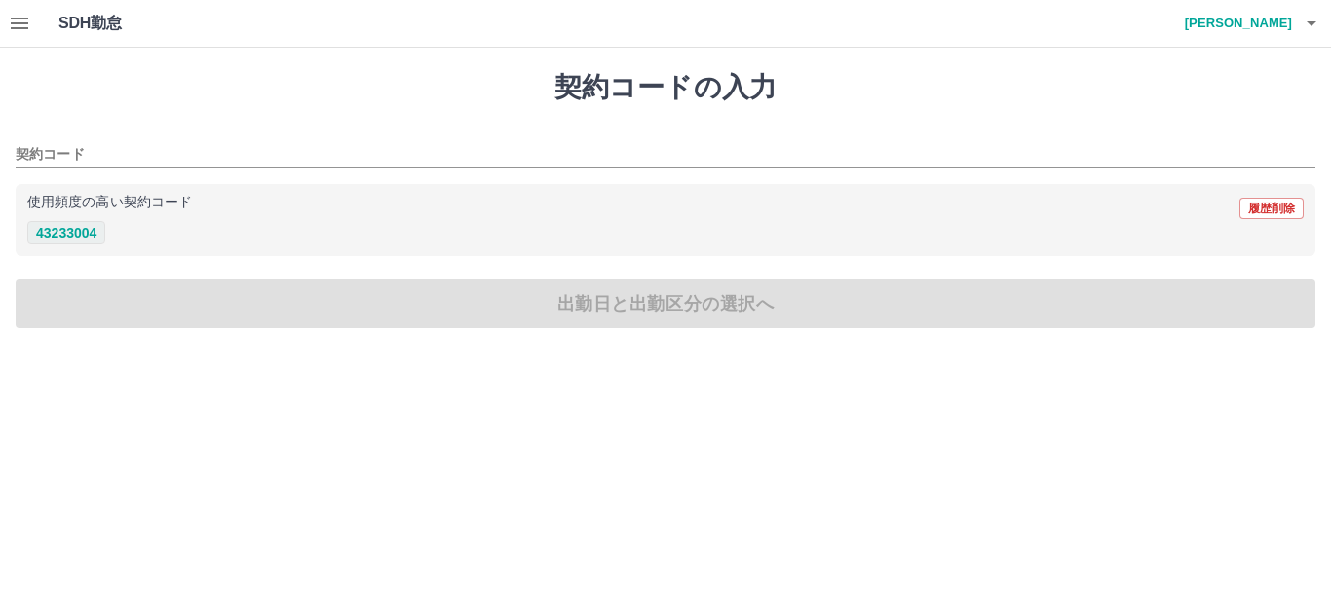
click at [51, 233] on button "43233004" at bounding box center [66, 232] width 78 height 23
type input "********"
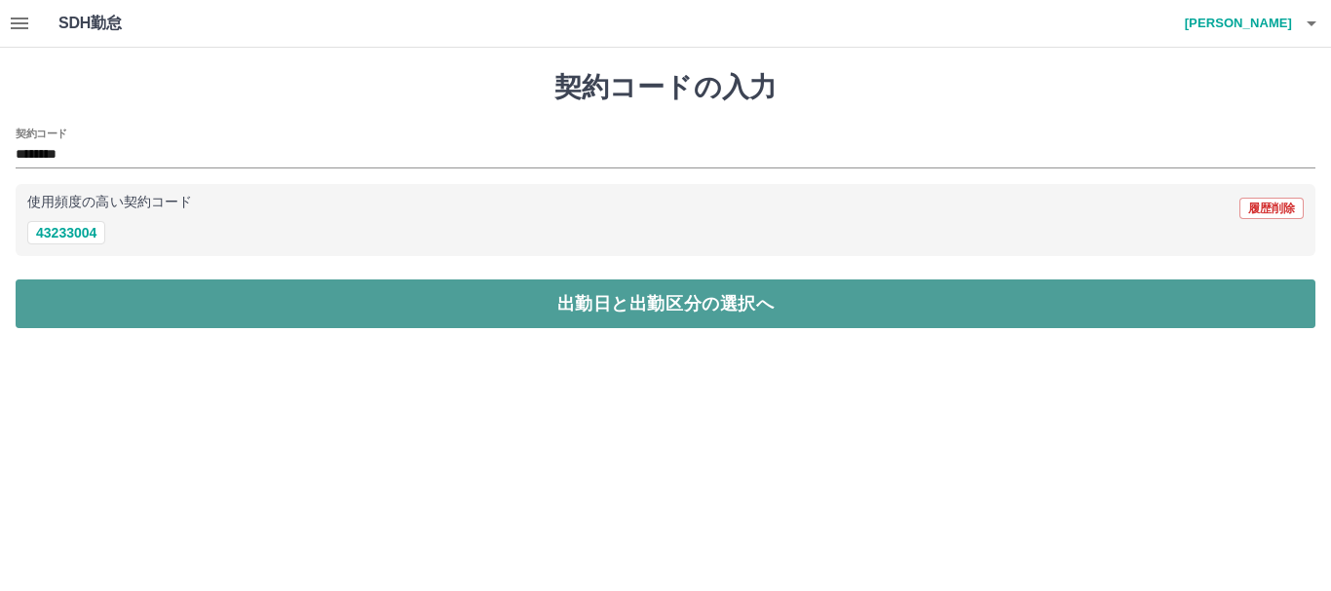
click at [476, 308] on button "出勤日と出勤区分の選択へ" at bounding box center [666, 304] width 1300 height 49
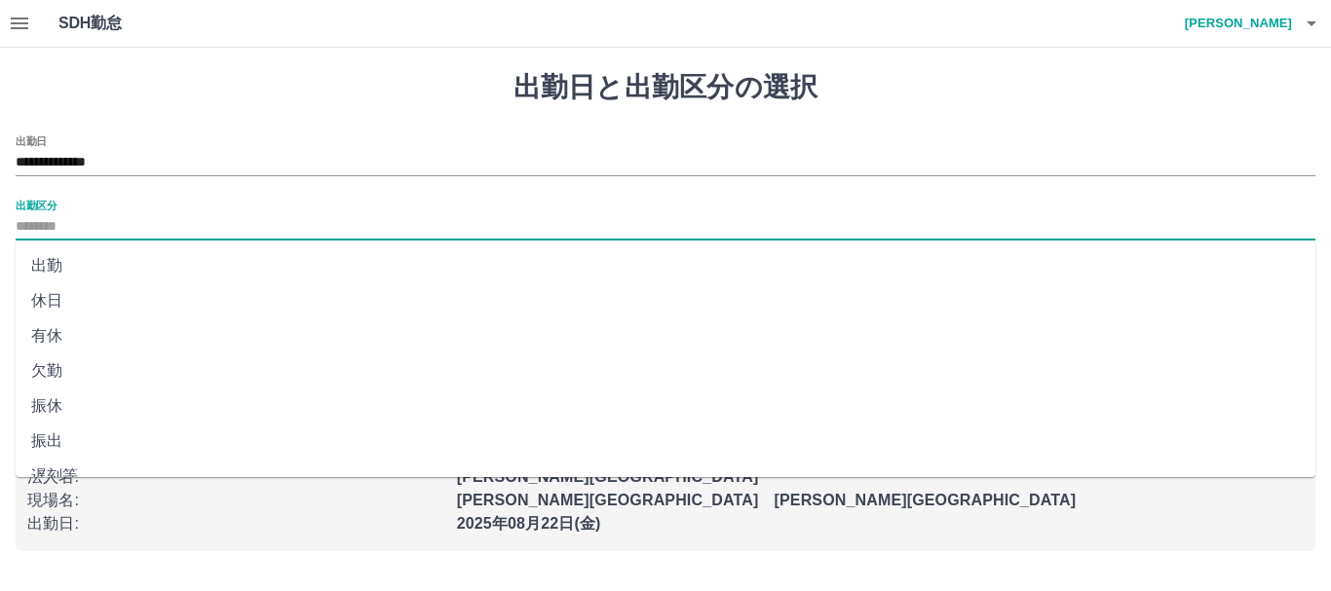
click at [40, 221] on input "出勤区分" at bounding box center [666, 227] width 1300 height 24
click at [45, 268] on li "出勤" at bounding box center [666, 265] width 1300 height 35
type input "**"
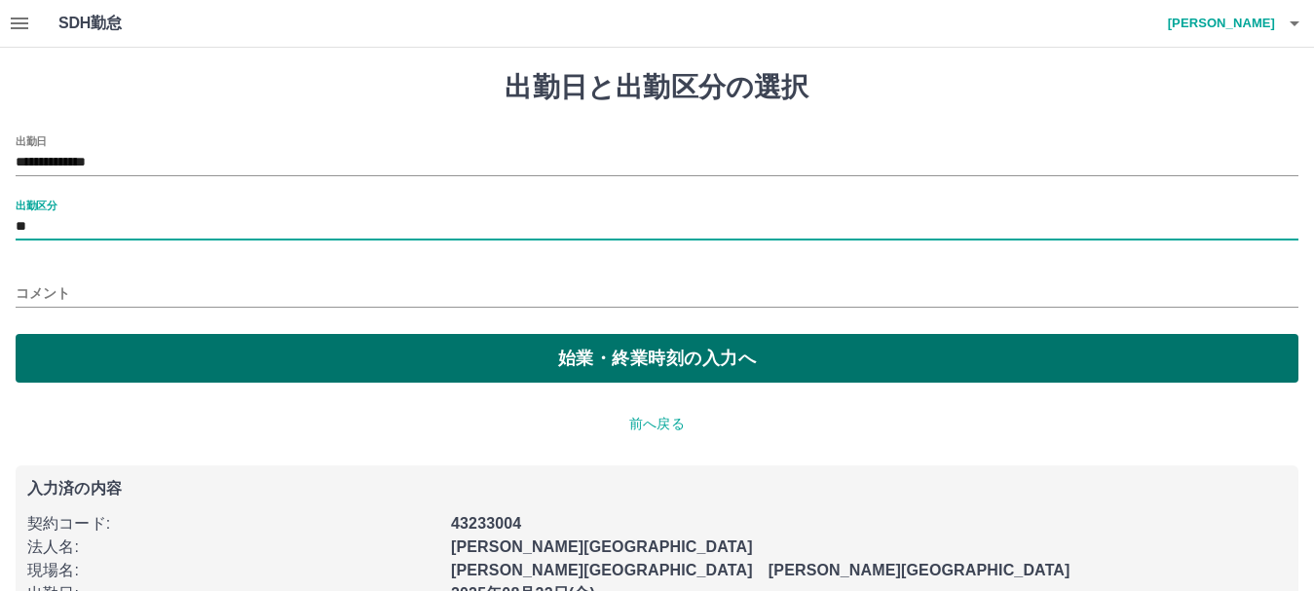
click at [647, 358] on button "始業・終業時刻の入力へ" at bounding box center [657, 358] width 1283 height 49
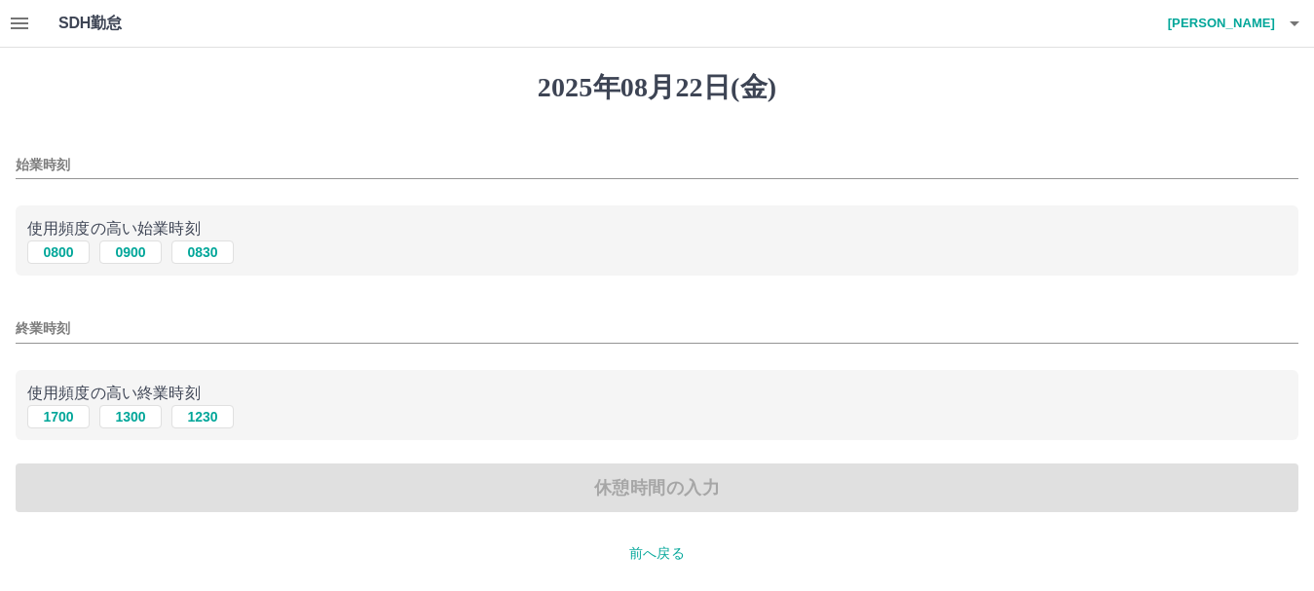
click at [34, 145] on div "始業時刻" at bounding box center [657, 158] width 1283 height 47
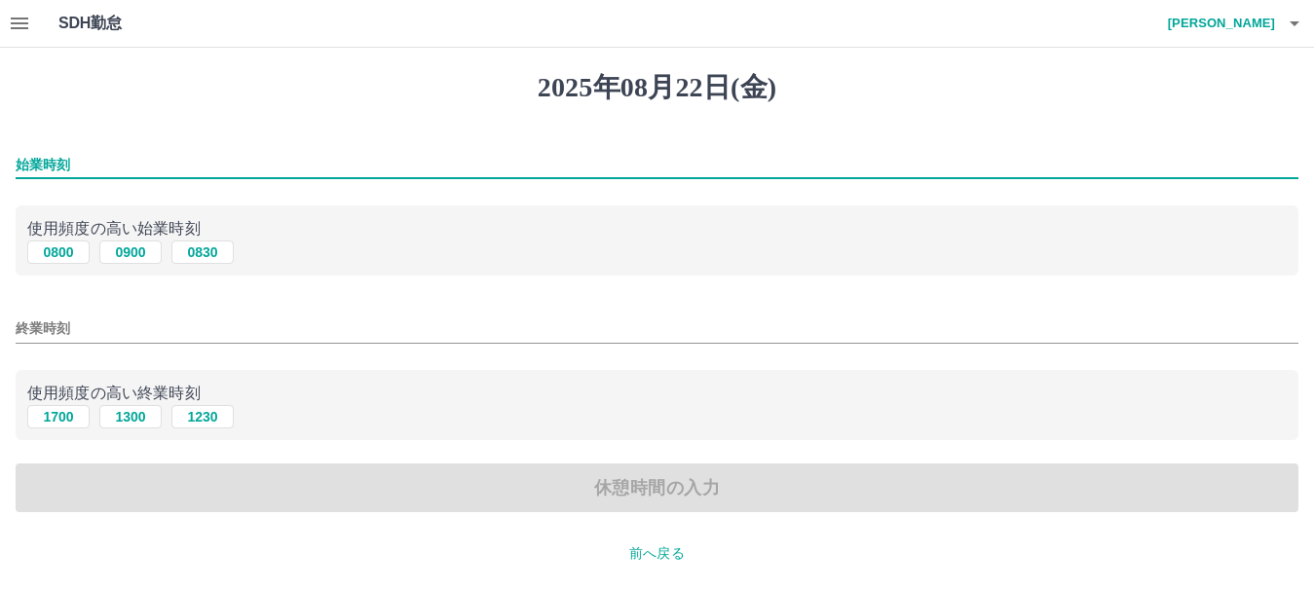
click at [20, 156] on input "始業時刻" at bounding box center [657, 165] width 1283 height 28
type input "****"
click at [22, 331] on input "終業時刻" at bounding box center [657, 329] width 1283 height 28
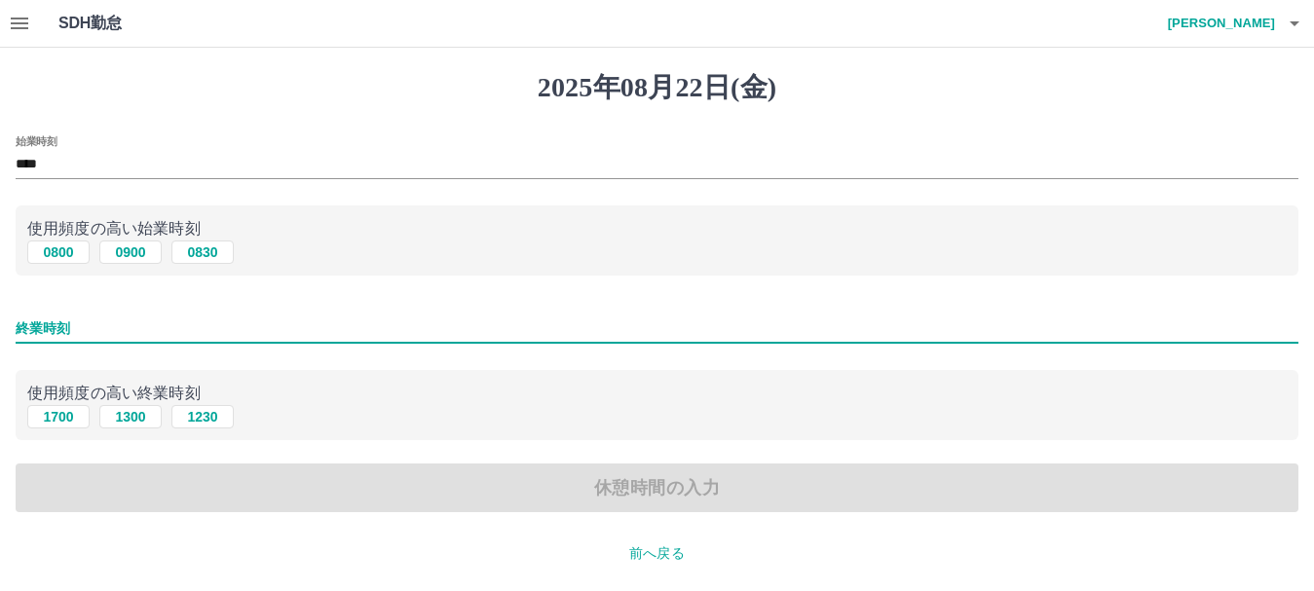
type input "****"
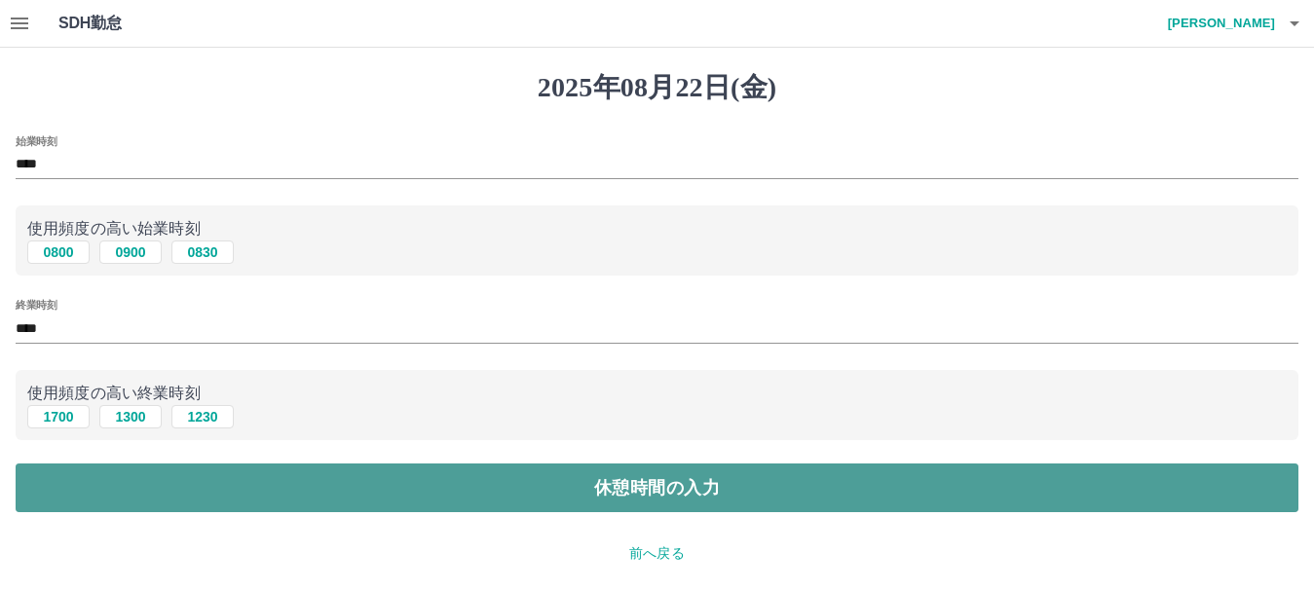
click at [664, 495] on button "休憩時間の入力" at bounding box center [657, 488] width 1283 height 49
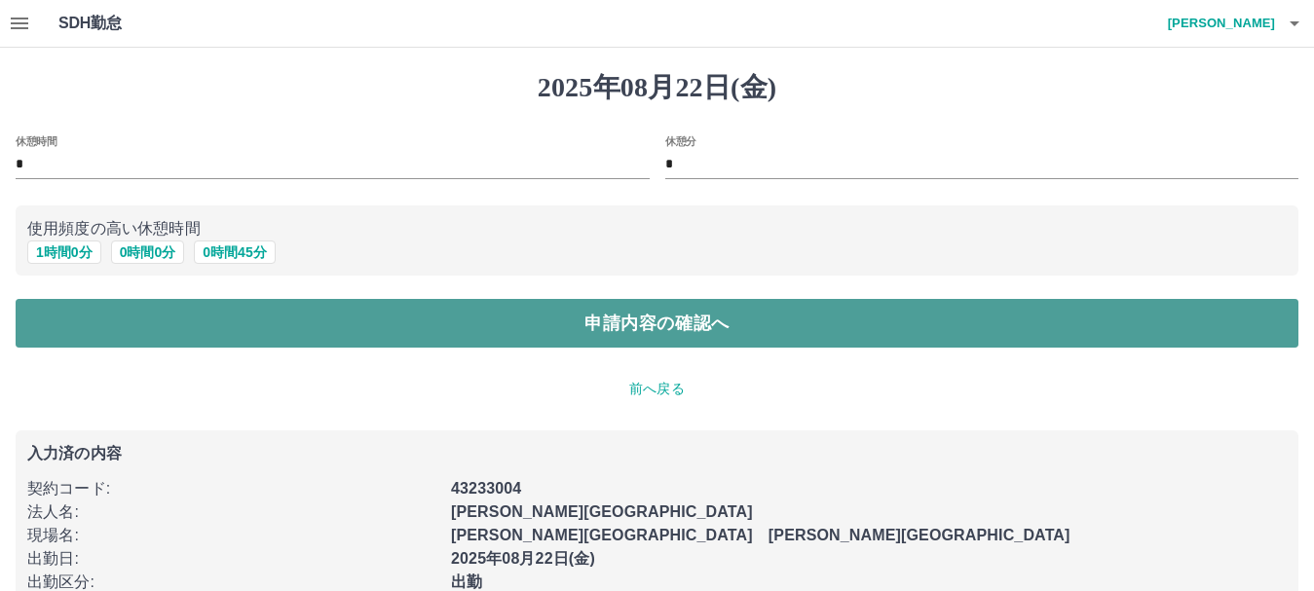
click at [584, 324] on button "申請内容の確認へ" at bounding box center [657, 323] width 1283 height 49
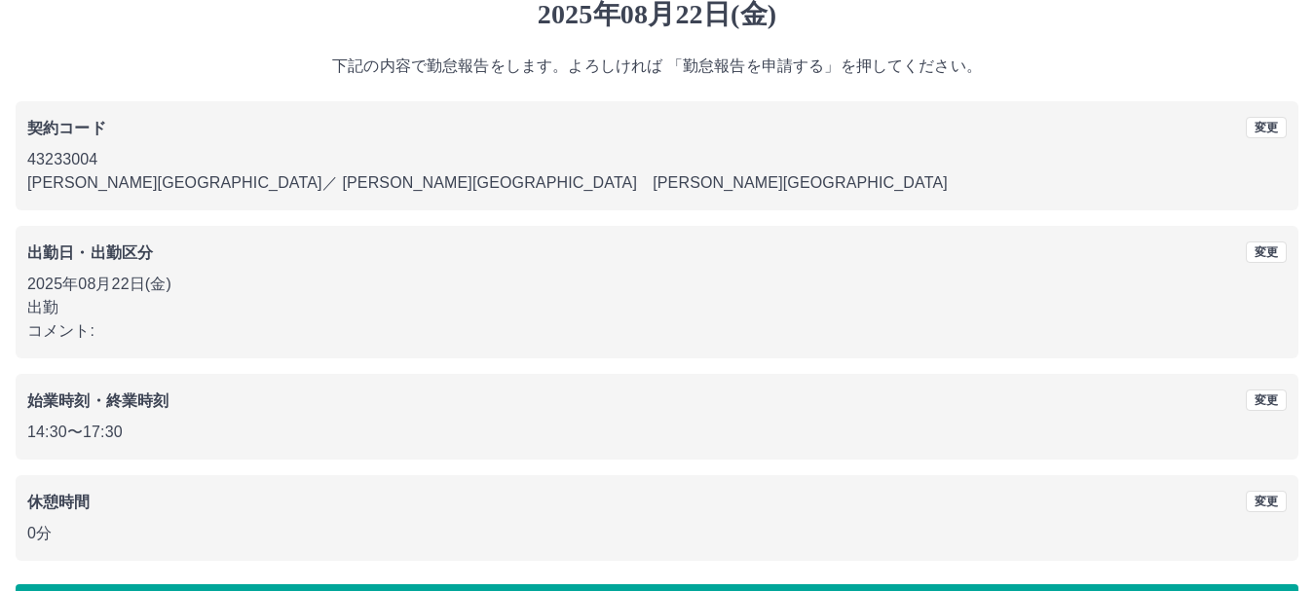
scroll to position [138, 0]
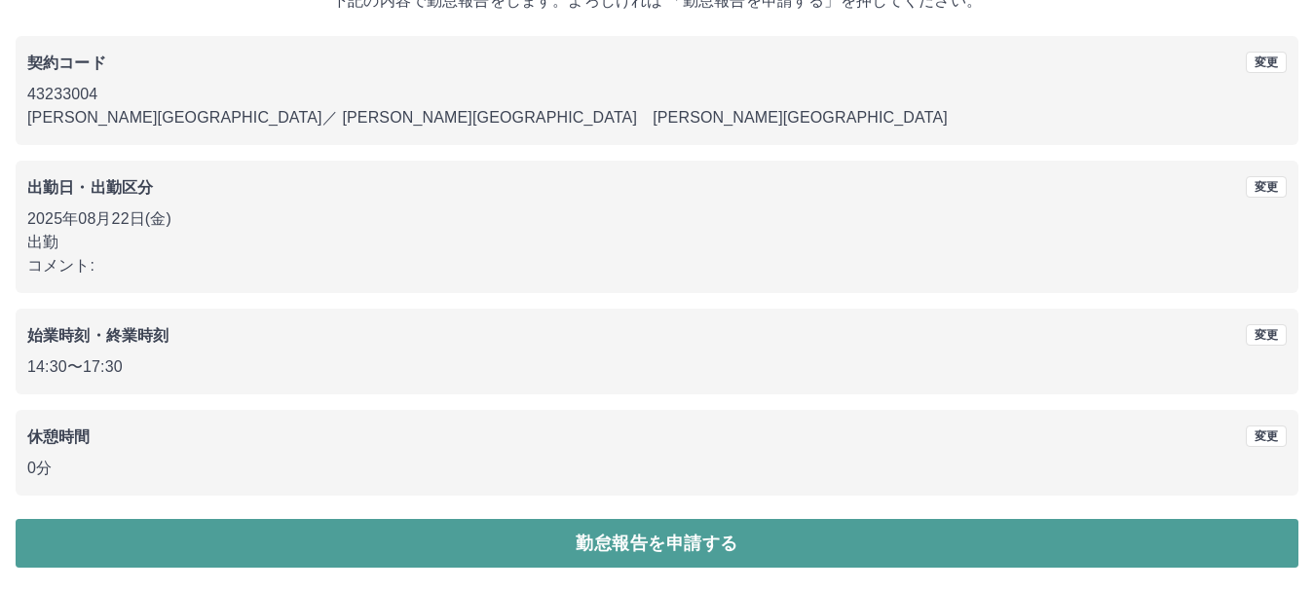
click at [614, 552] on button "勤怠報告を申請する" at bounding box center [657, 543] width 1283 height 49
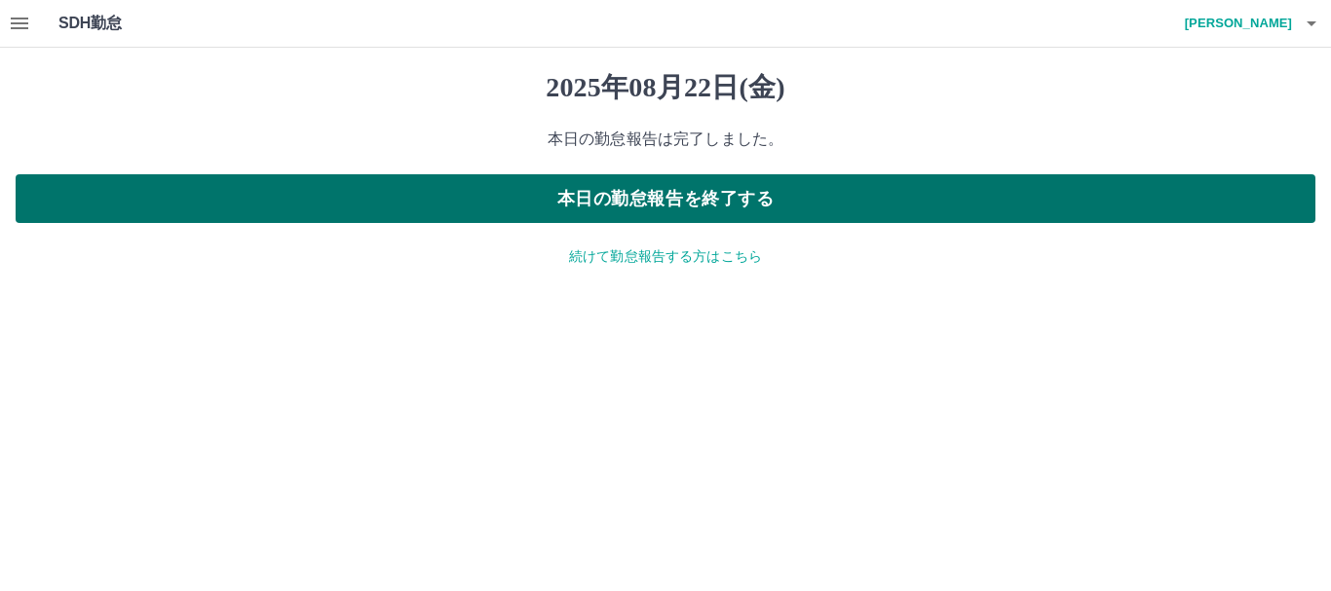
click at [636, 198] on button "本日の勤怠報告を終了する" at bounding box center [666, 198] width 1300 height 49
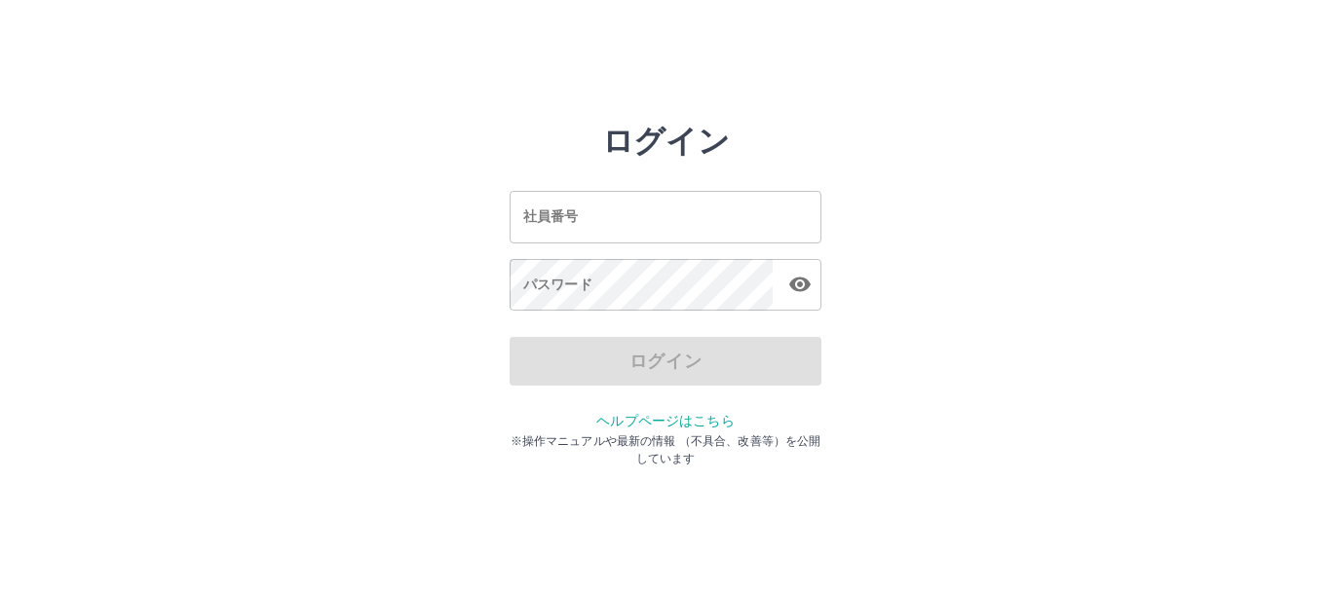
click at [563, 221] on input "社員番号" at bounding box center [666, 217] width 312 height 52
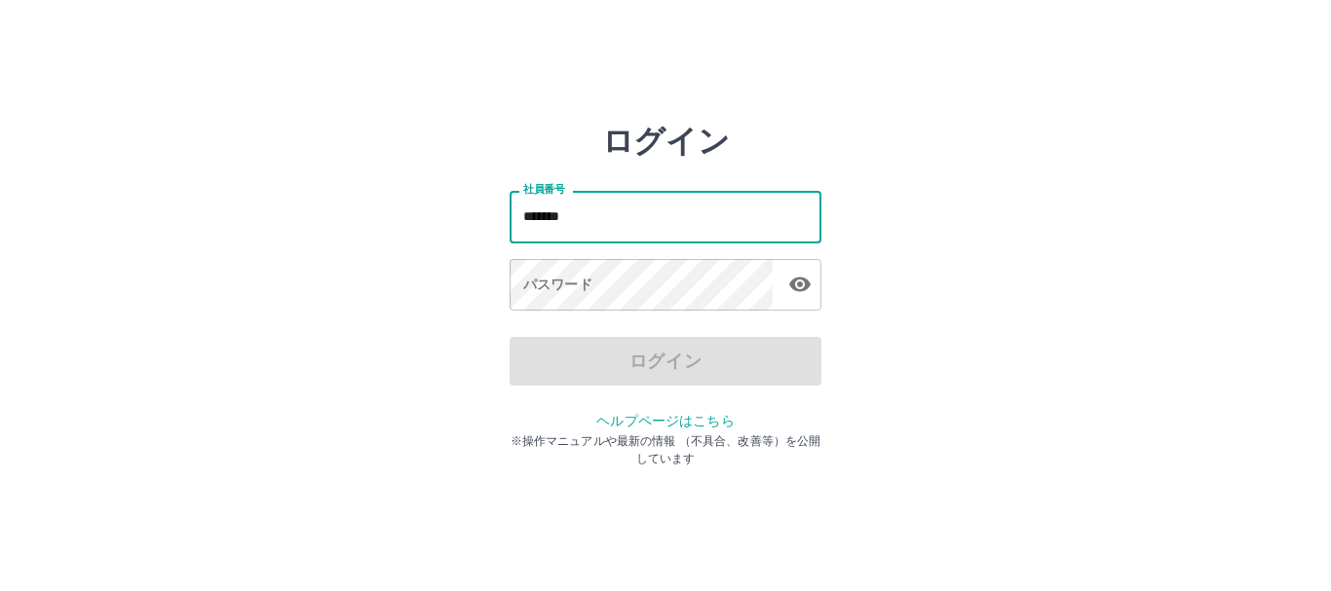
type input "*******"
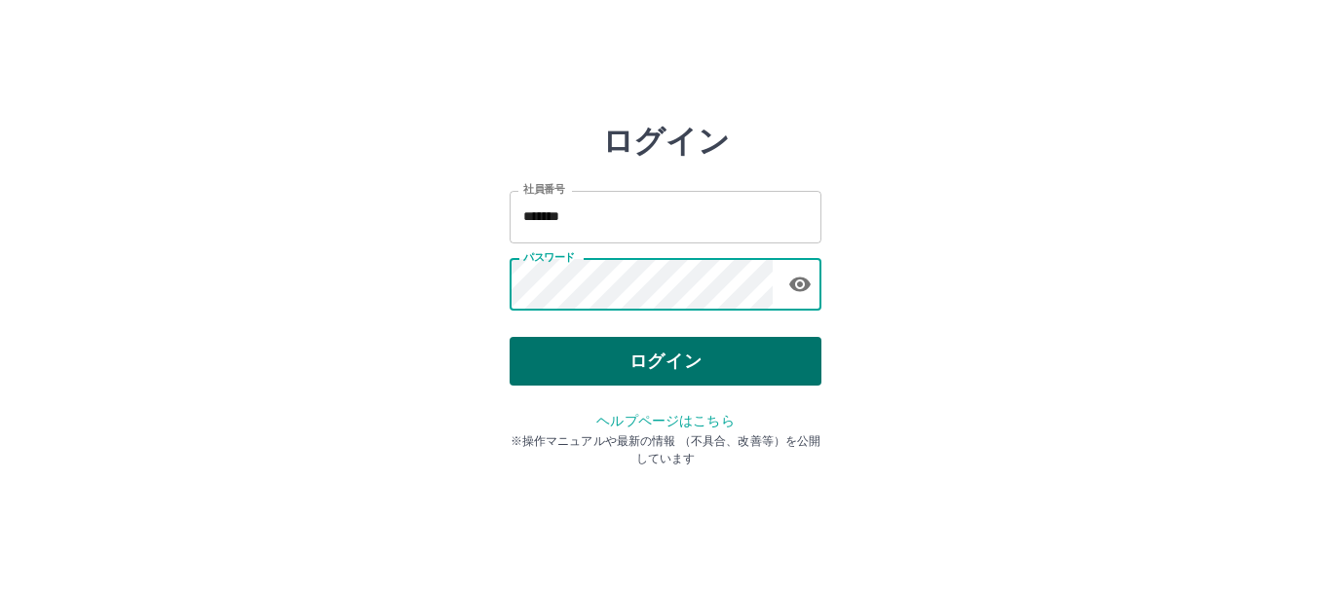
click at [596, 372] on button "ログイン" at bounding box center [666, 361] width 312 height 49
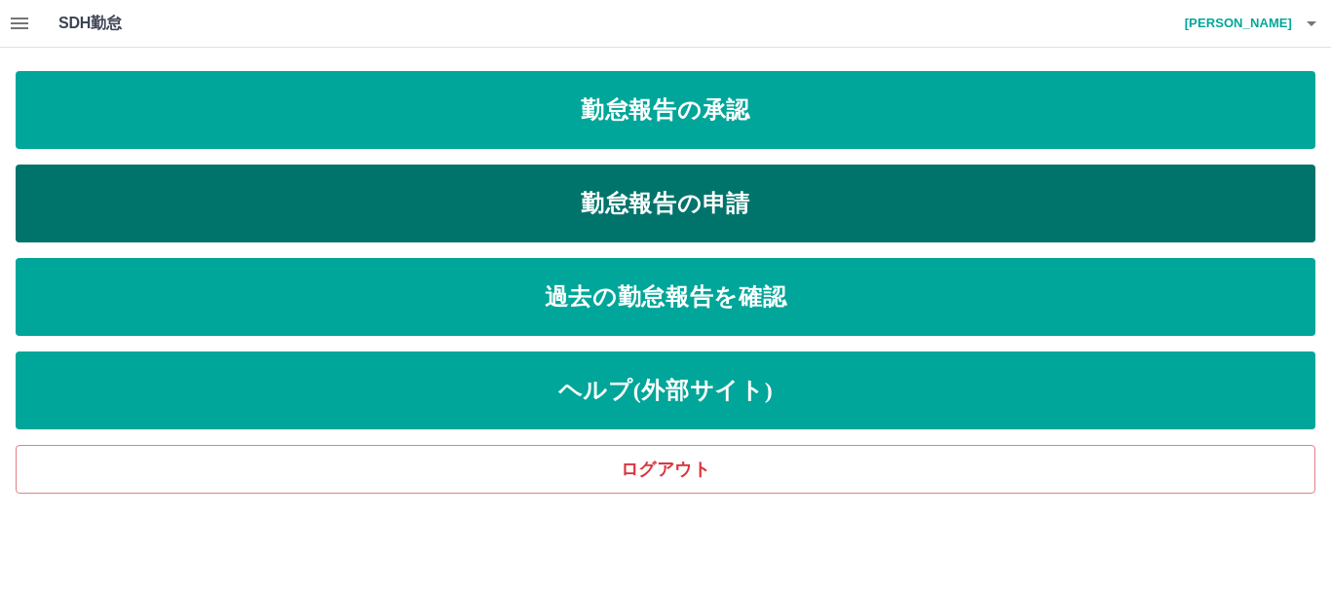
click at [668, 201] on link "勤怠報告の申請" at bounding box center [666, 204] width 1300 height 78
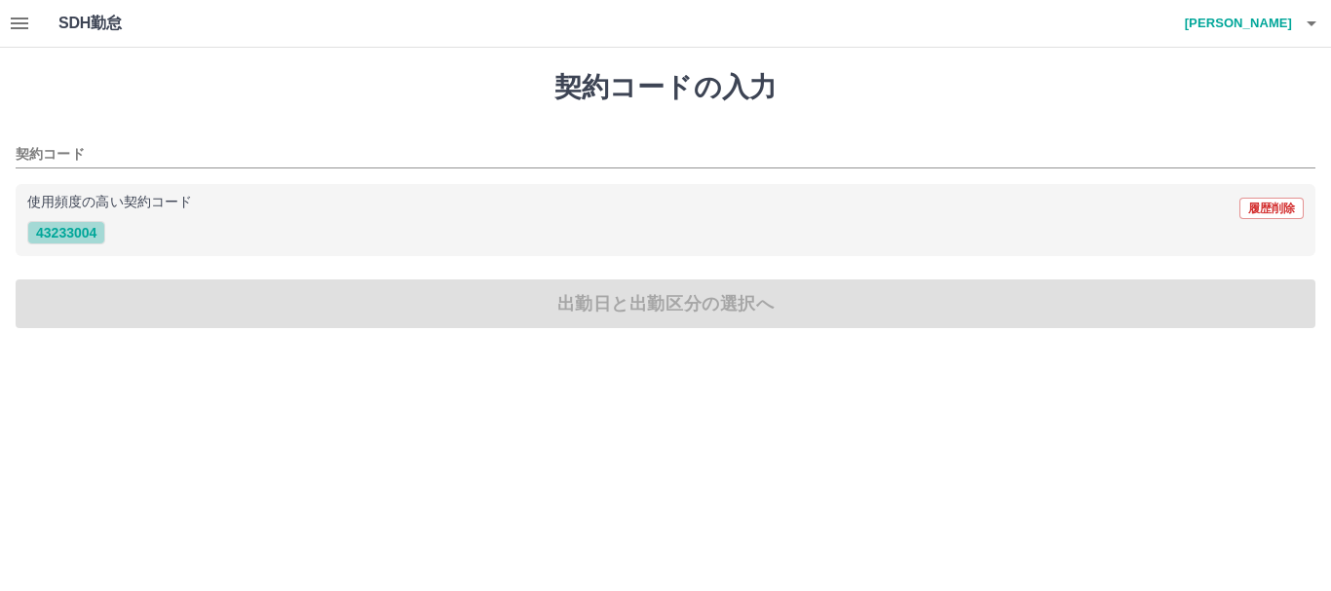
click at [75, 231] on button "43233004" at bounding box center [66, 232] width 78 height 23
type input "********"
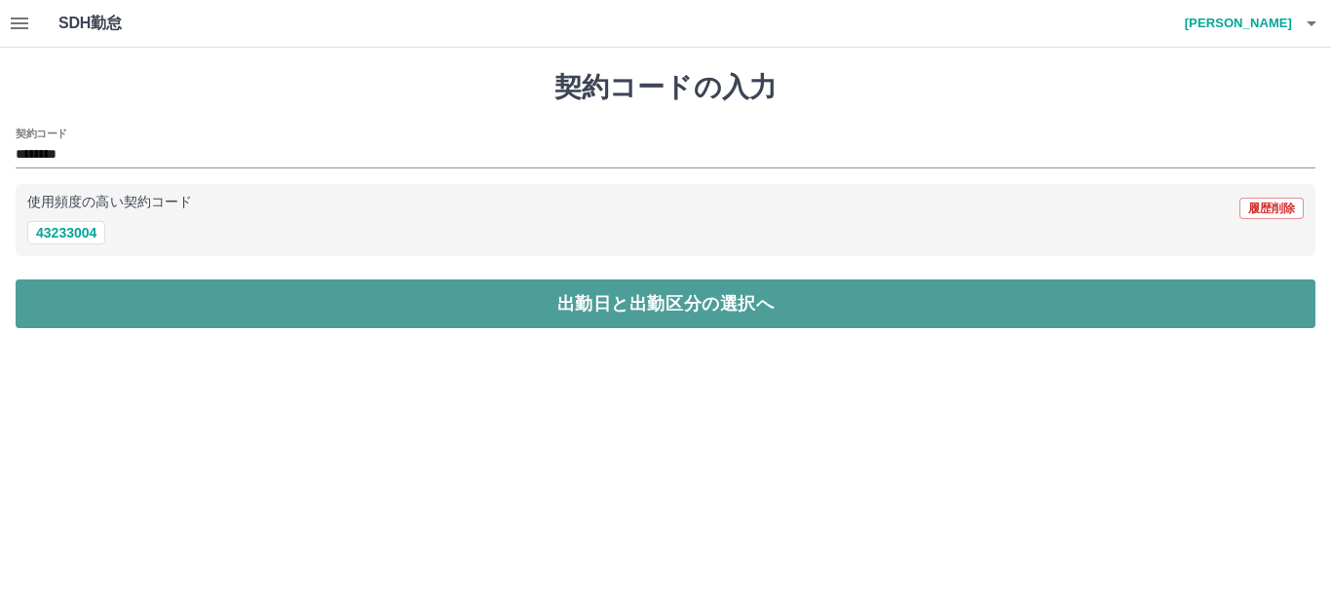
click at [607, 326] on button "出勤日と出勤区分の選択へ" at bounding box center [666, 304] width 1300 height 49
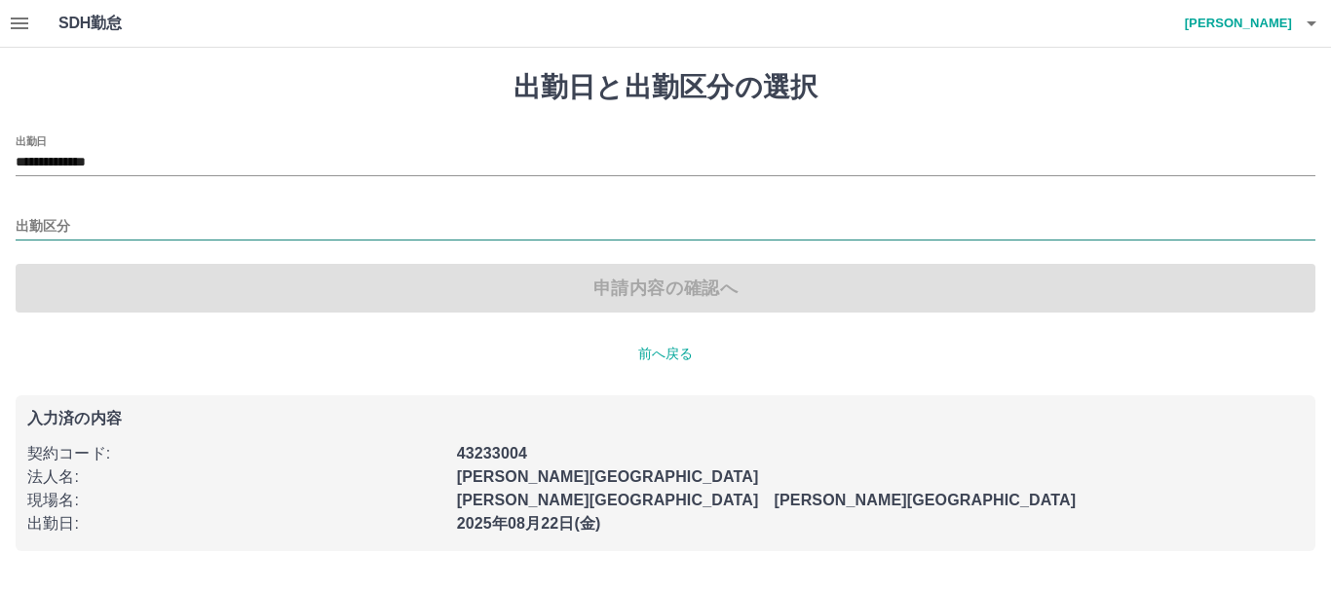
click at [53, 221] on input "出勤区分" at bounding box center [666, 227] width 1300 height 24
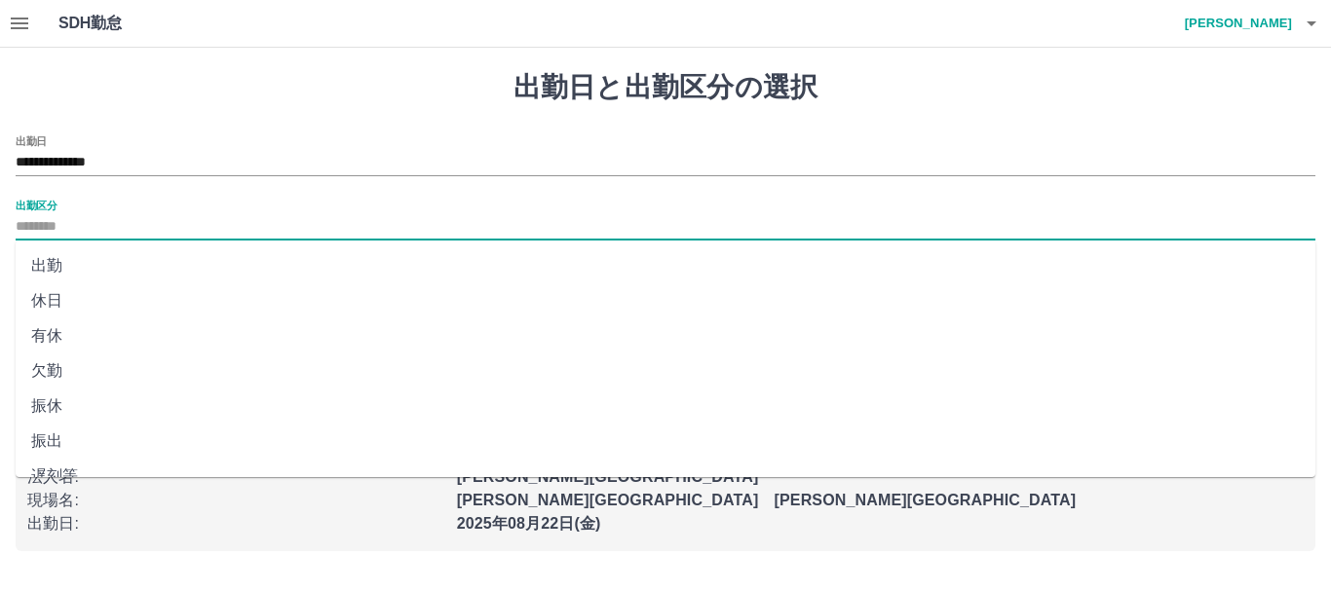
click at [57, 269] on li "出勤" at bounding box center [666, 265] width 1300 height 35
type input "**"
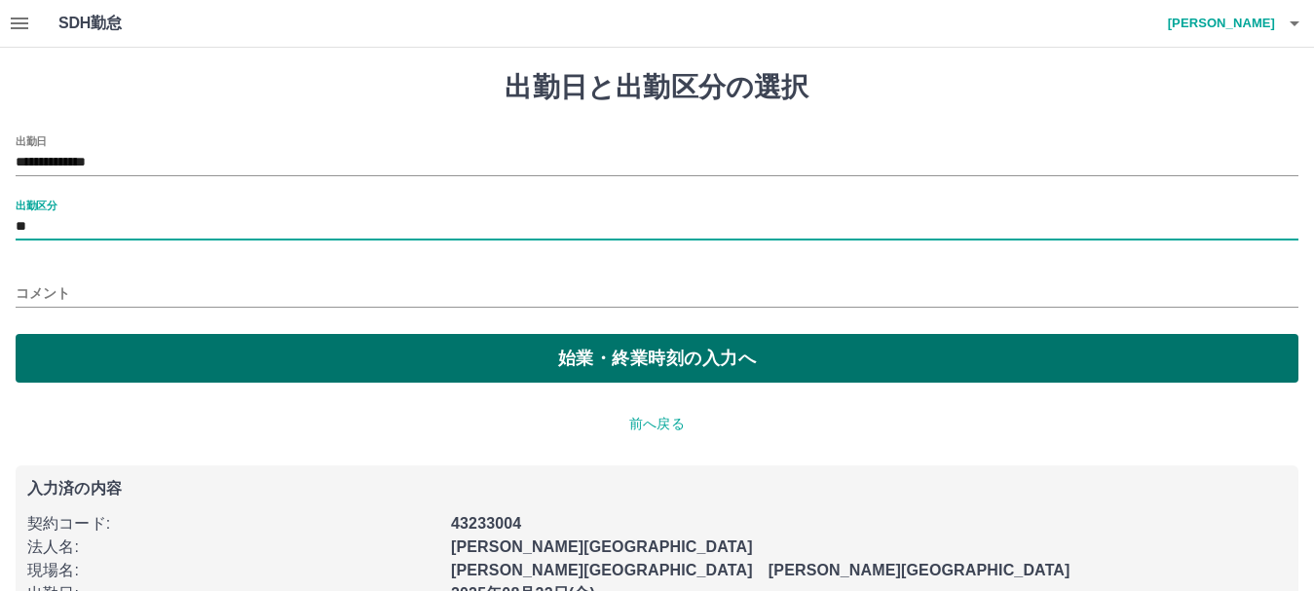
click at [603, 361] on button "始業・終業時刻の入力へ" at bounding box center [657, 358] width 1283 height 49
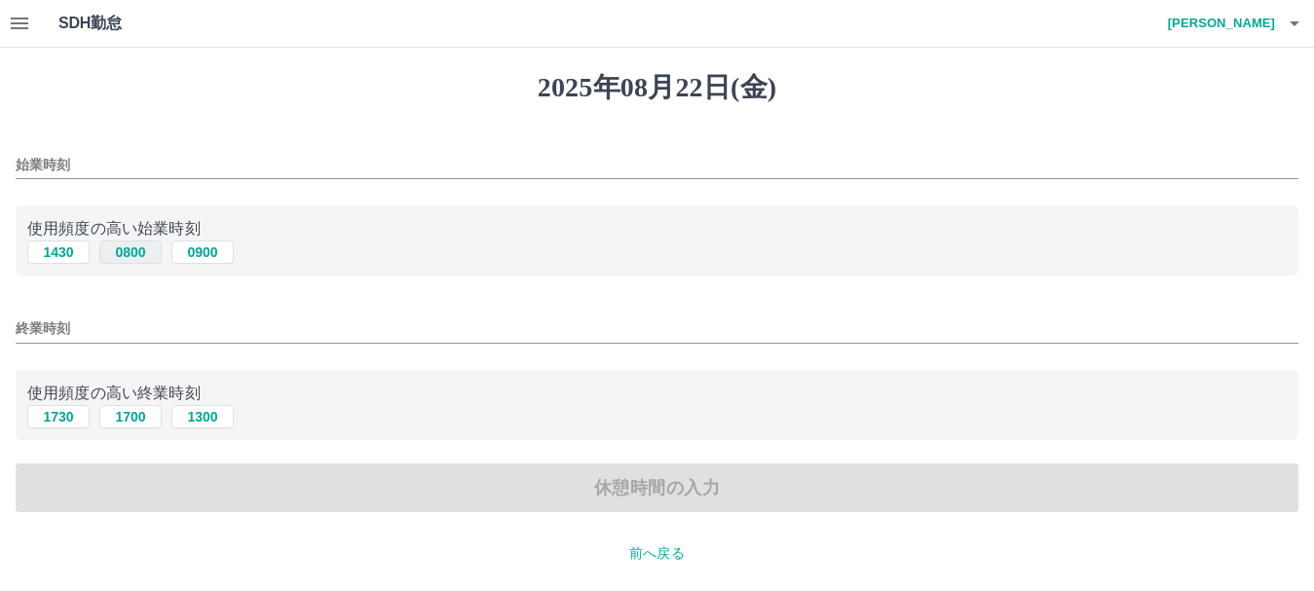
click at [131, 254] on button "0800" at bounding box center [130, 252] width 62 height 23
type input "****"
click at [37, 321] on input "終業時刻" at bounding box center [657, 329] width 1283 height 28
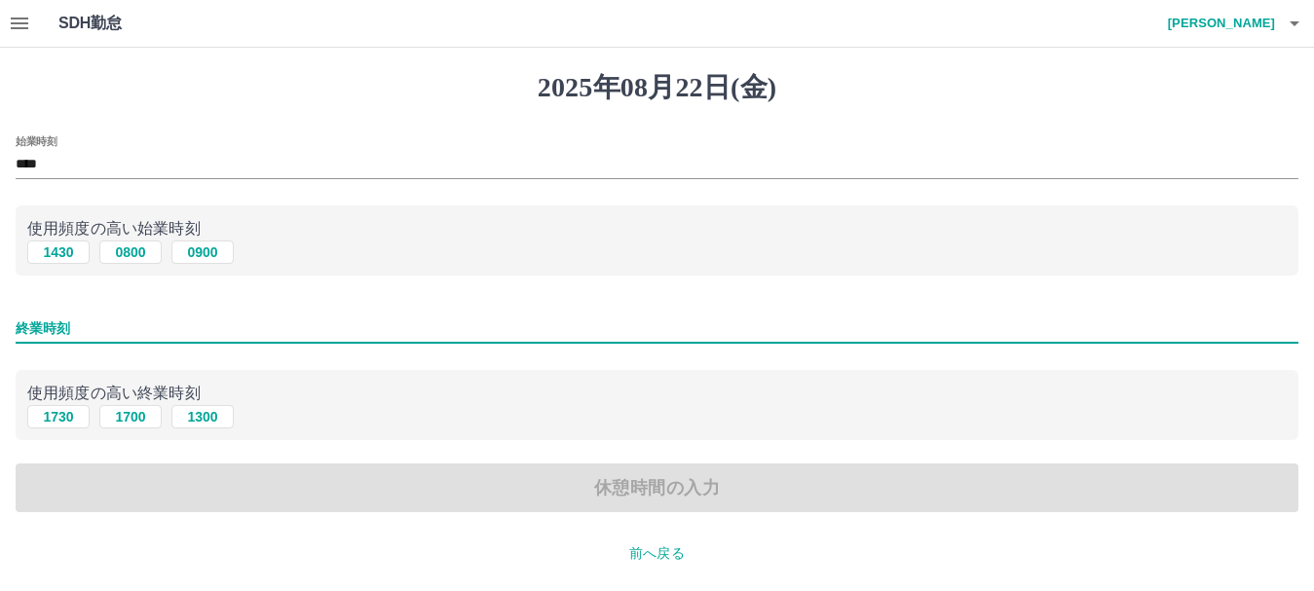
type input "****"
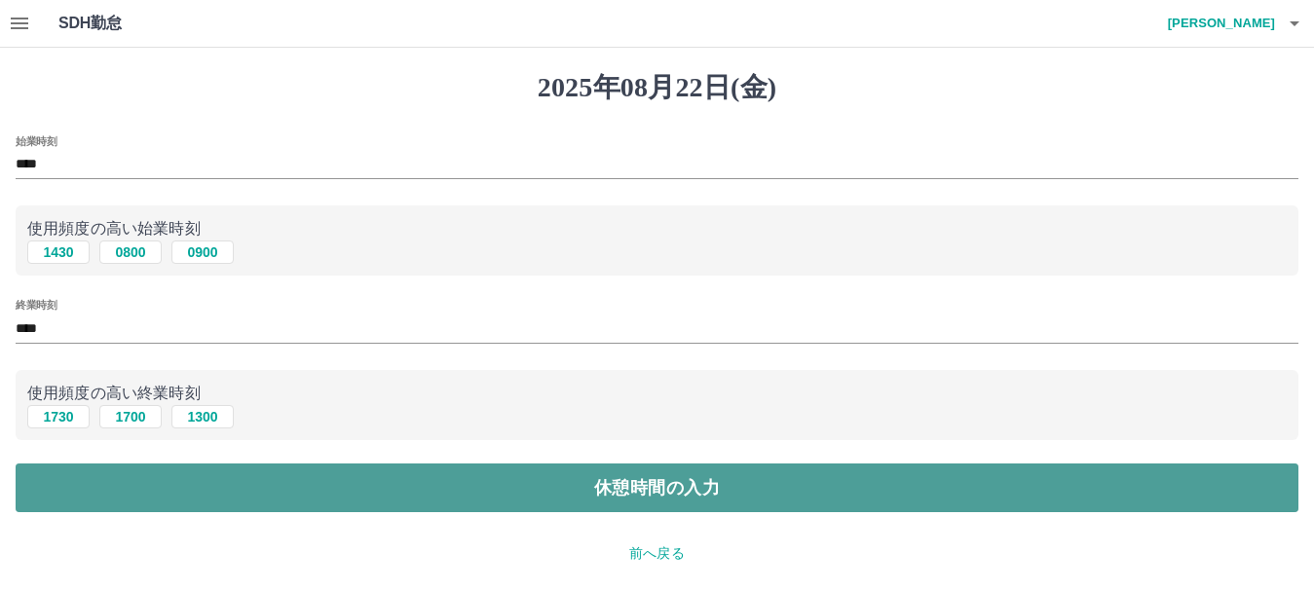
click at [620, 487] on button "休憩時間の入力" at bounding box center [657, 488] width 1283 height 49
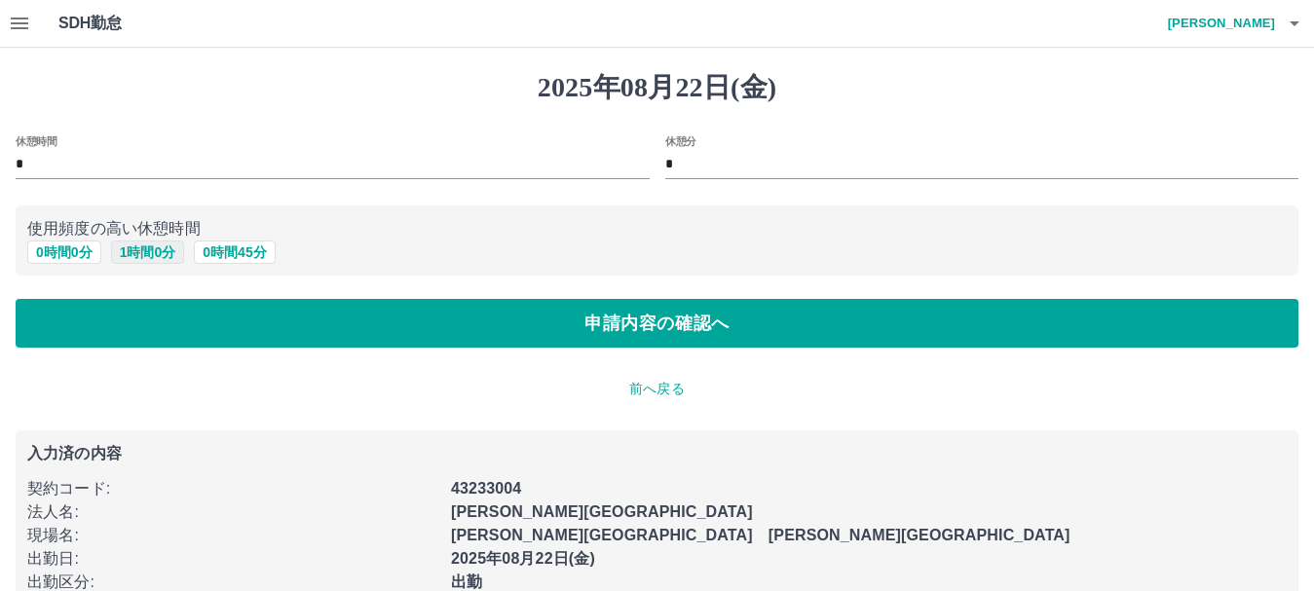
click at [152, 251] on button "1 時間 0 分" at bounding box center [148, 252] width 74 height 23
type input "*"
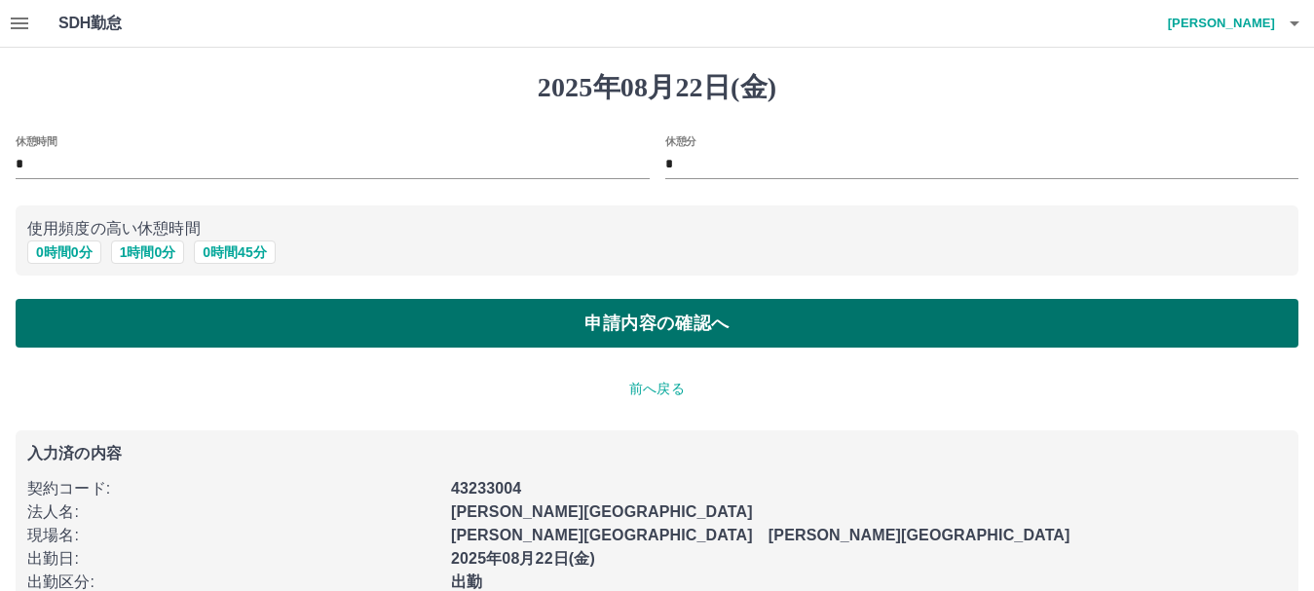
click at [543, 338] on button "申請内容の確認へ" at bounding box center [657, 323] width 1283 height 49
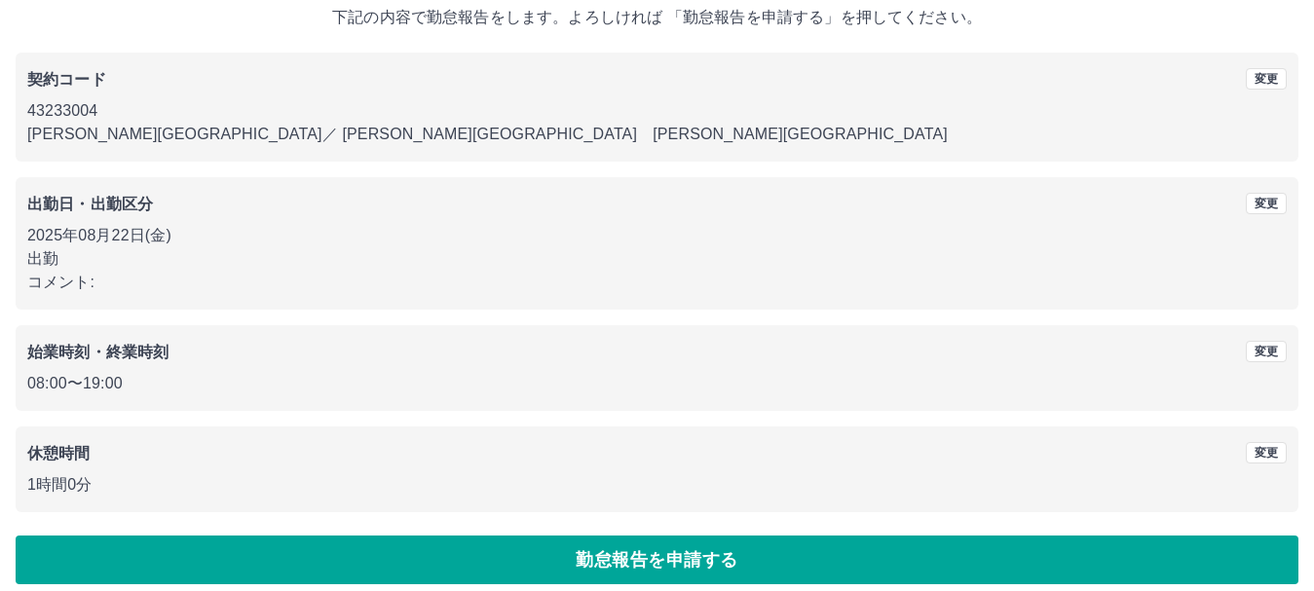
scroll to position [138, 0]
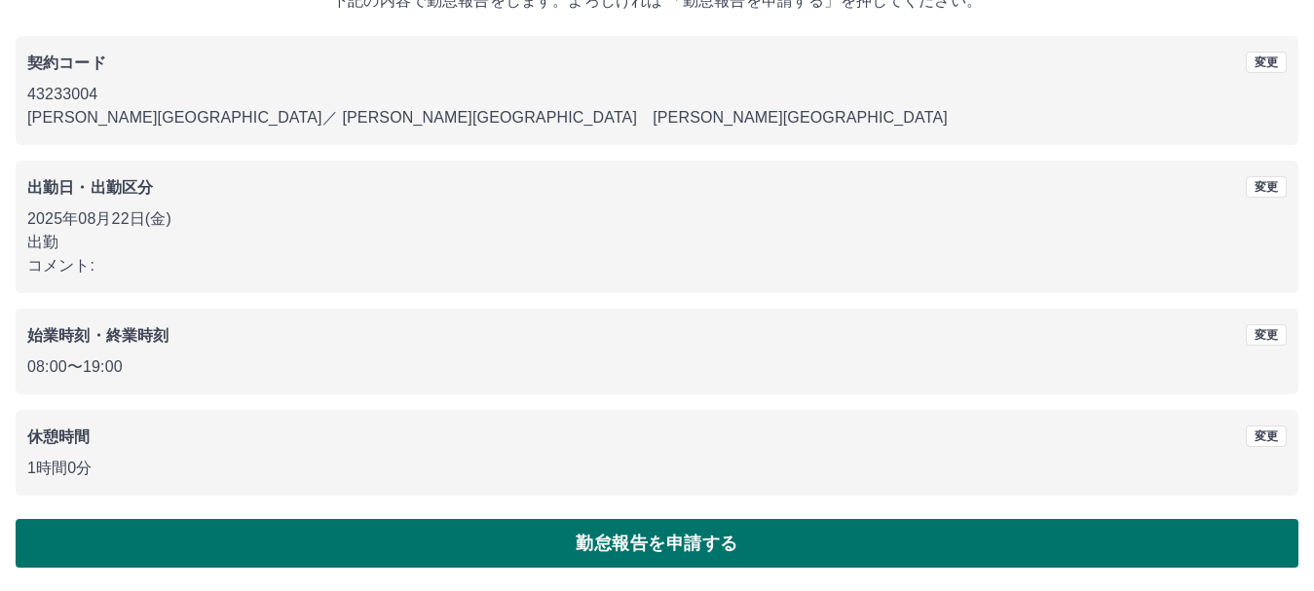
click at [677, 544] on button "勤怠報告を申請する" at bounding box center [657, 543] width 1283 height 49
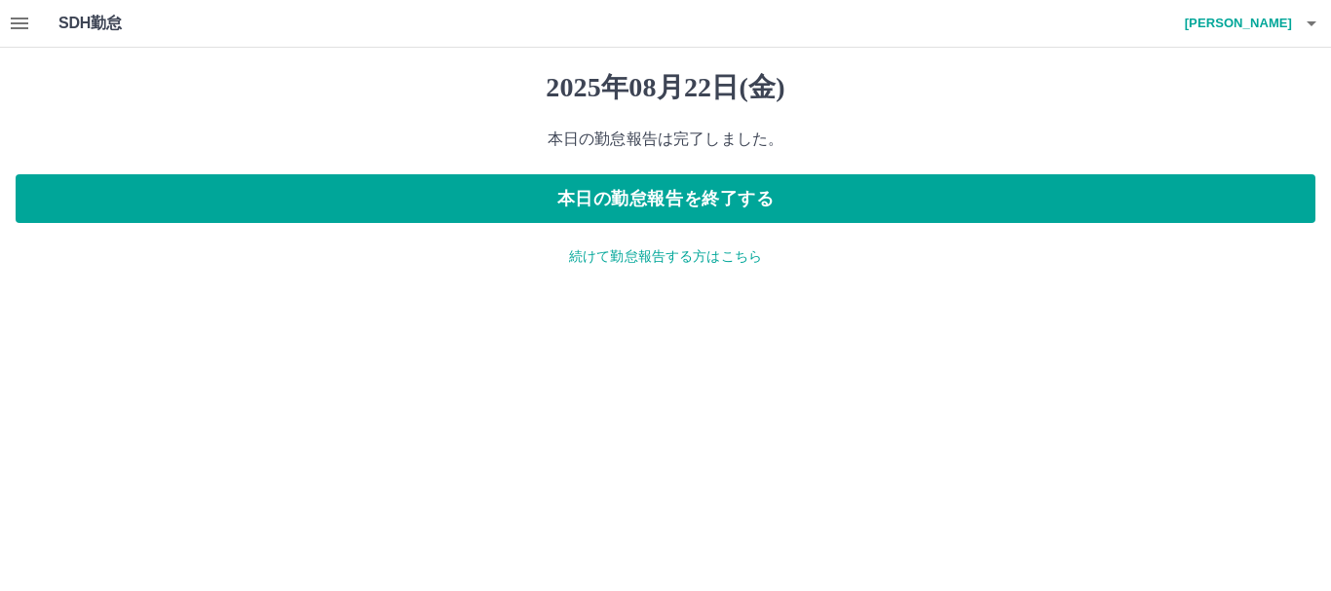
click at [647, 260] on p "続けて勤怠報告する方はこちら" at bounding box center [666, 256] width 1300 height 20
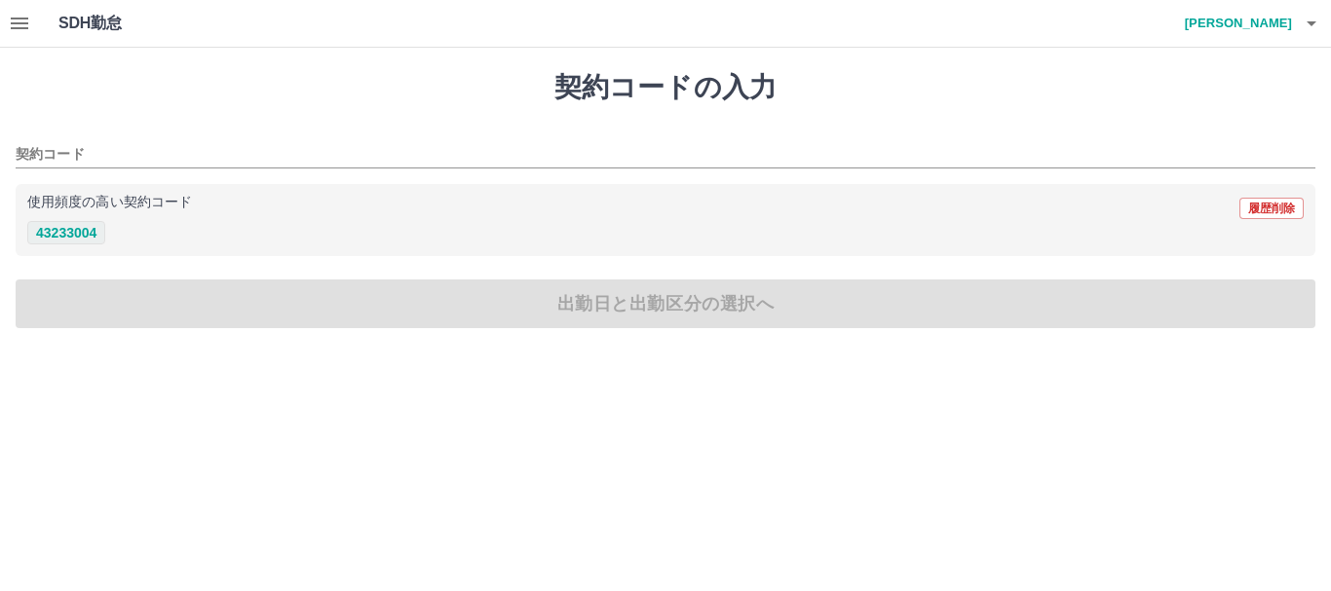
click at [61, 235] on button "43233004" at bounding box center [66, 232] width 78 height 23
type input "********"
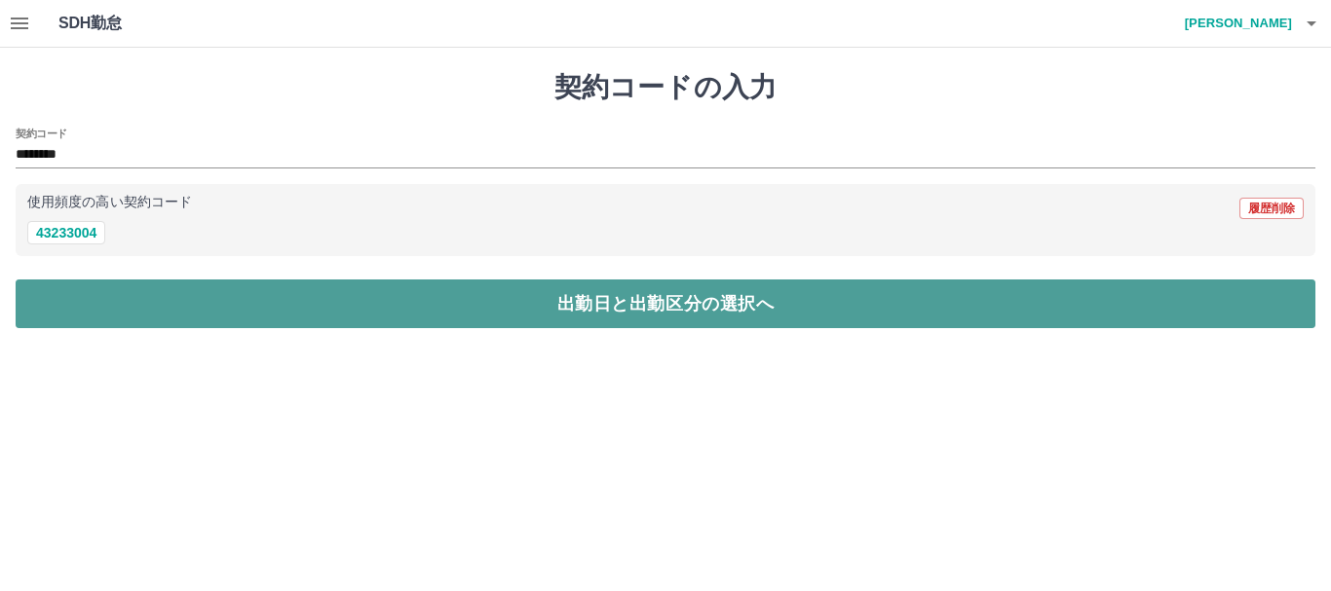
click at [607, 297] on button "出勤日と出勤区分の選択へ" at bounding box center [666, 304] width 1300 height 49
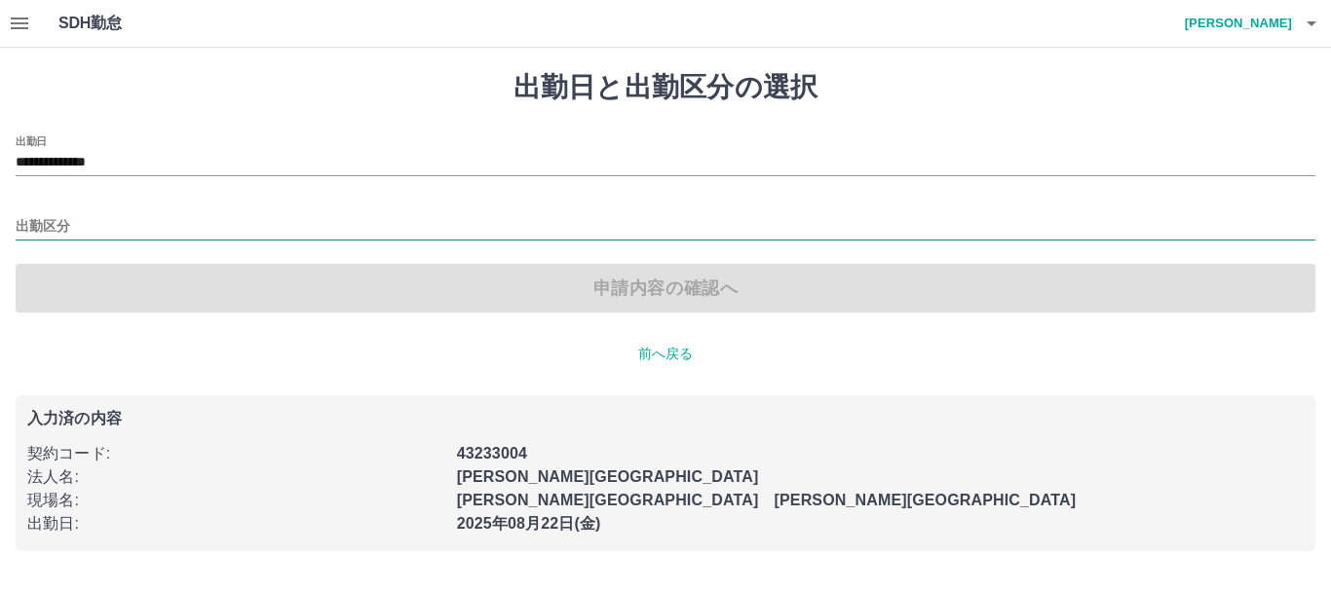
click at [23, 216] on input "出勤区分" at bounding box center [666, 227] width 1300 height 24
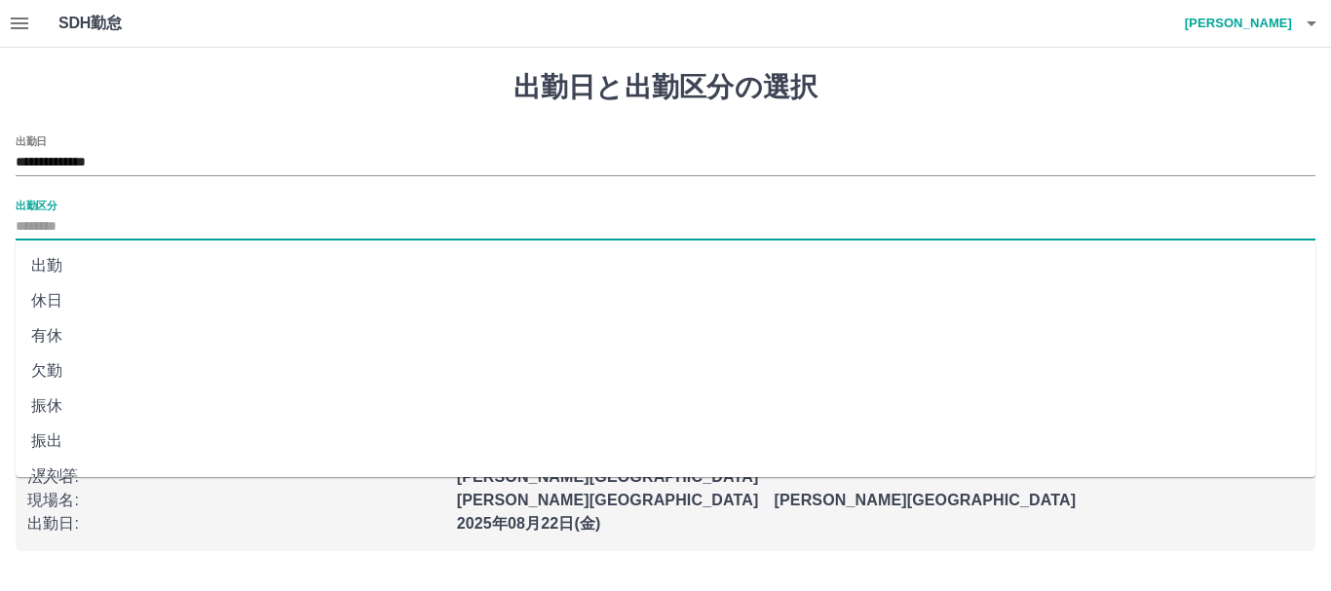
drag, startPoint x: 57, startPoint y: 258, endPoint x: 491, endPoint y: 335, distance: 440.3
click at [58, 258] on li "出勤" at bounding box center [666, 265] width 1300 height 35
type input "**"
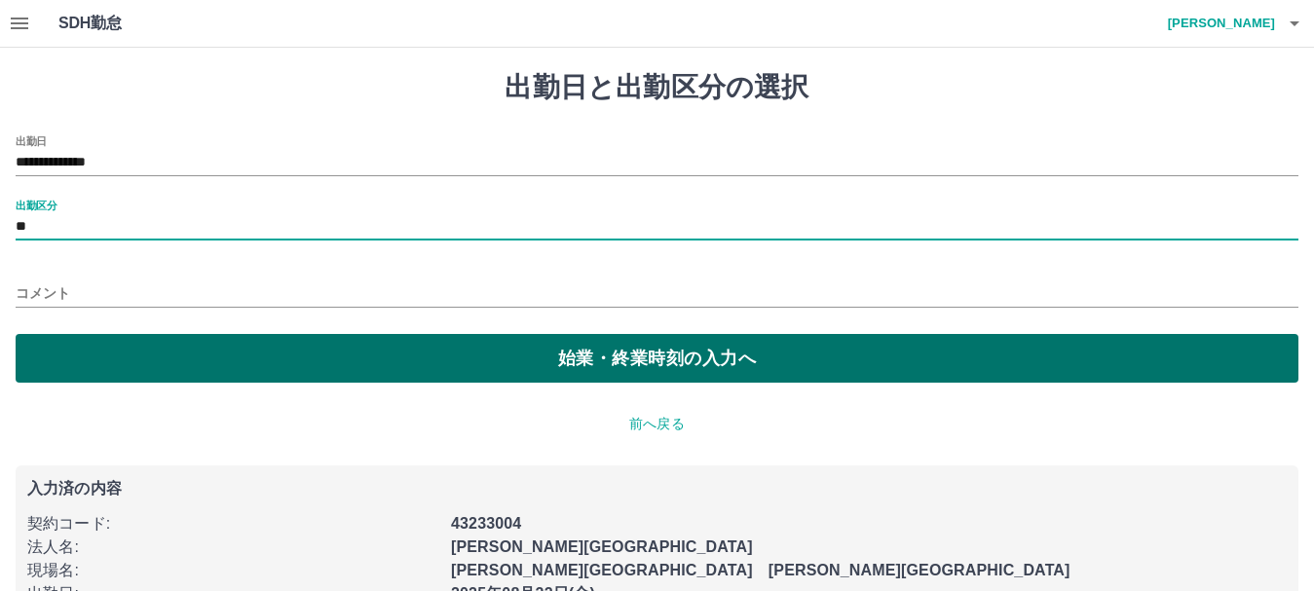
click at [698, 365] on button "始業・終業時刻の入力へ" at bounding box center [657, 358] width 1283 height 49
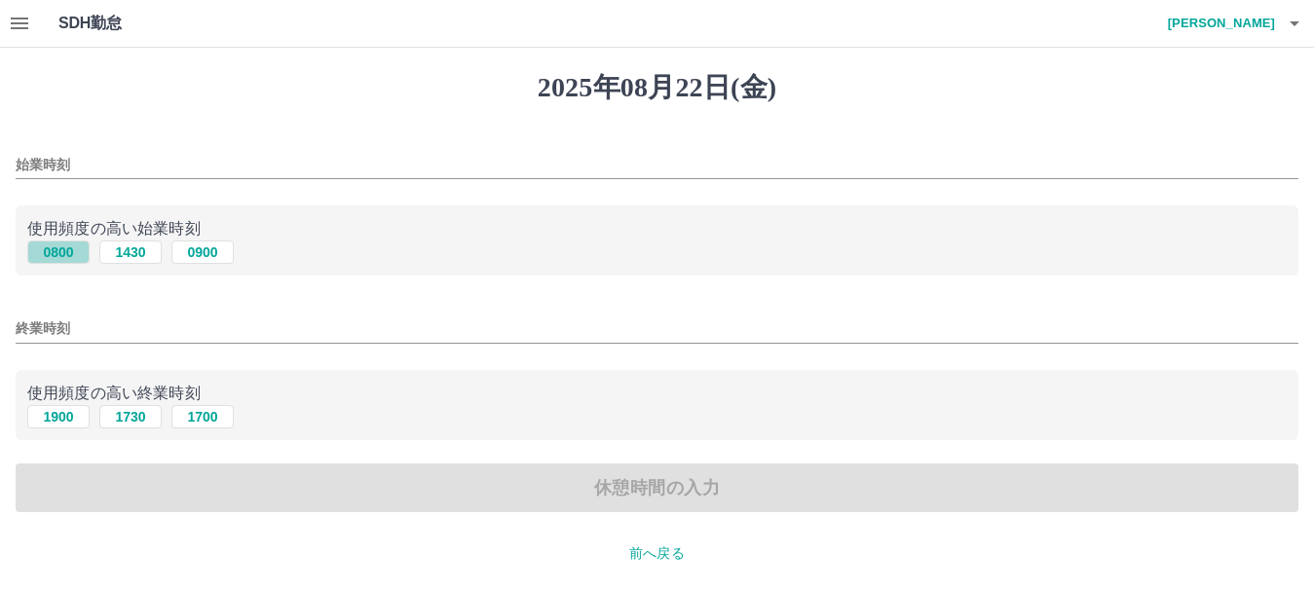
click at [75, 259] on button "0800" at bounding box center [58, 252] width 62 height 23
type input "****"
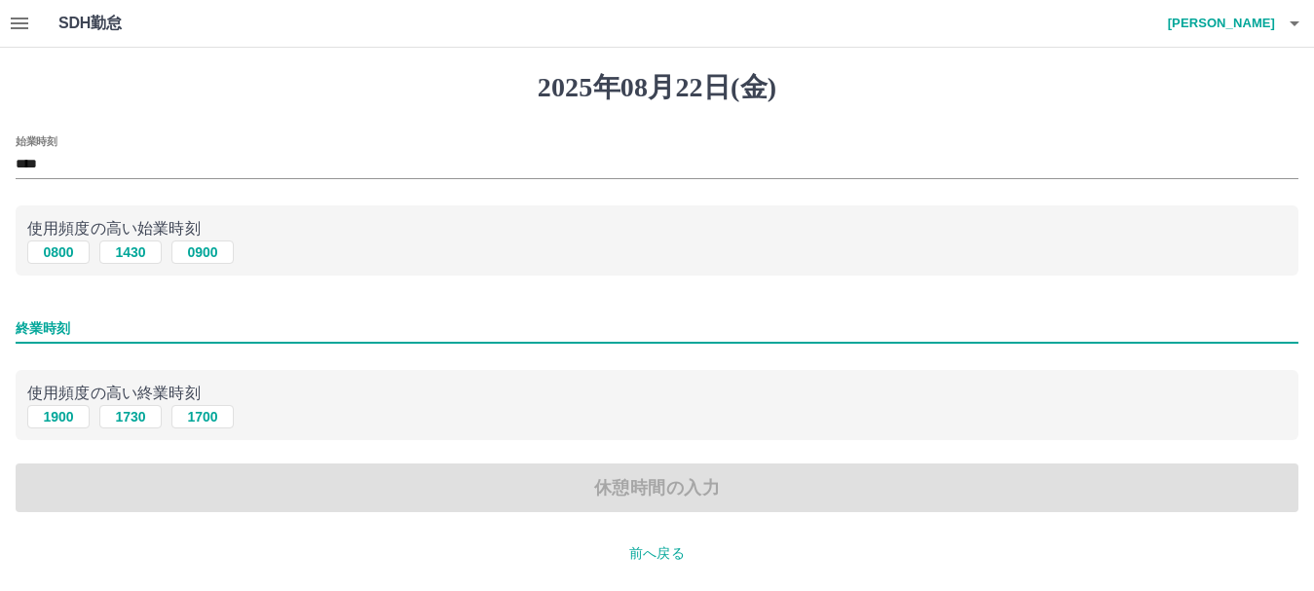
click at [63, 321] on input "終業時刻" at bounding box center [657, 329] width 1283 height 28
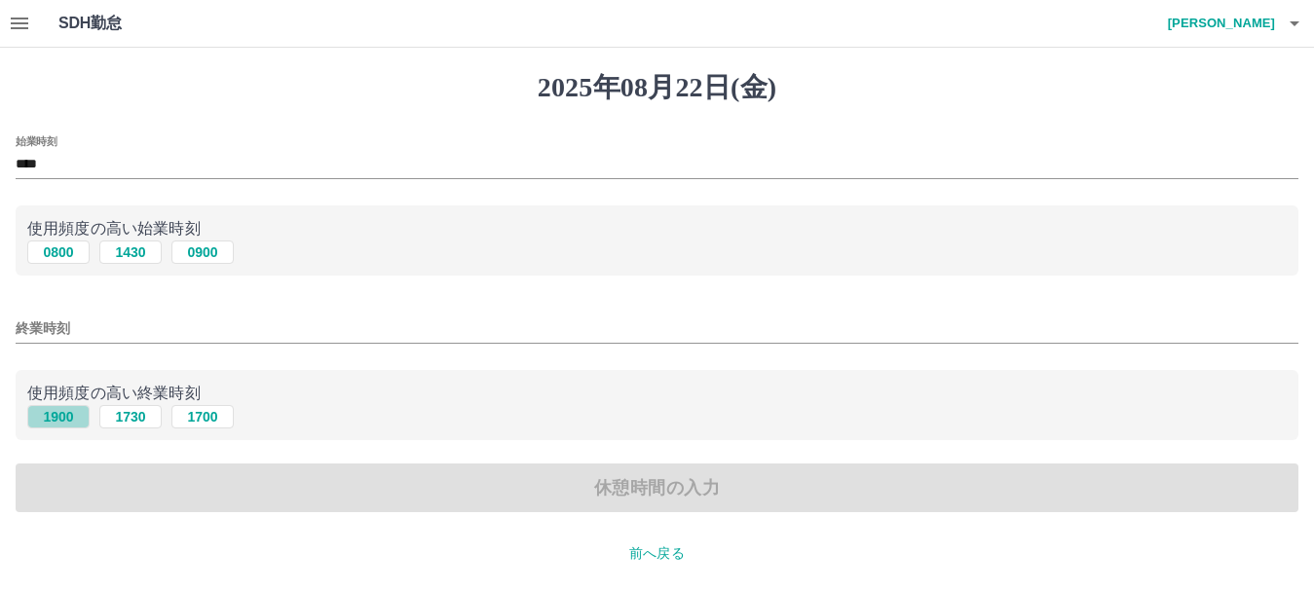
click at [64, 426] on button "1900" at bounding box center [58, 416] width 62 height 23
type input "****"
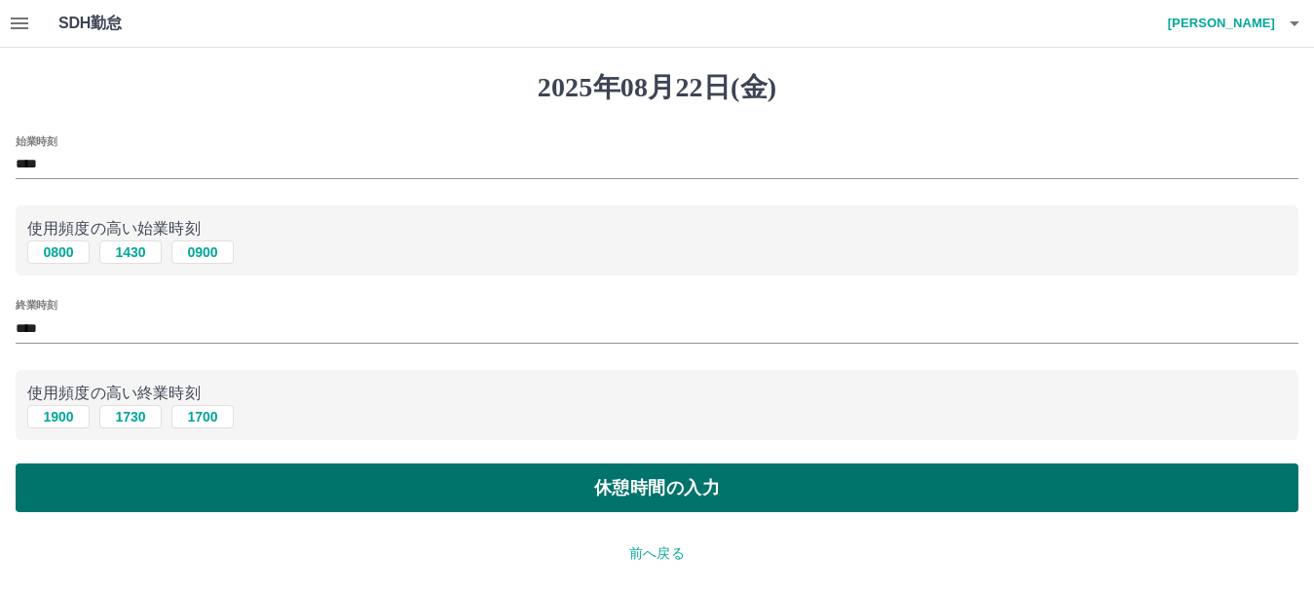
click at [616, 491] on button "休憩時間の入力" at bounding box center [657, 488] width 1283 height 49
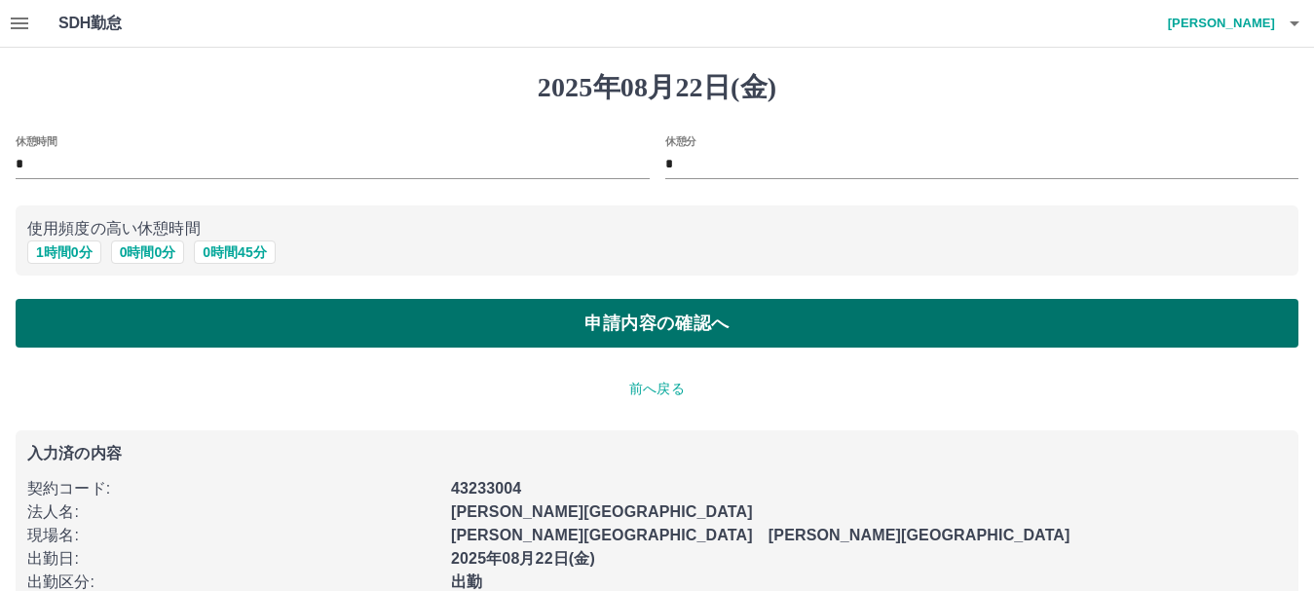
click at [643, 317] on button "申請内容の確認へ" at bounding box center [657, 323] width 1283 height 49
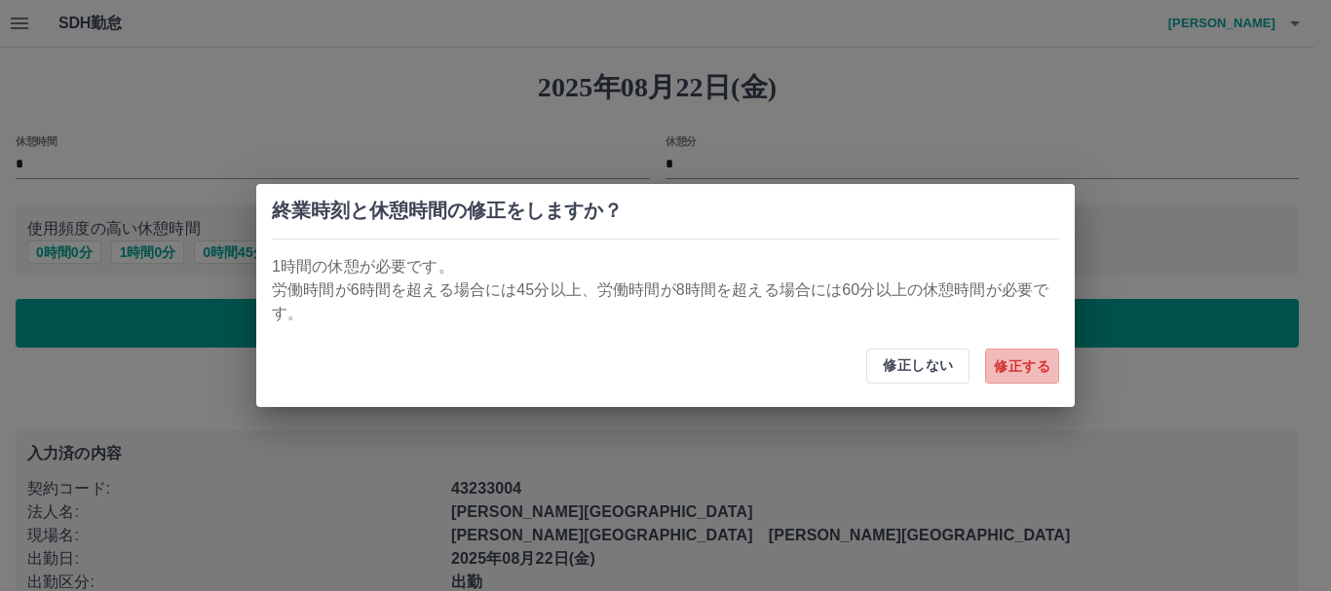
click at [1015, 370] on button "修正する" at bounding box center [1022, 366] width 74 height 35
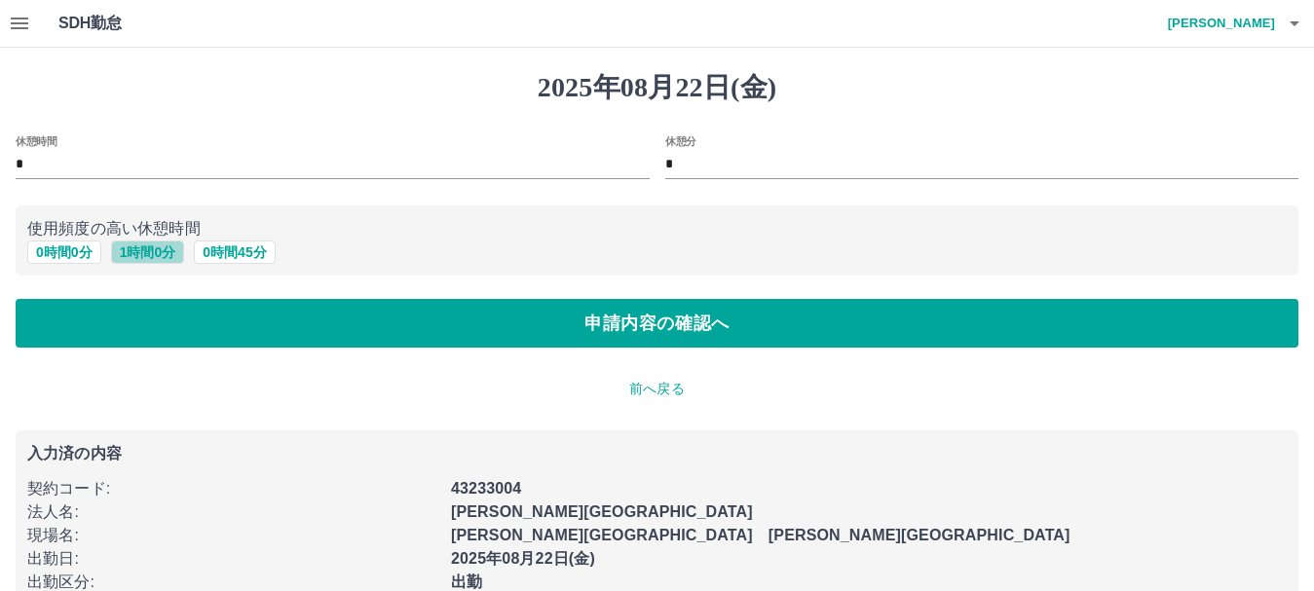
click at [153, 243] on button "1 時間 0 分" at bounding box center [148, 252] width 74 height 23
type input "*"
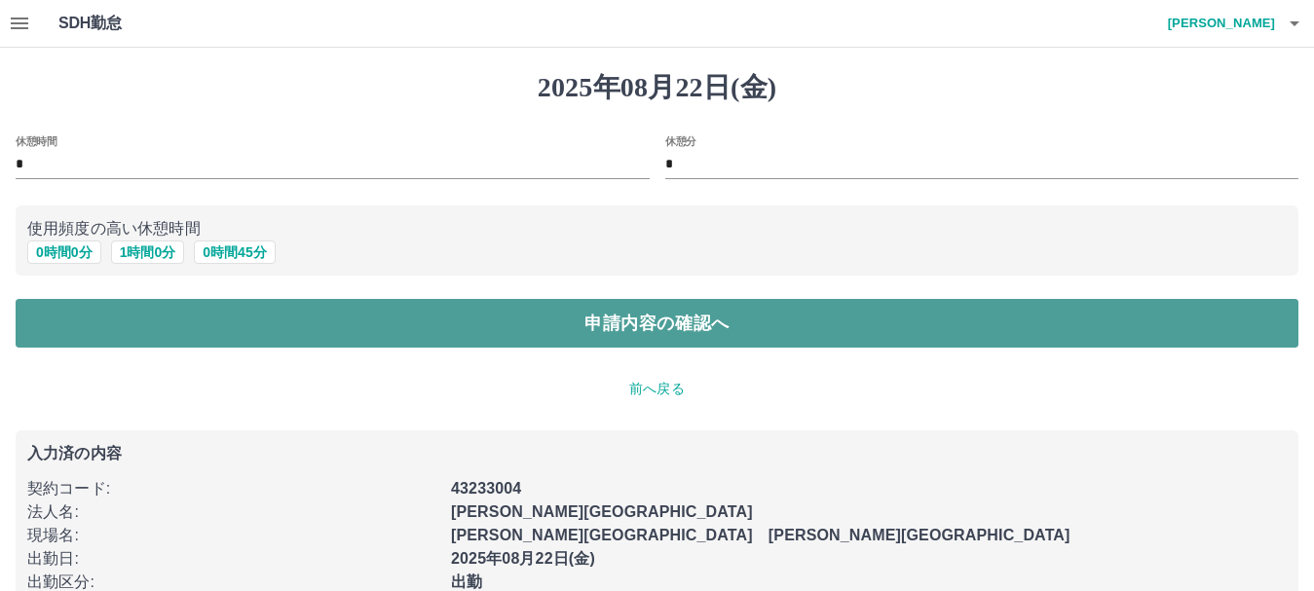
click at [645, 325] on button "申請内容の確認へ" at bounding box center [657, 323] width 1283 height 49
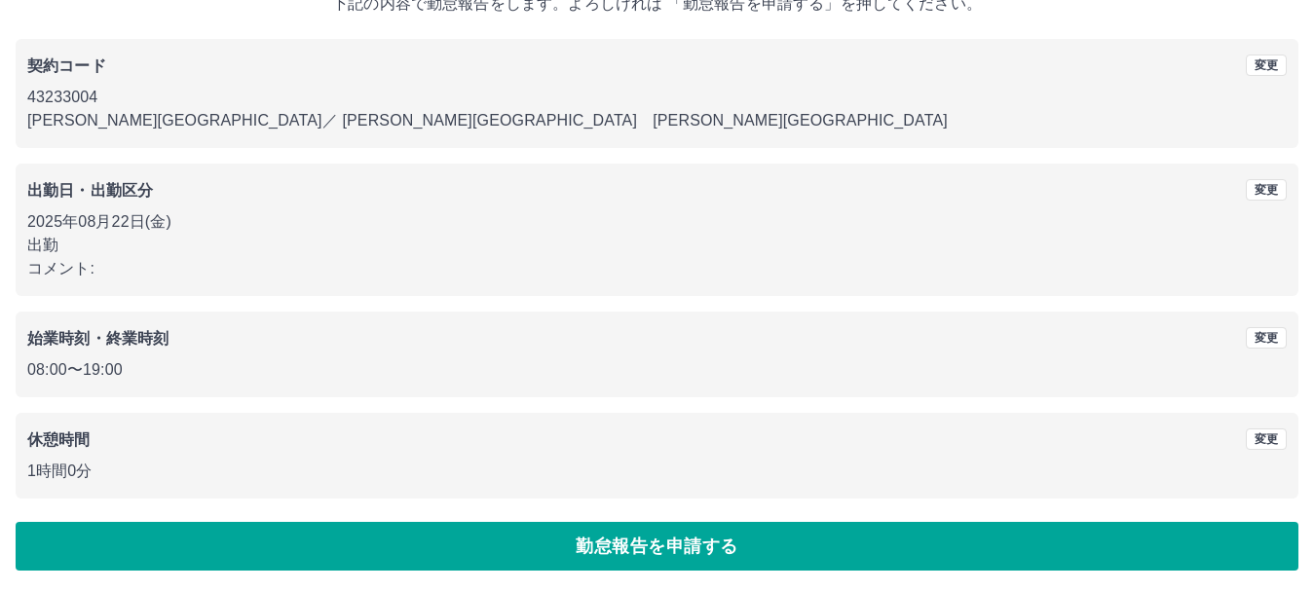
scroll to position [138, 0]
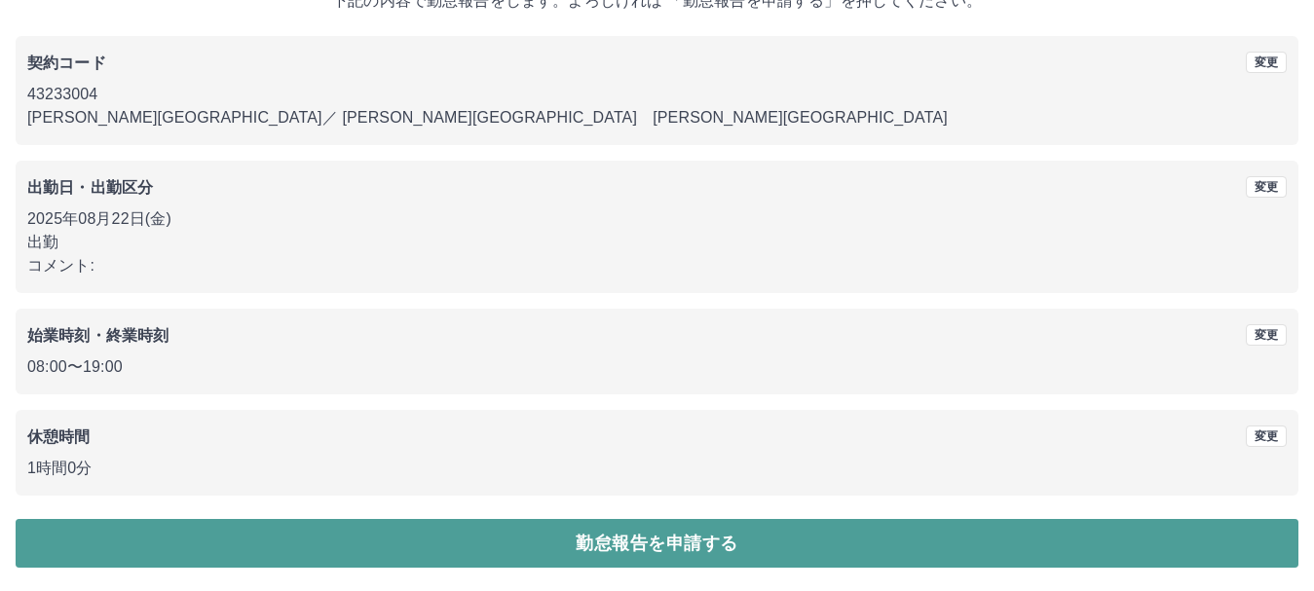
click at [672, 540] on button "勤怠報告を申請する" at bounding box center [657, 543] width 1283 height 49
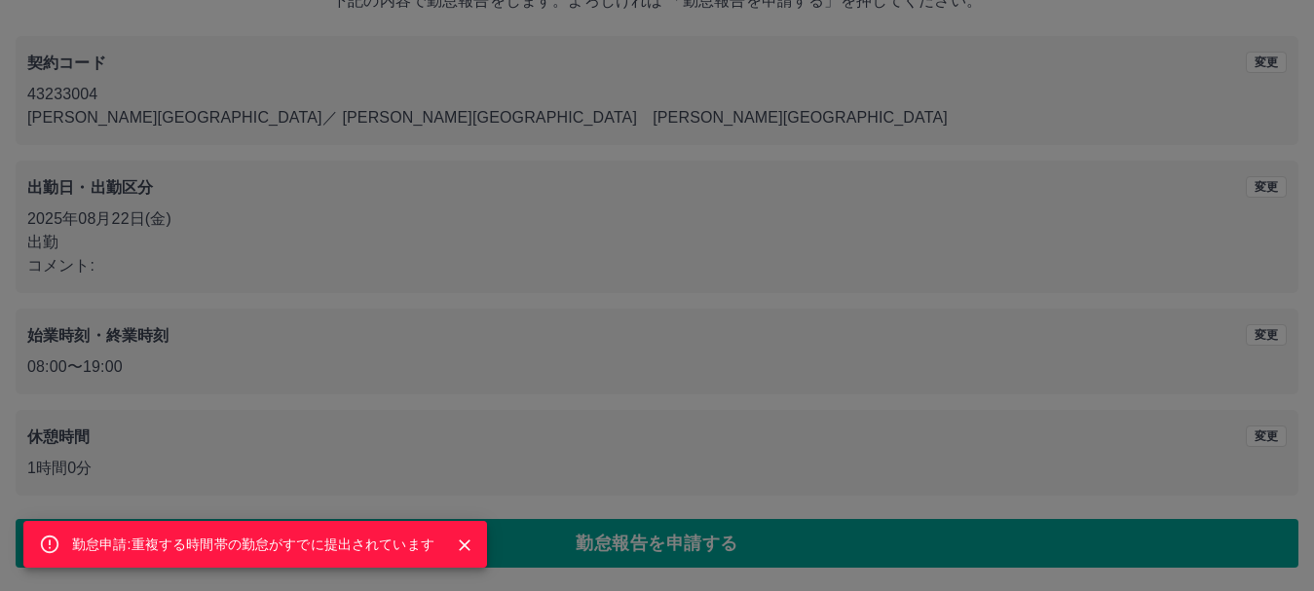
click at [466, 540] on icon "Close" at bounding box center [464, 545] width 19 height 19
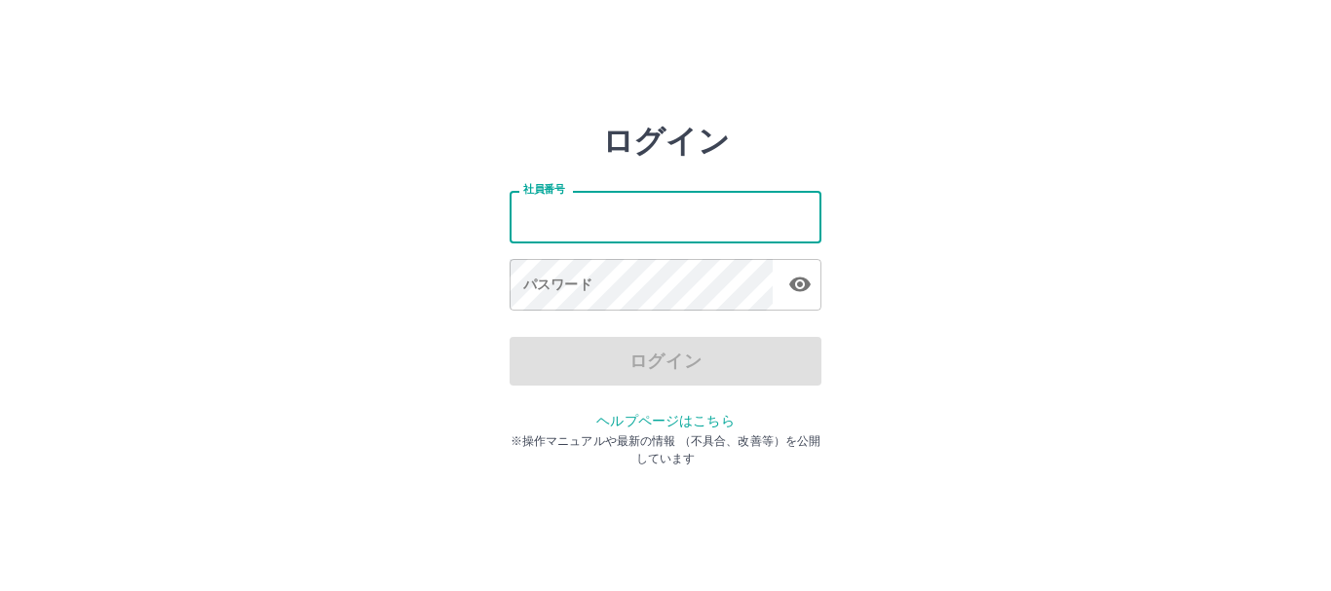
click at [596, 235] on input "社員番号" at bounding box center [666, 217] width 312 height 52
type input "*******"
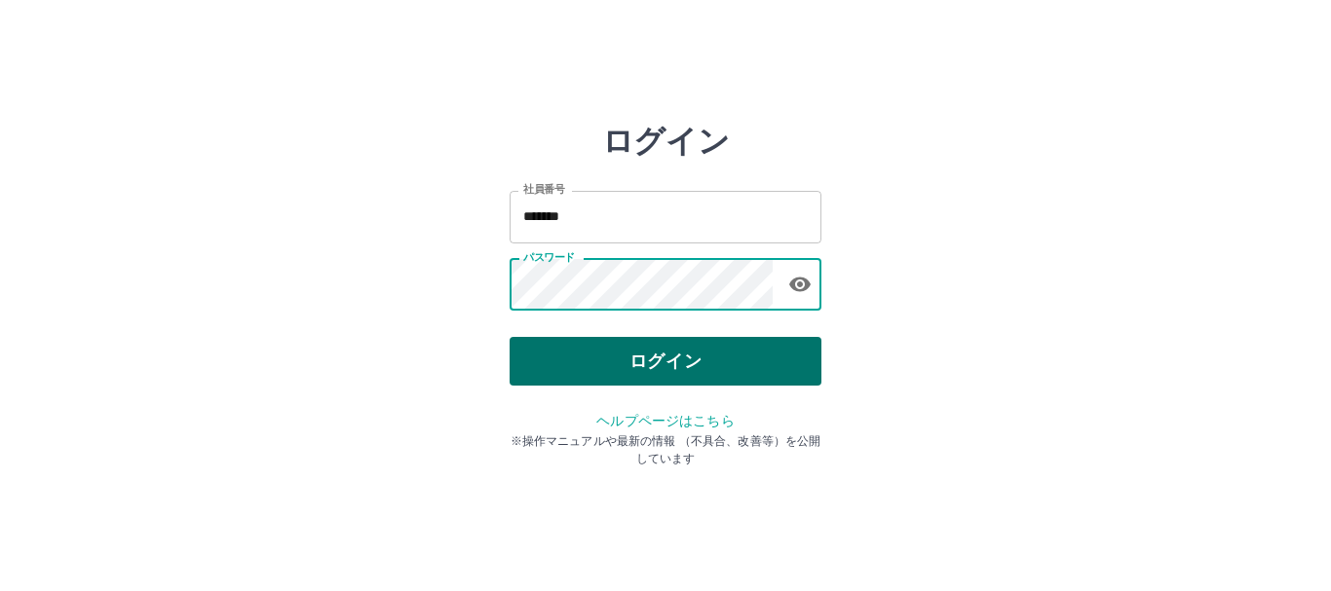
click at [638, 364] on button "ログイン" at bounding box center [666, 361] width 312 height 49
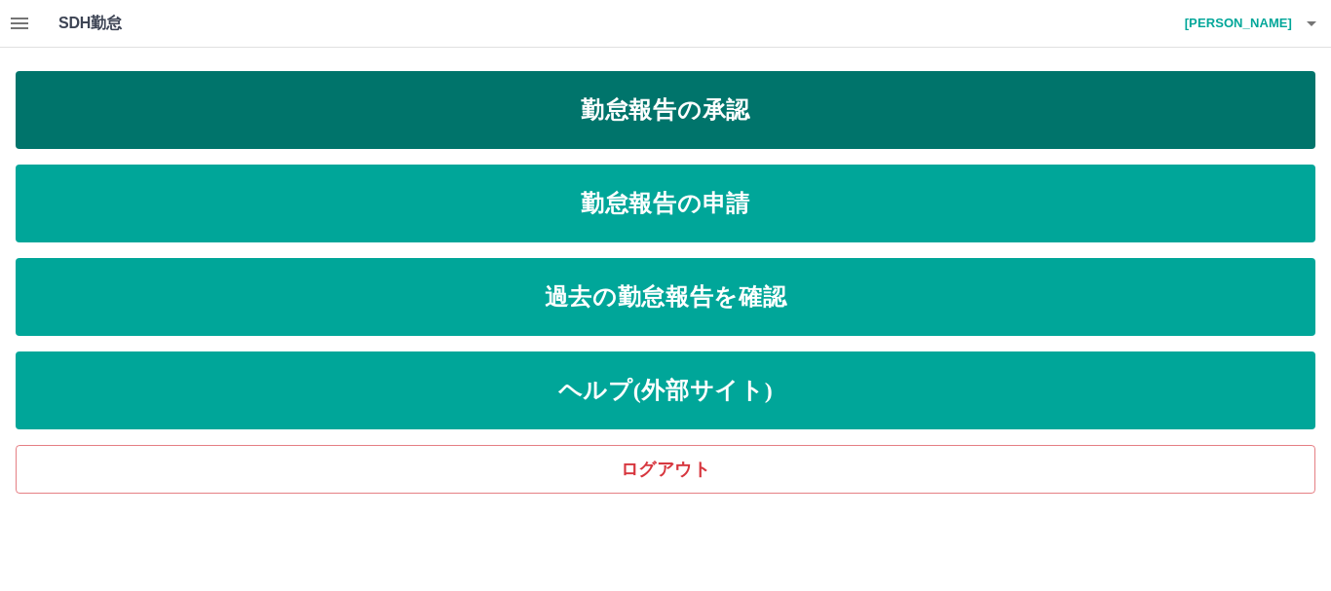
click at [714, 109] on link "勤怠報告の承認" at bounding box center [666, 110] width 1300 height 78
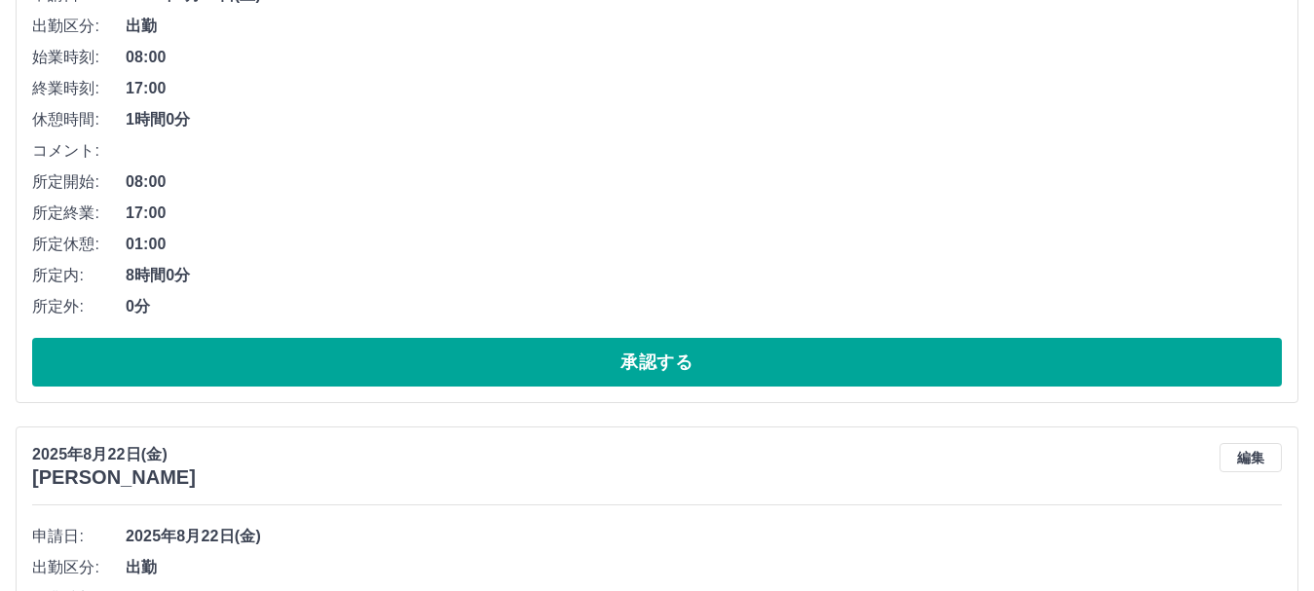
scroll to position [390, 0]
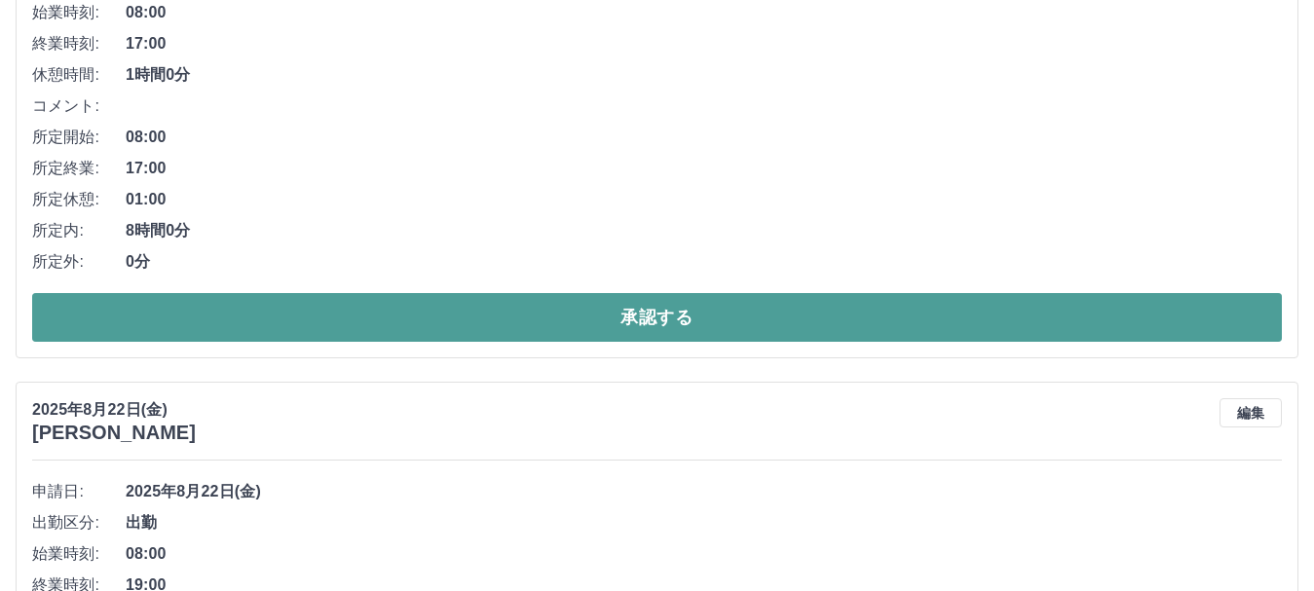
click at [582, 321] on button "承認する" at bounding box center [657, 317] width 1250 height 49
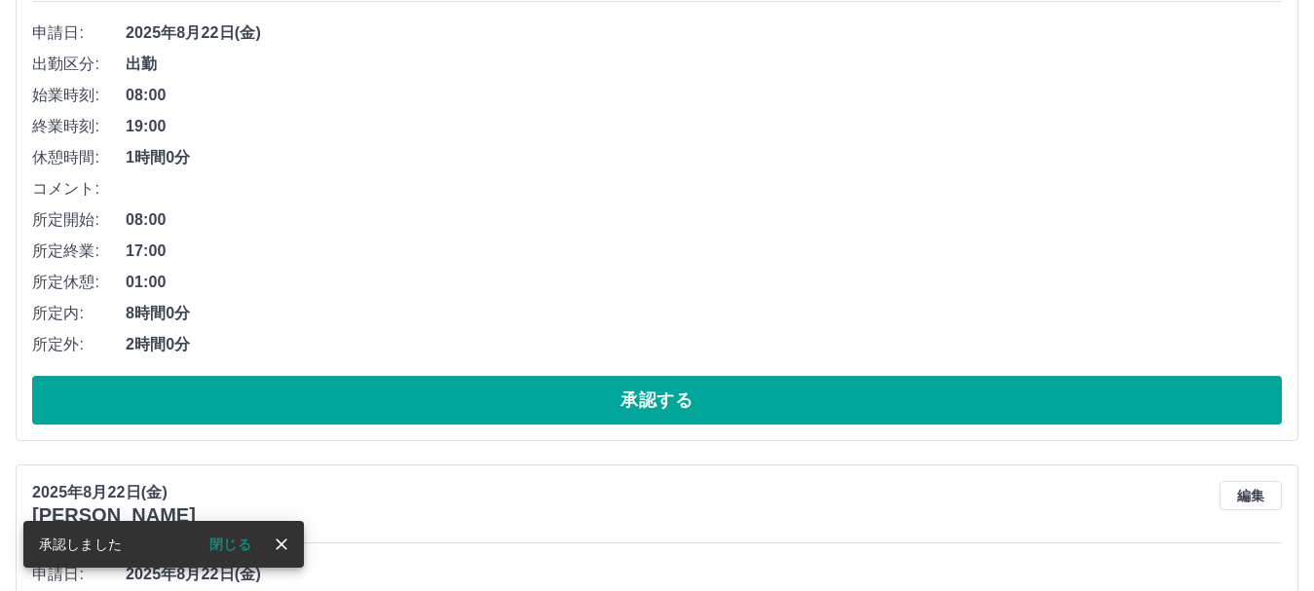
scroll to position [335, 0]
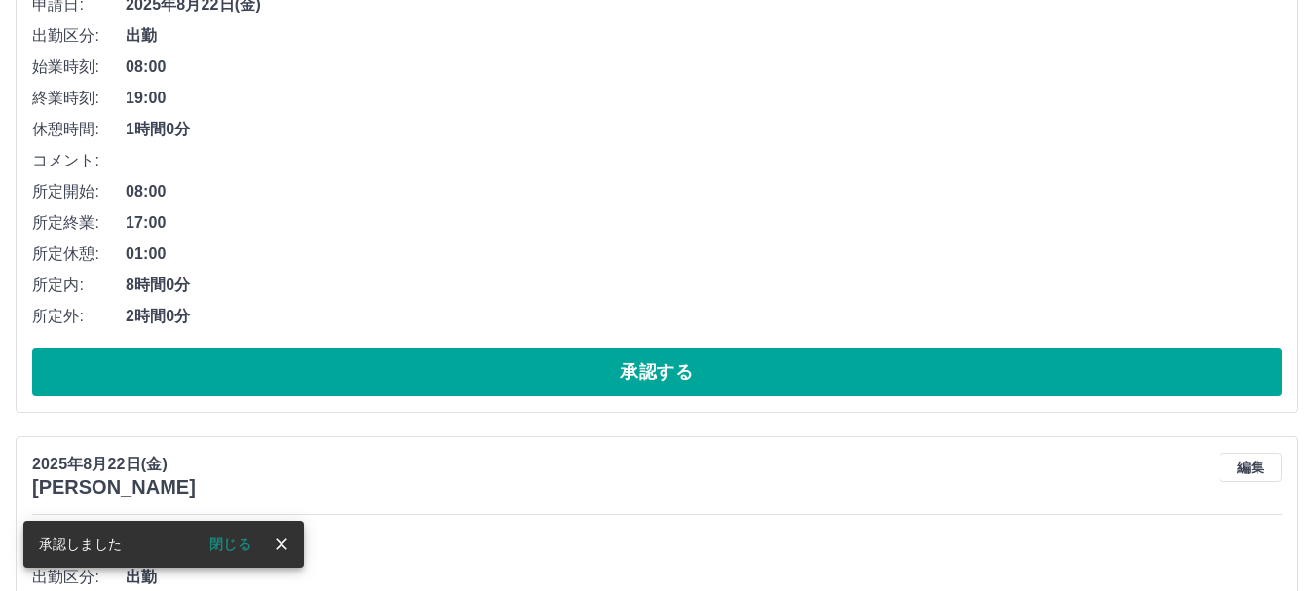
drag, startPoint x: 642, startPoint y: 380, endPoint x: 640, endPoint y: 392, distance: 11.9
click at [642, 379] on button "承認する" at bounding box center [657, 372] width 1250 height 49
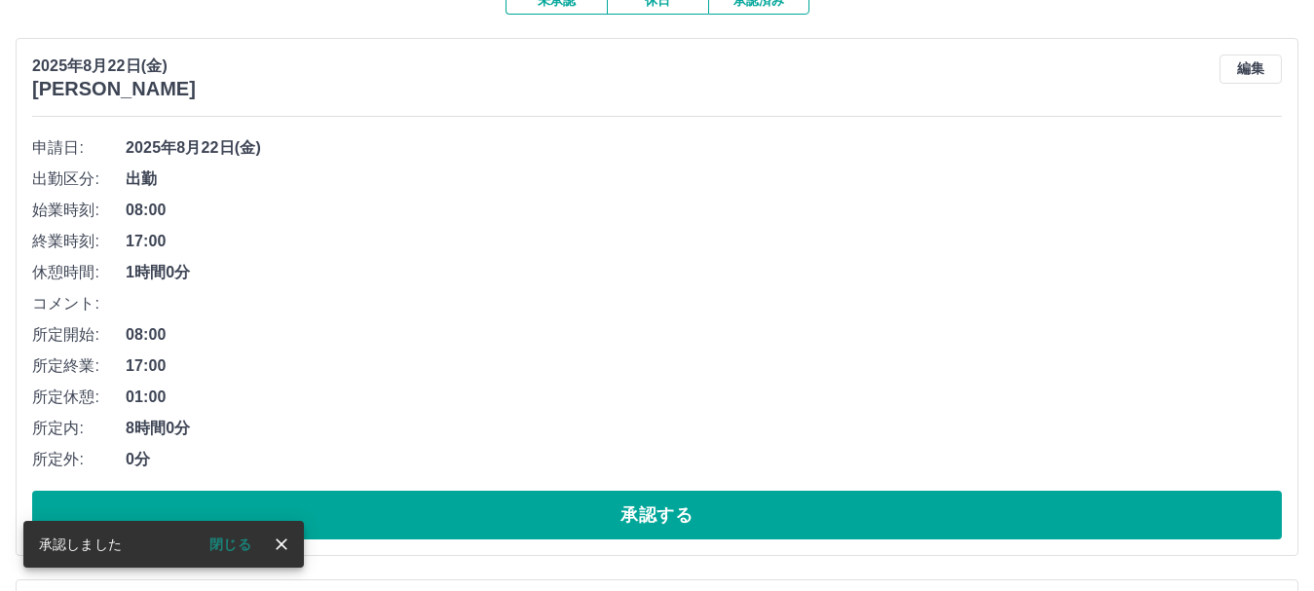
scroll to position [195, 0]
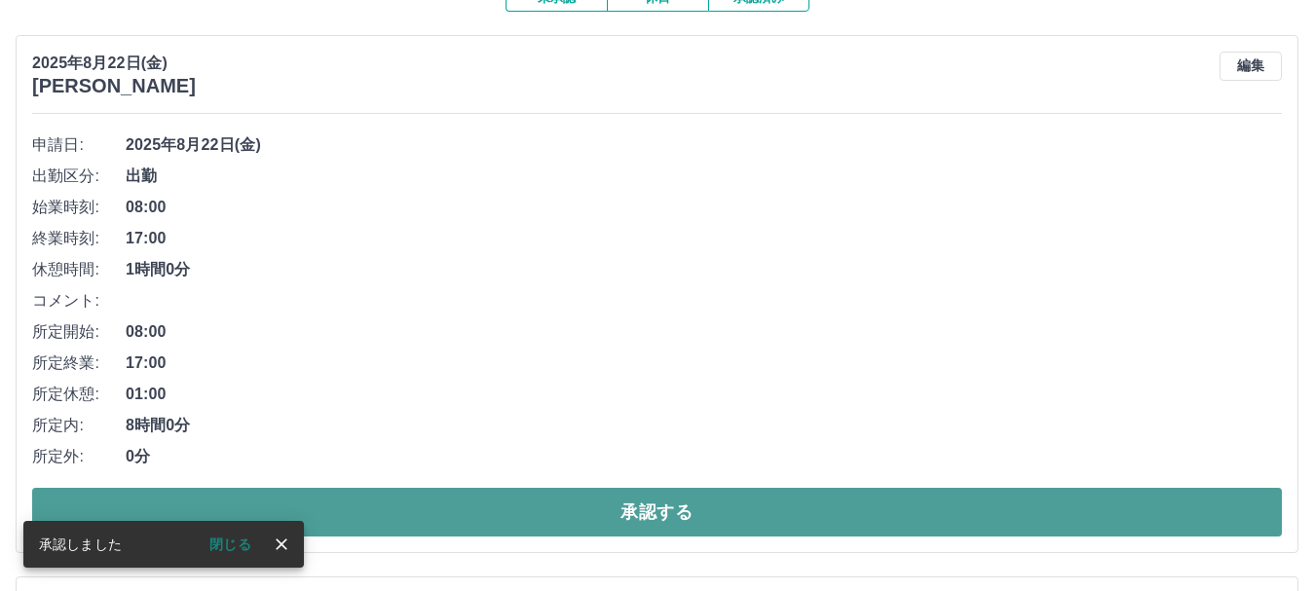
click at [630, 507] on button "承認する" at bounding box center [657, 512] width 1250 height 49
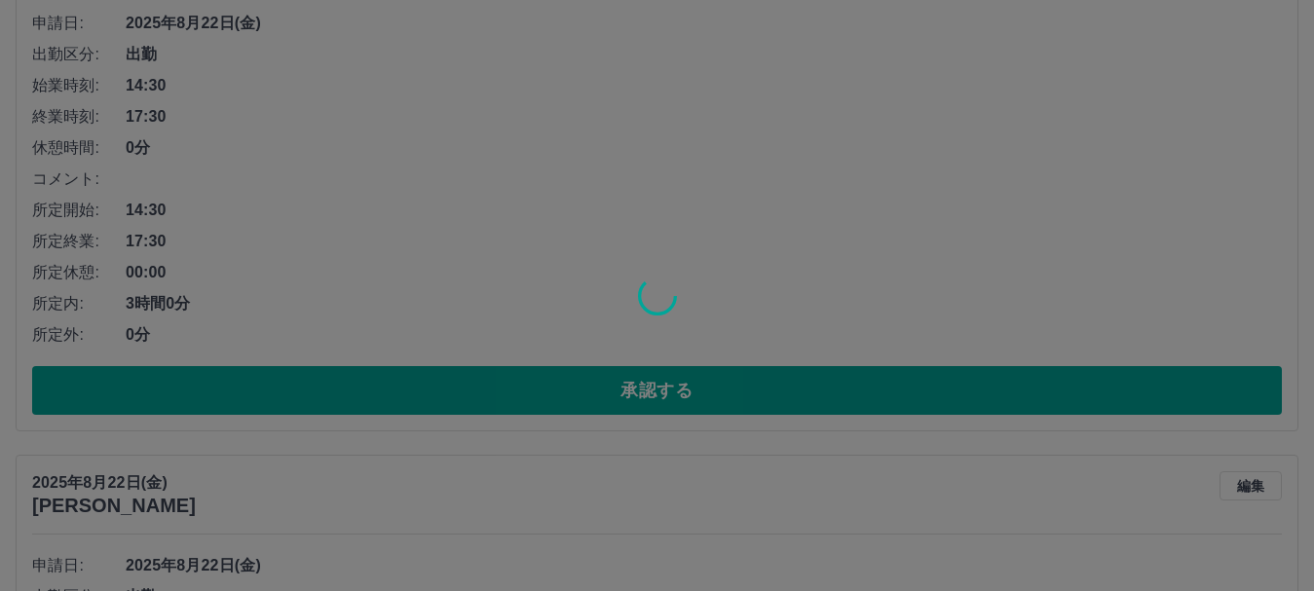
scroll to position [877, 0]
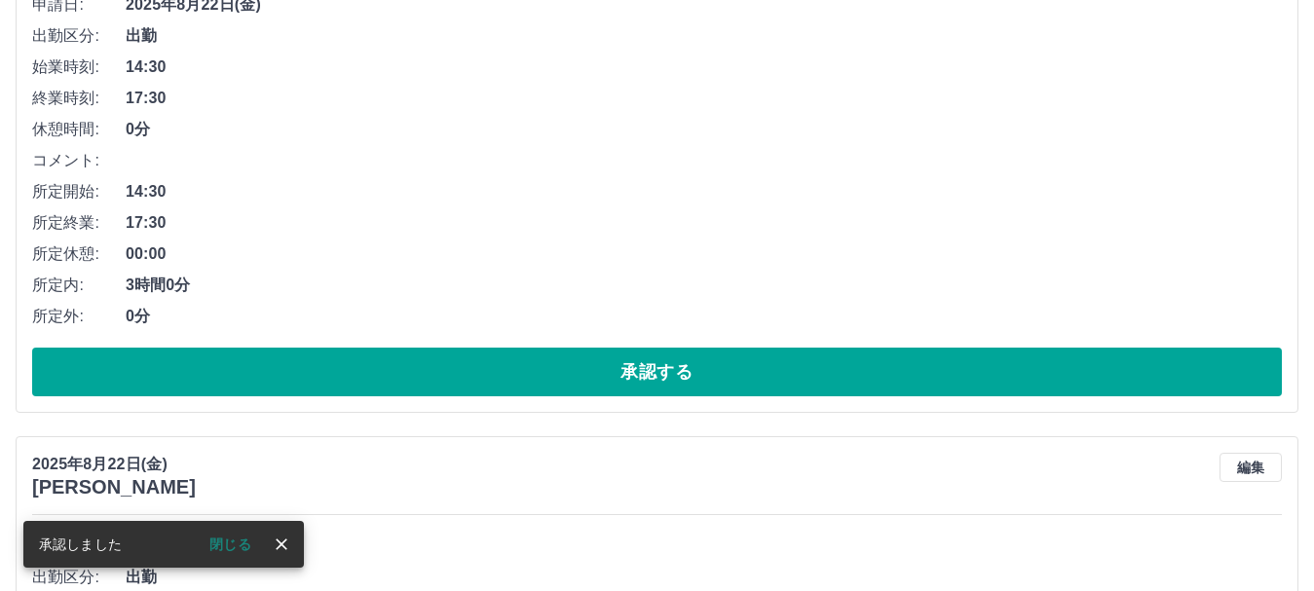
click at [651, 380] on button "承認する" at bounding box center [657, 372] width 1250 height 49
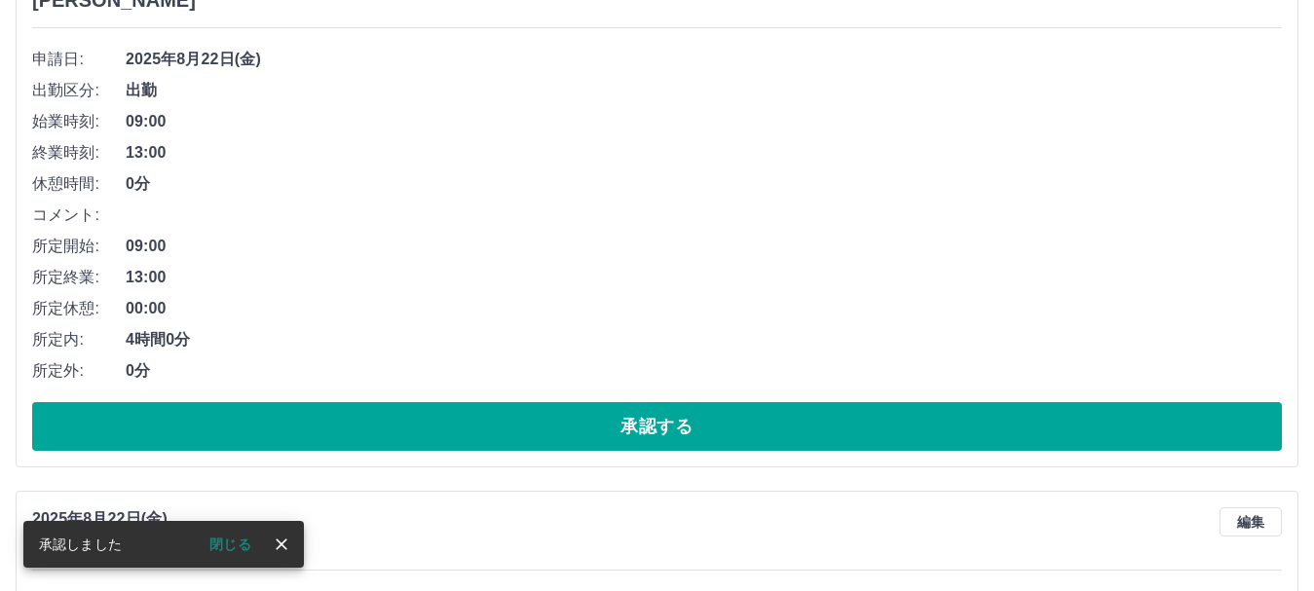
scroll to position [281, 0]
click at [616, 426] on button "承認する" at bounding box center [657, 426] width 1250 height 49
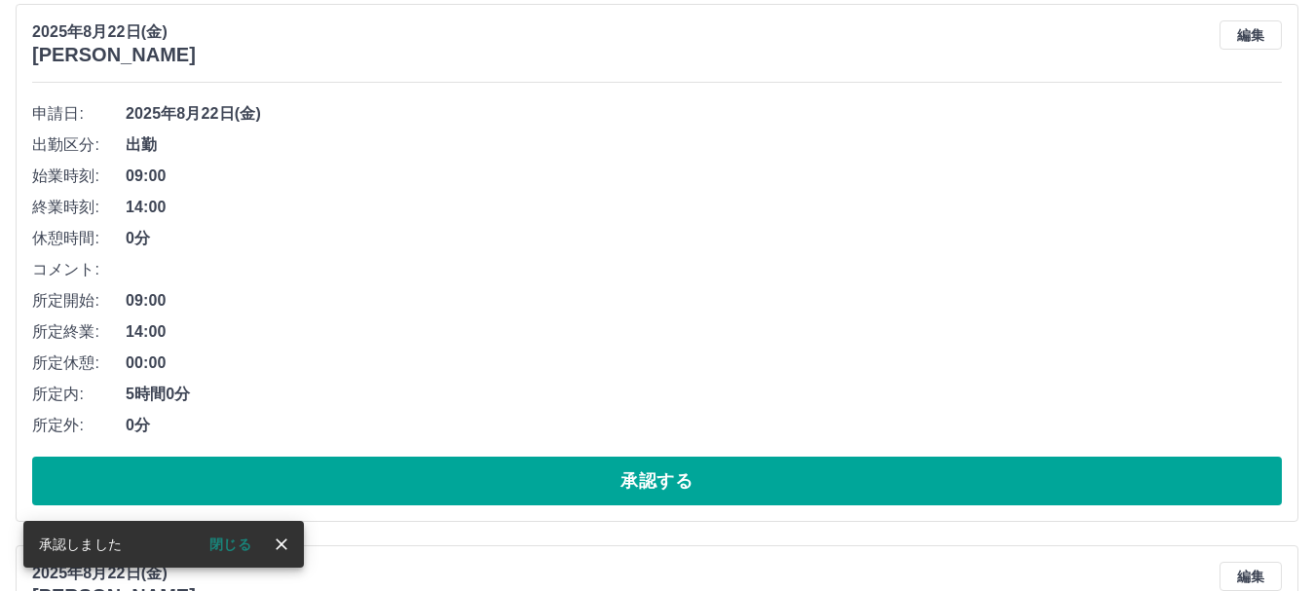
scroll to position [226, 0]
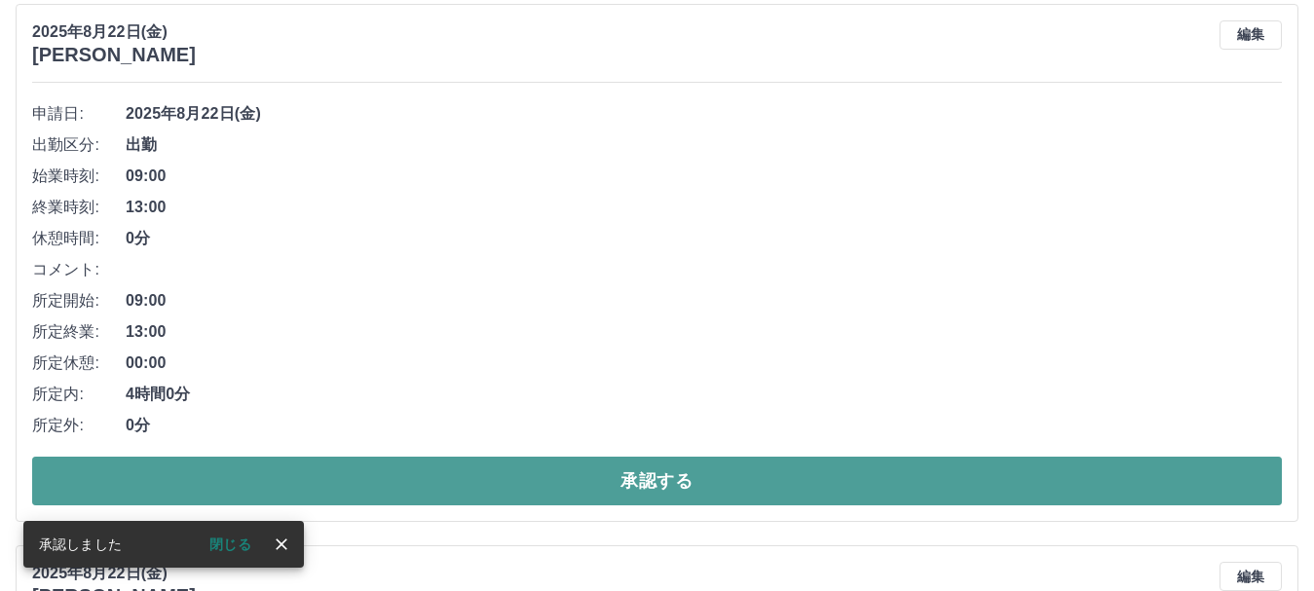
click at [622, 477] on button "承認する" at bounding box center [657, 481] width 1250 height 49
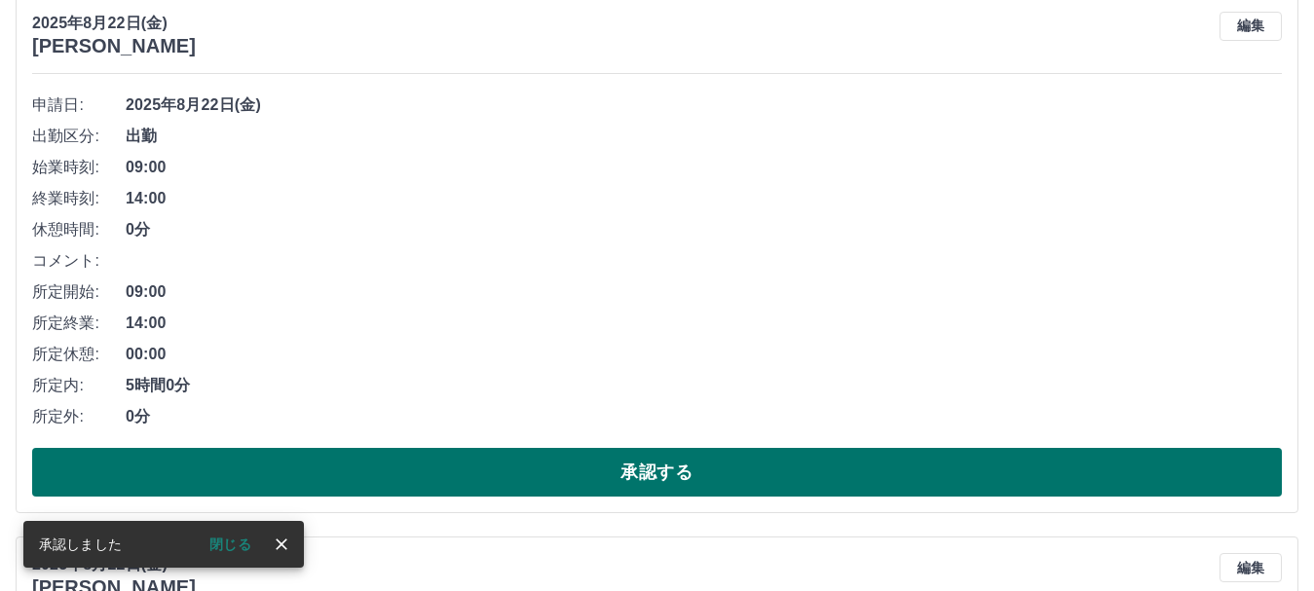
scroll to position [269, 0]
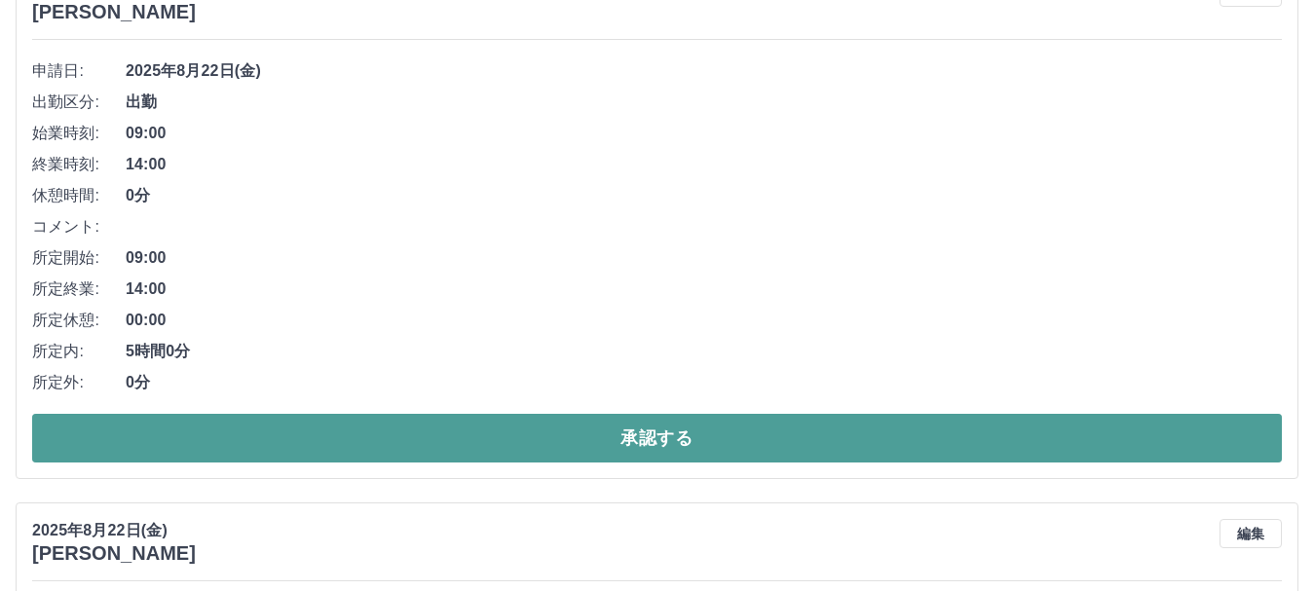
click at [641, 443] on button "承認する" at bounding box center [657, 438] width 1250 height 49
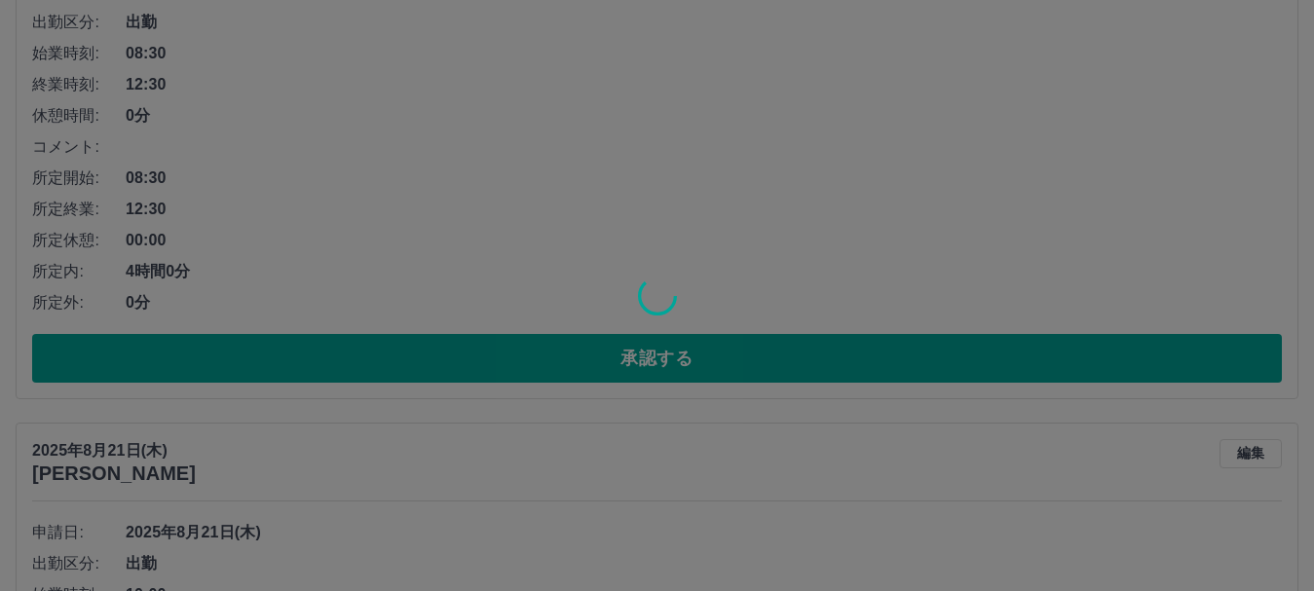
scroll to position [1438, 0]
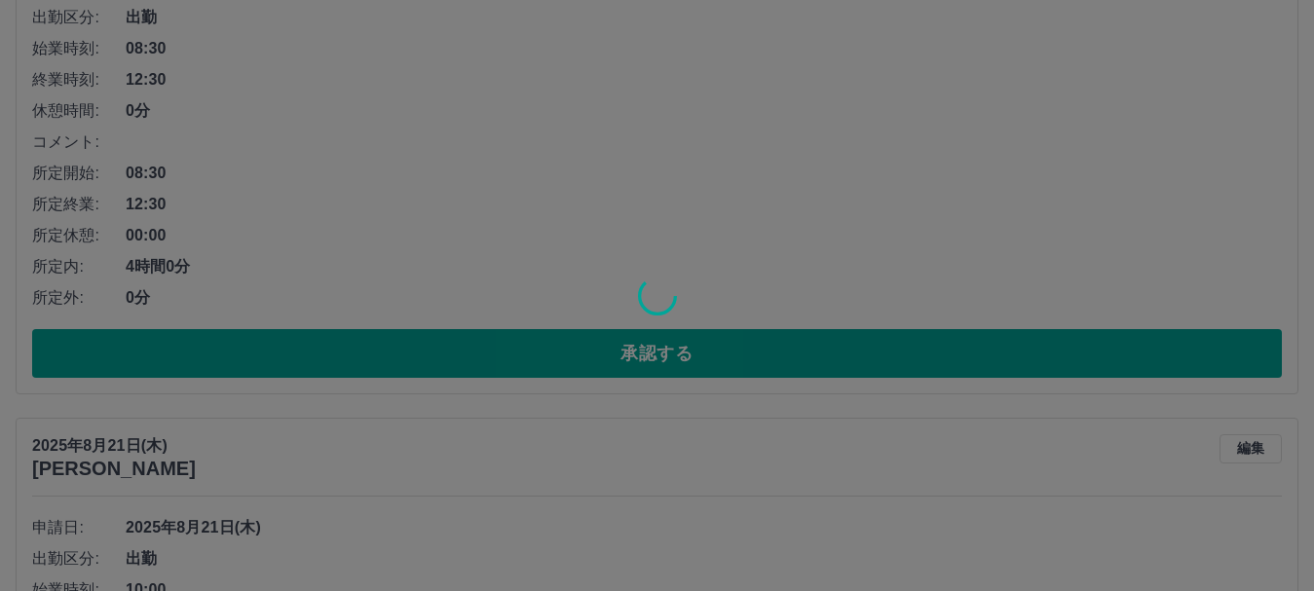
click at [609, 368] on div at bounding box center [657, 295] width 1314 height 591
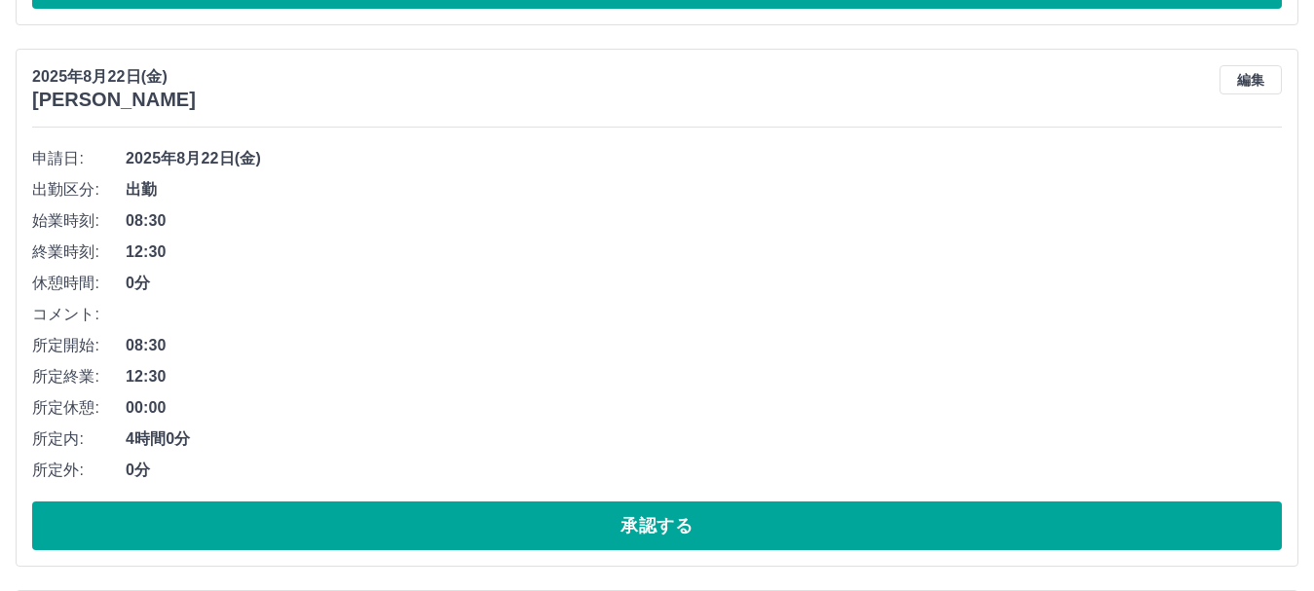
scroll to position [798, 0]
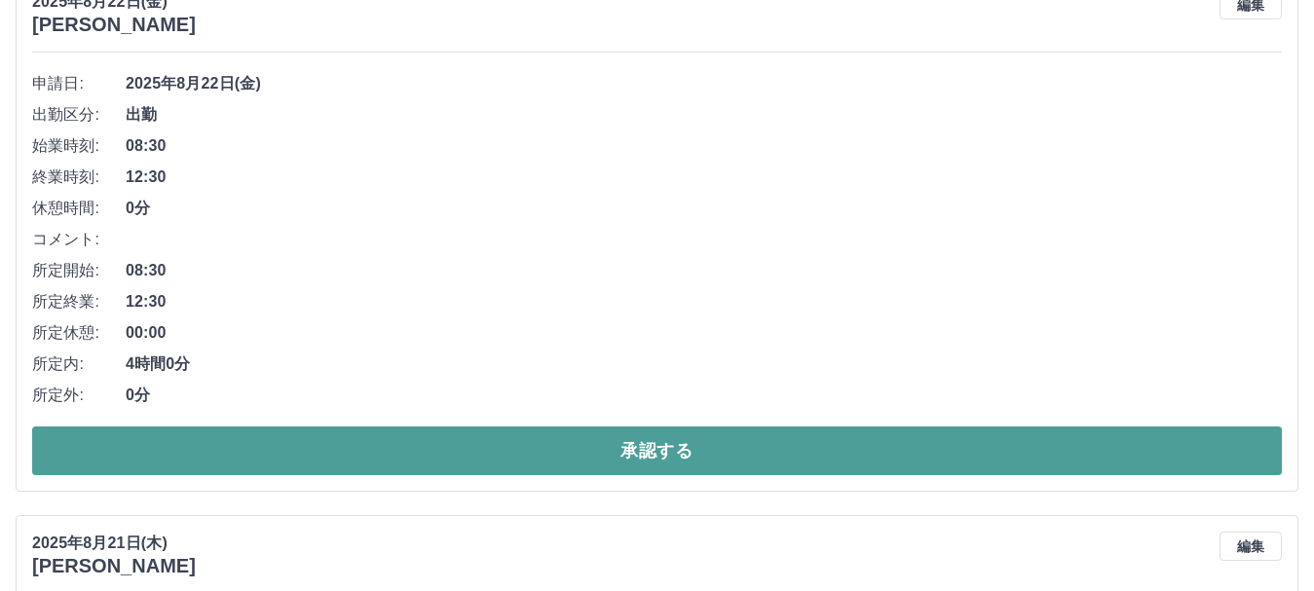
click at [593, 449] on button "承認する" at bounding box center [657, 451] width 1250 height 49
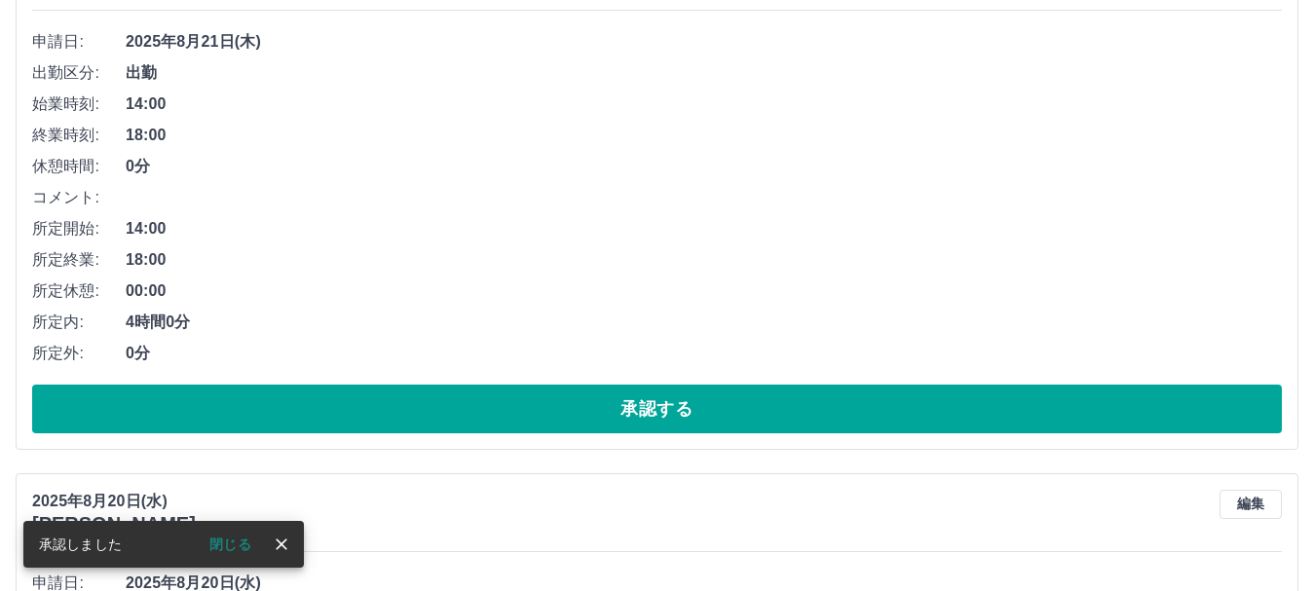
scroll to position [840, 0]
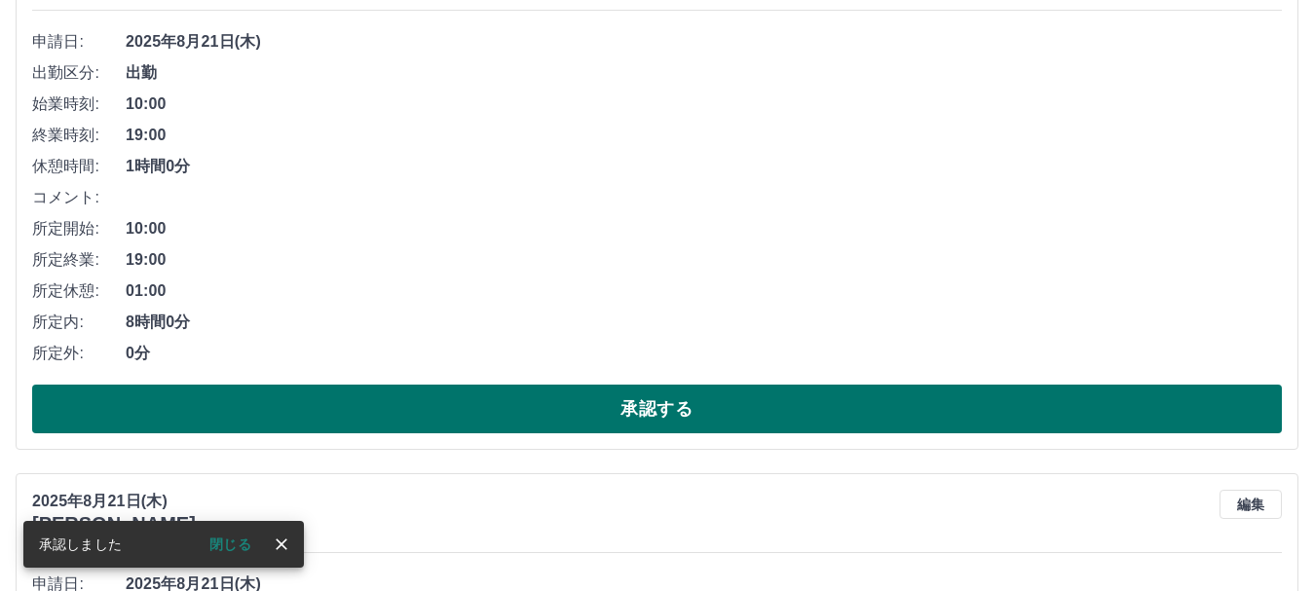
click at [593, 421] on button "承認する" at bounding box center [657, 409] width 1250 height 49
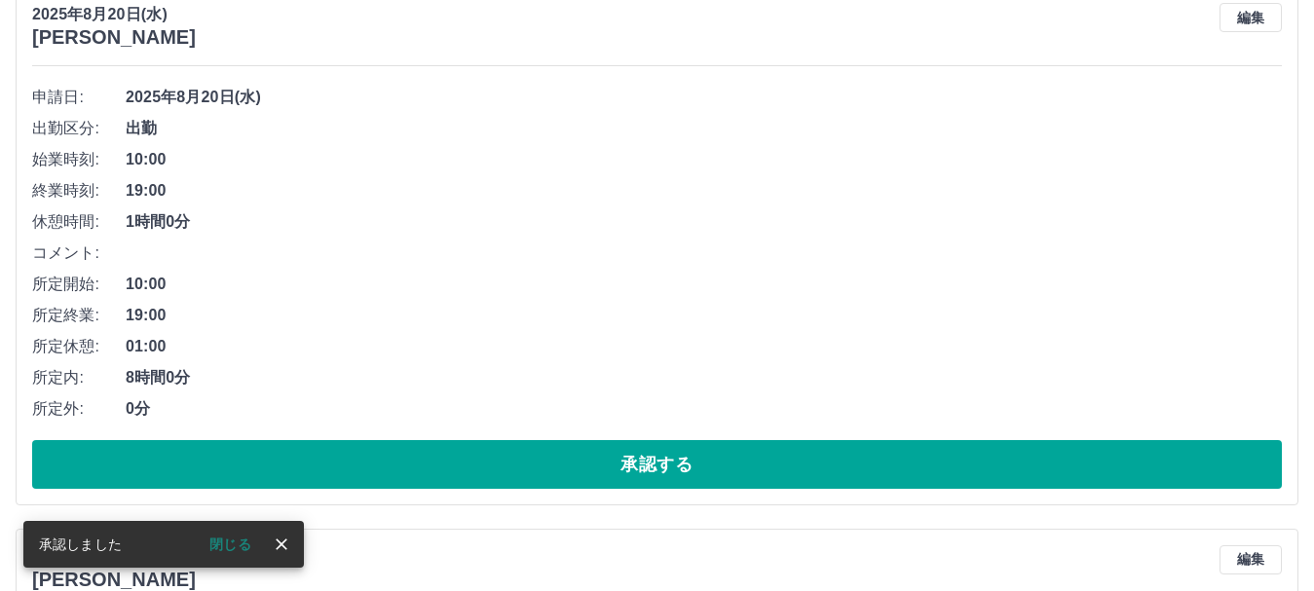
scroll to position [785, 0]
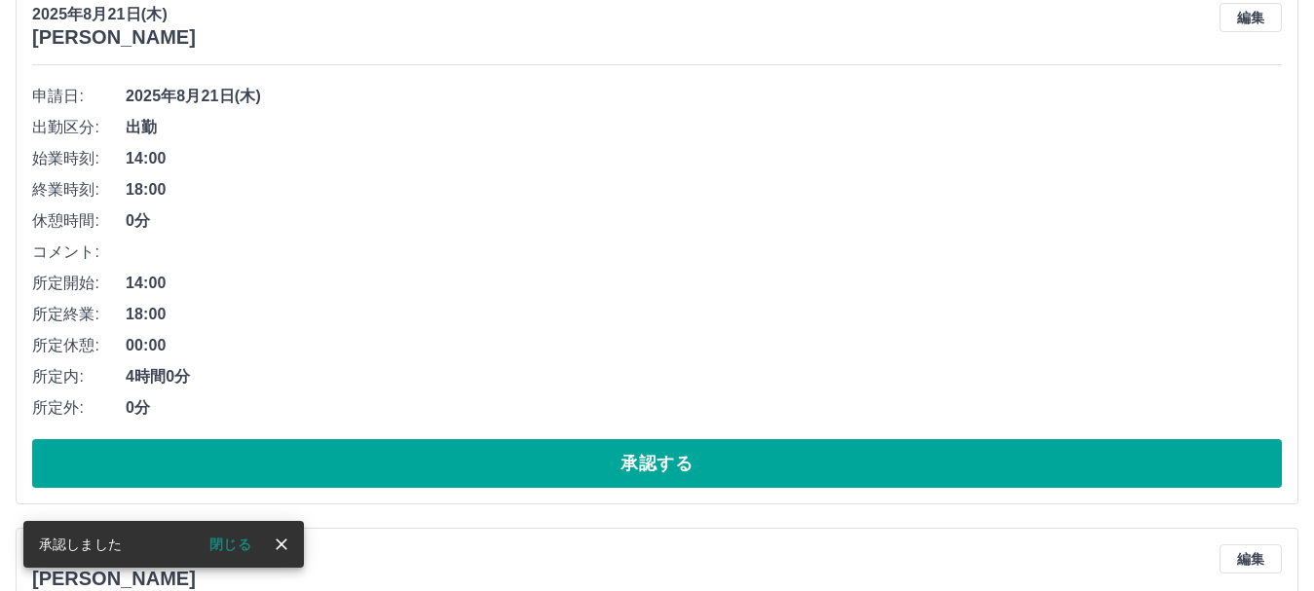
click at [620, 470] on button "承認する" at bounding box center [657, 463] width 1250 height 49
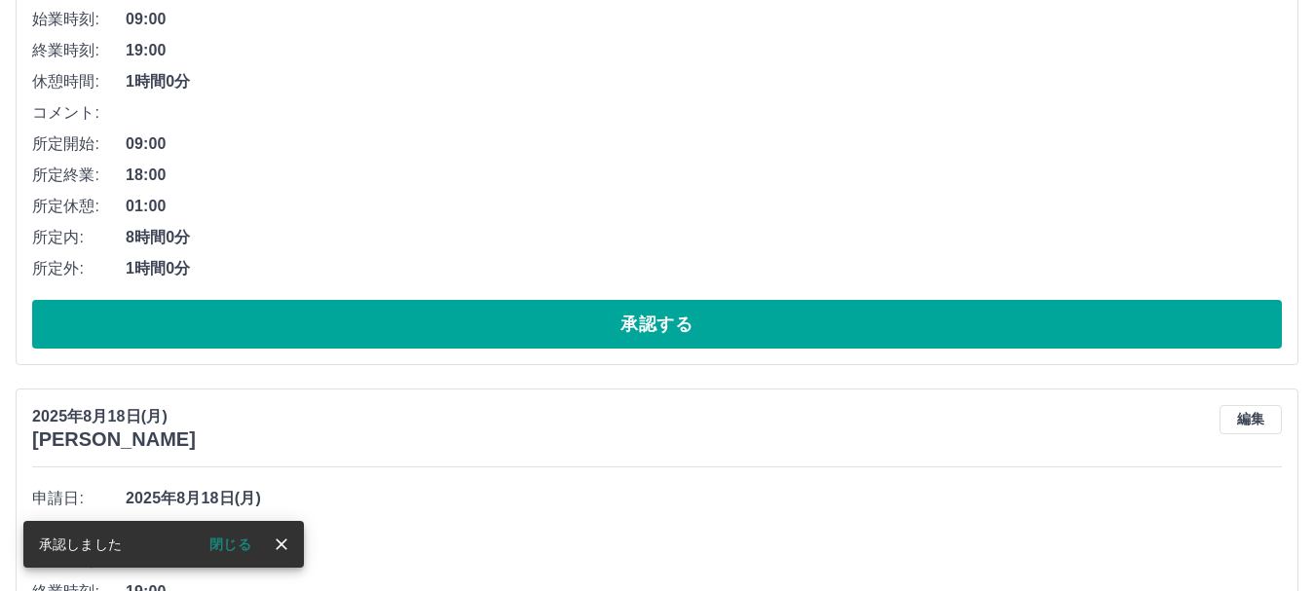
scroll to position [925, 0]
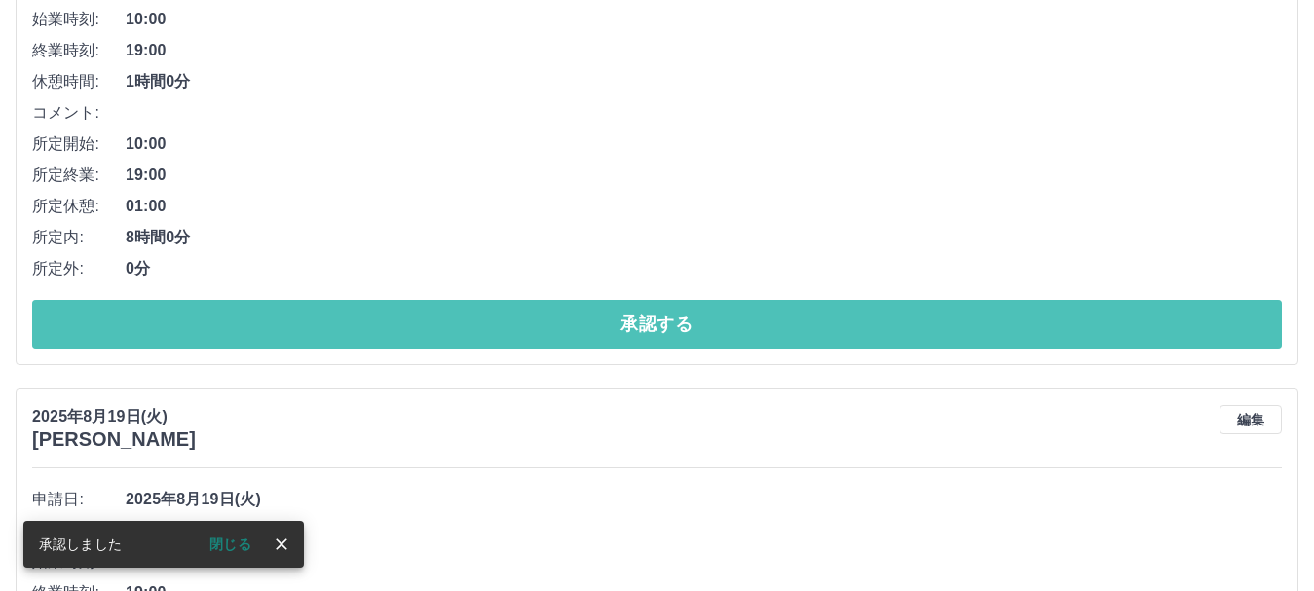
click at [651, 340] on button "承認する" at bounding box center [657, 324] width 1250 height 49
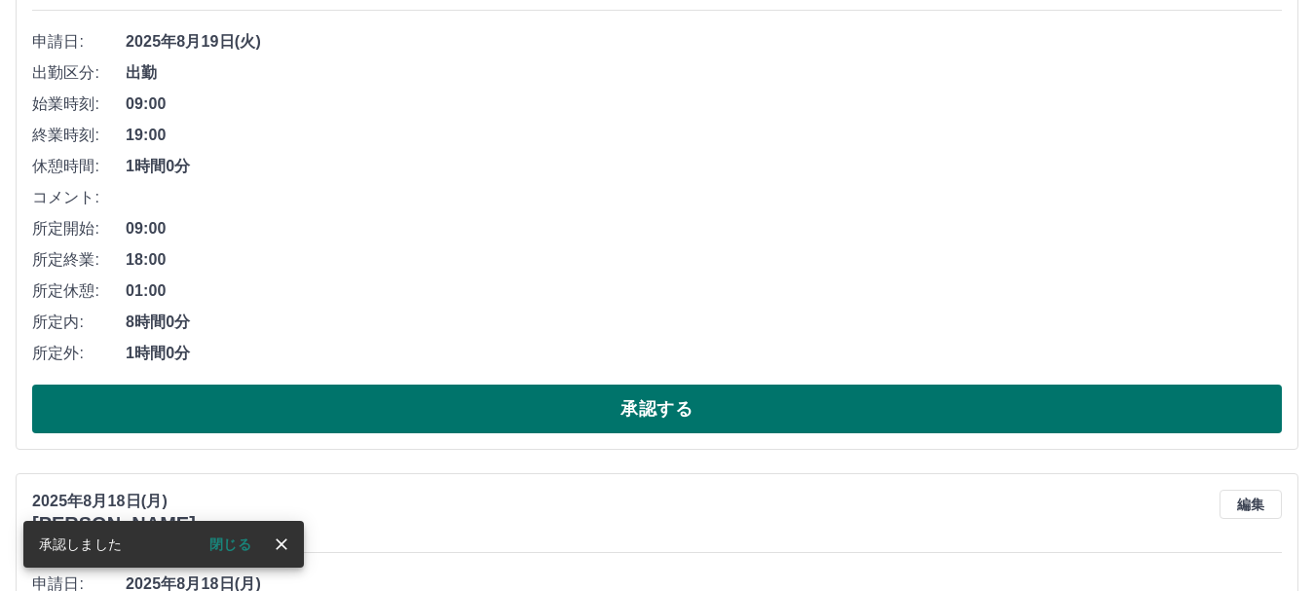
scroll to position [870, 0]
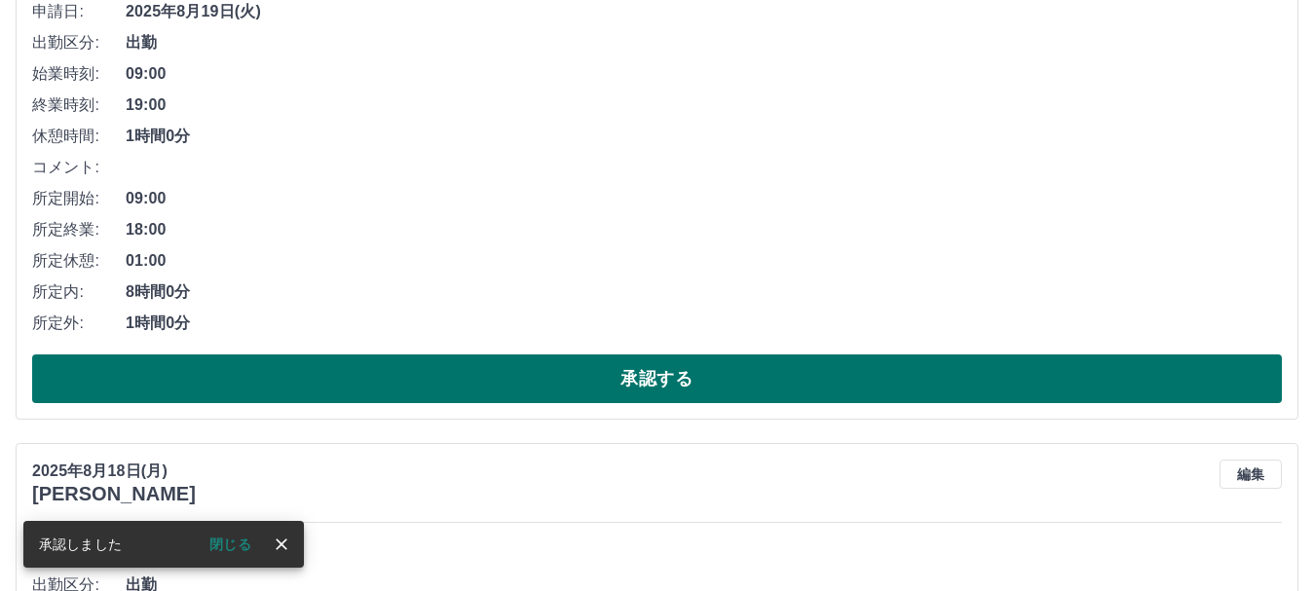
click at [648, 380] on button "承認する" at bounding box center [657, 379] width 1250 height 49
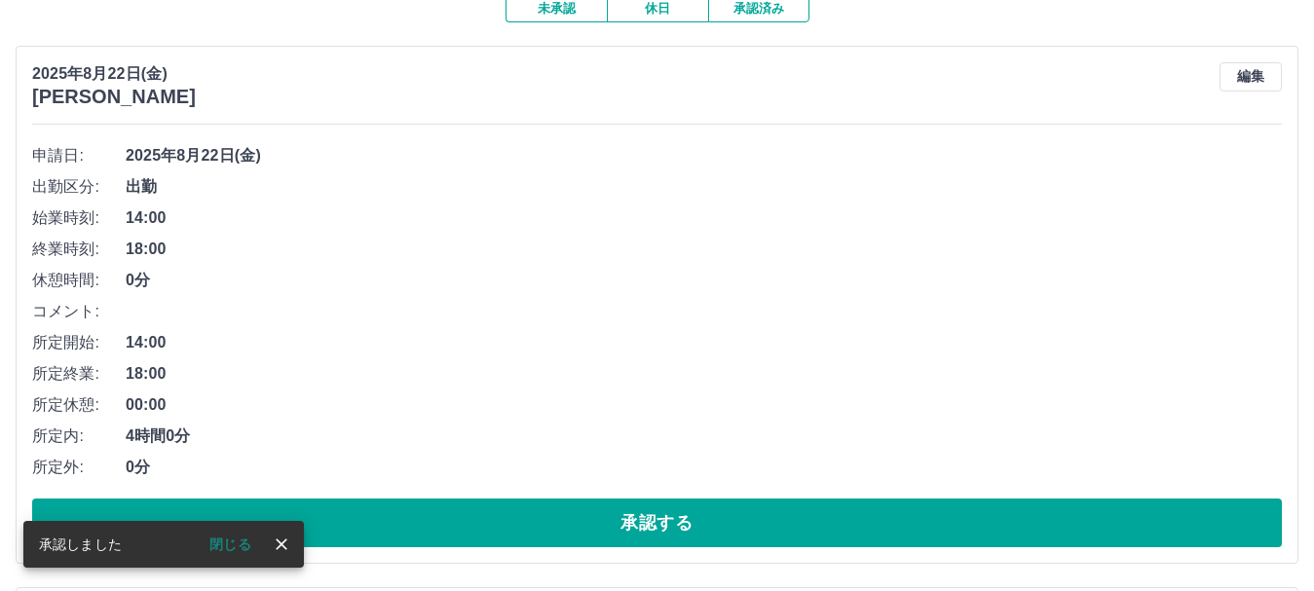
scroll to position [390, 0]
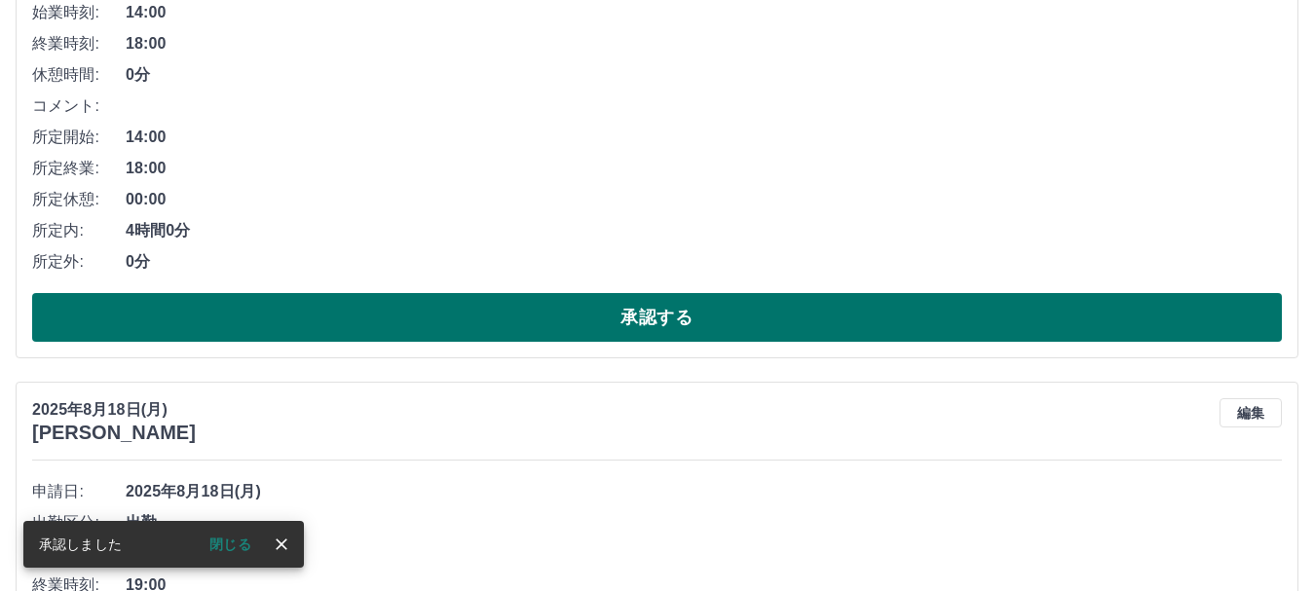
click at [625, 327] on button "承認する" at bounding box center [657, 317] width 1250 height 49
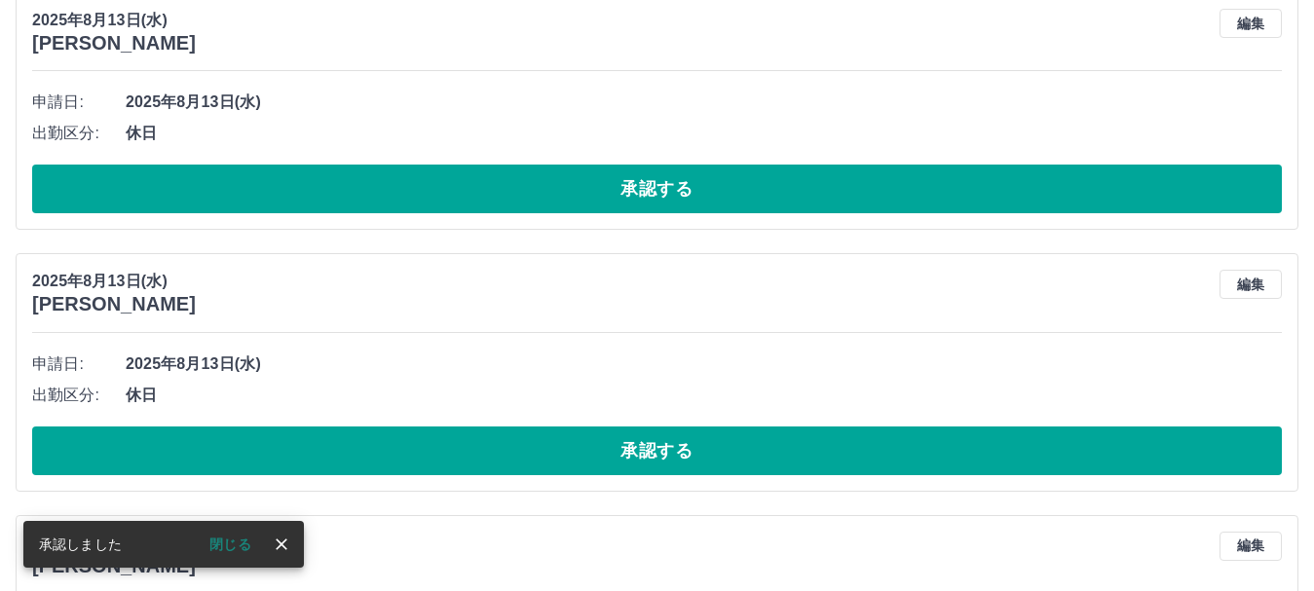
scroll to position [238, 0]
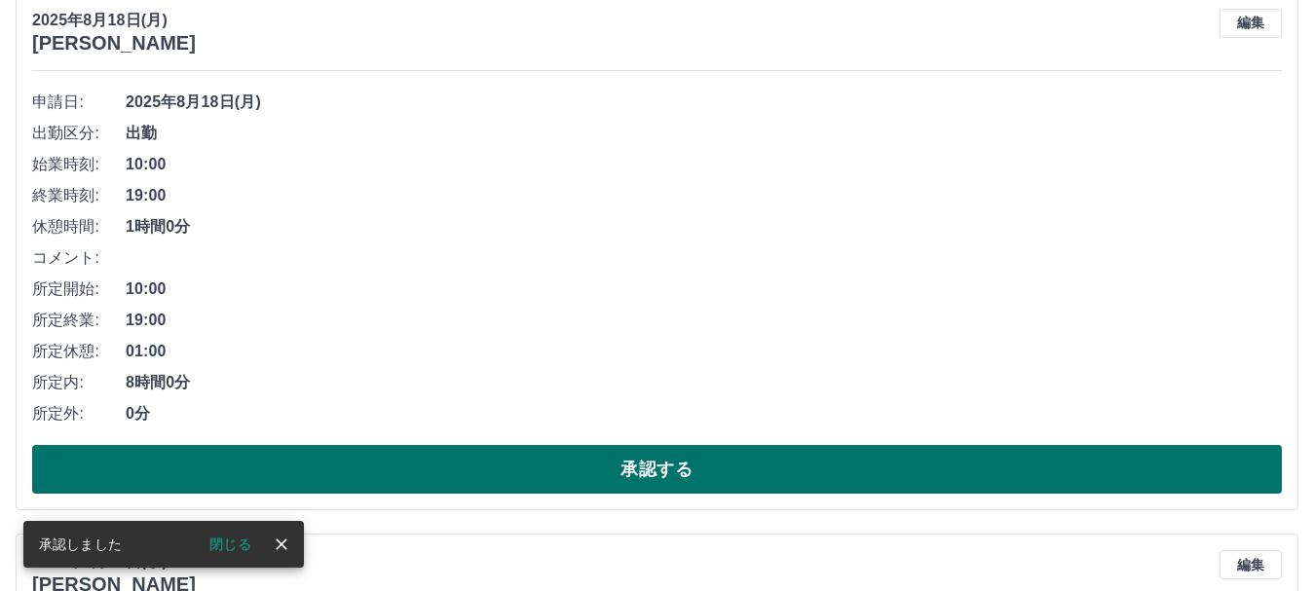
click at [620, 463] on button "承認する" at bounding box center [657, 469] width 1250 height 49
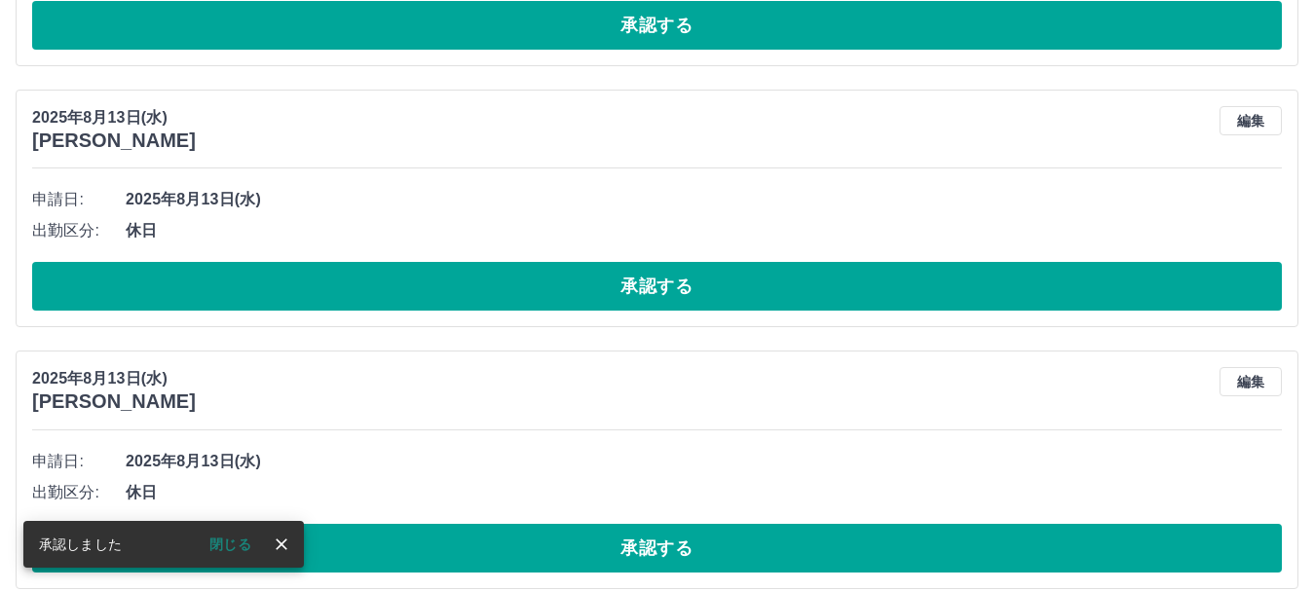
scroll to position [425, 0]
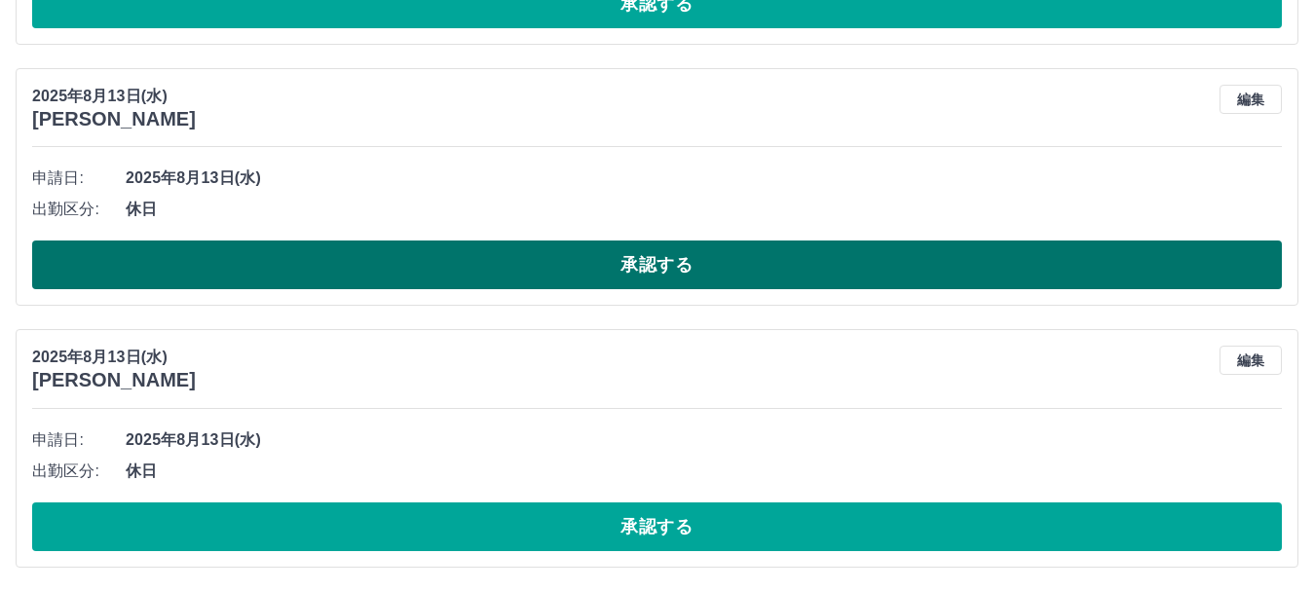
click at [657, 276] on button "承認する" at bounding box center [657, 265] width 1250 height 49
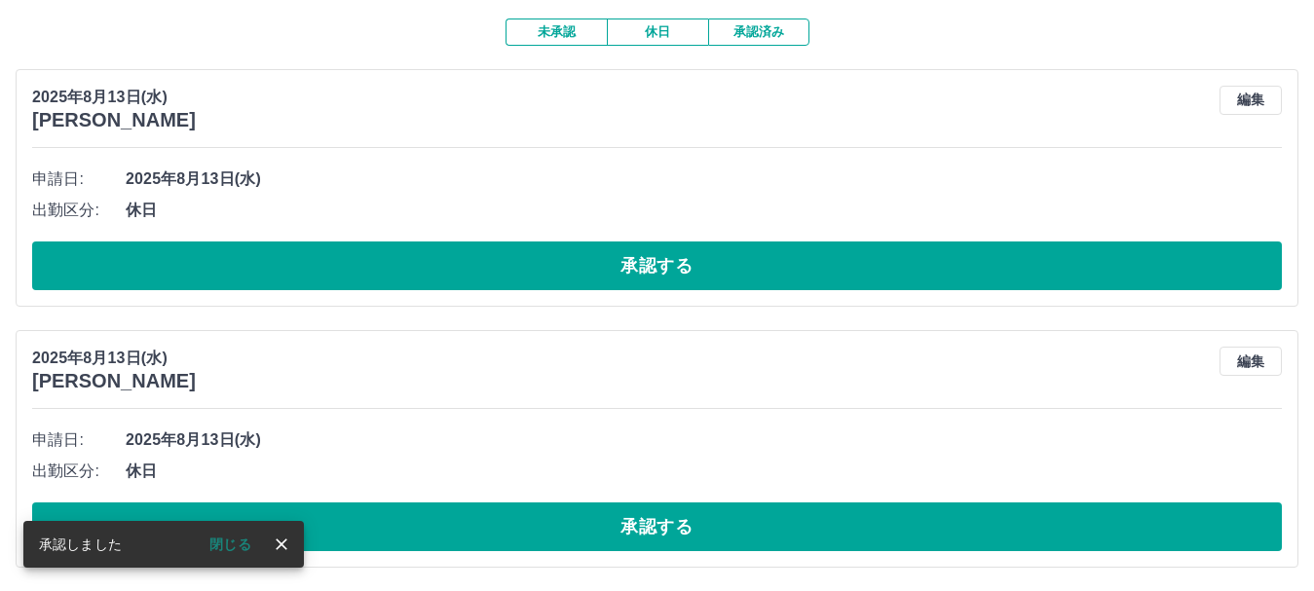
scroll to position [163, 0]
click at [553, 530] on button "承認する" at bounding box center [657, 527] width 1250 height 49
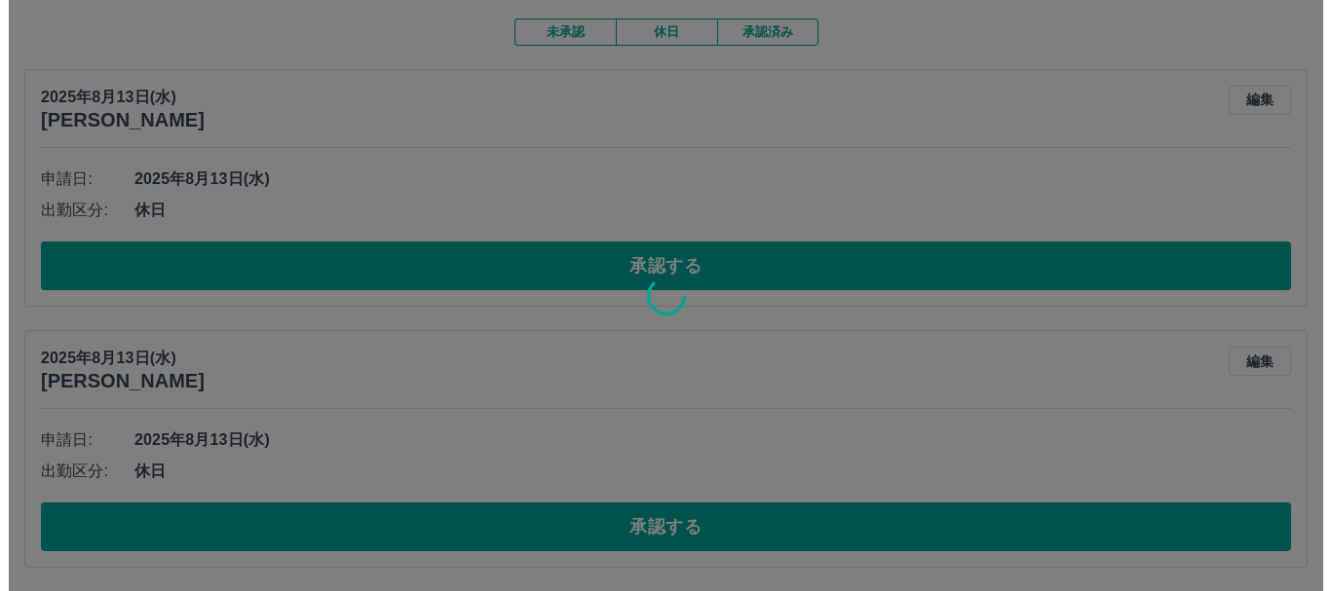
scroll to position [0, 0]
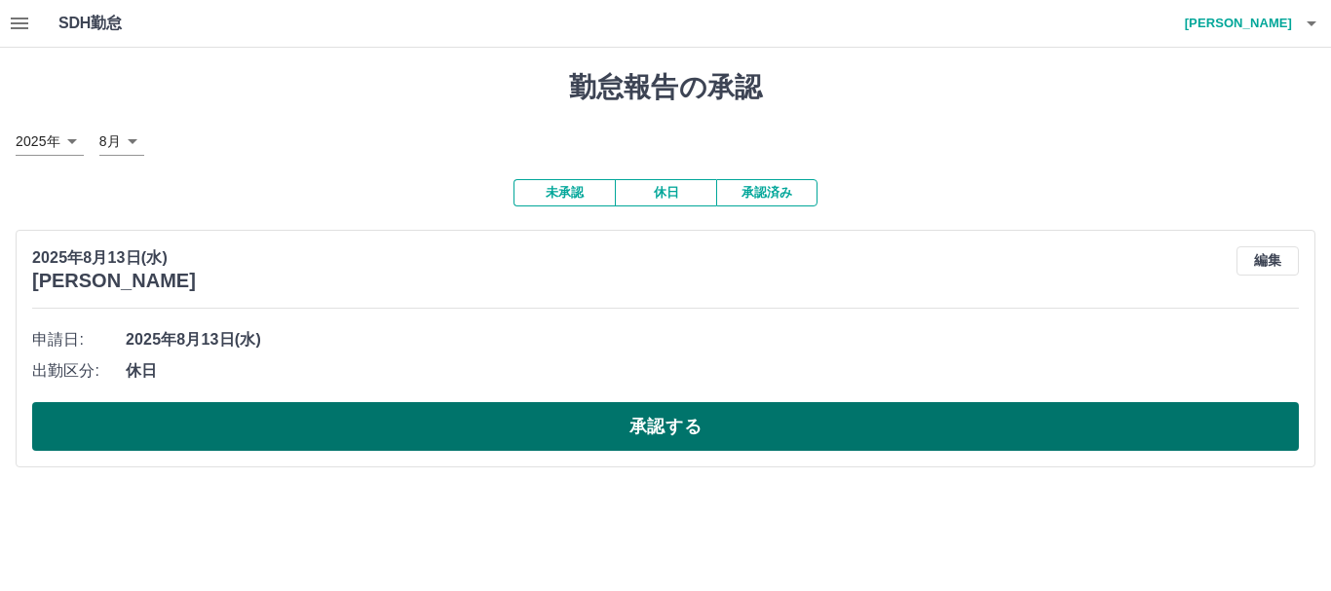
click at [585, 439] on button "承認する" at bounding box center [665, 426] width 1267 height 49
